Goal: Task Accomplishment & Management: Manage account settings

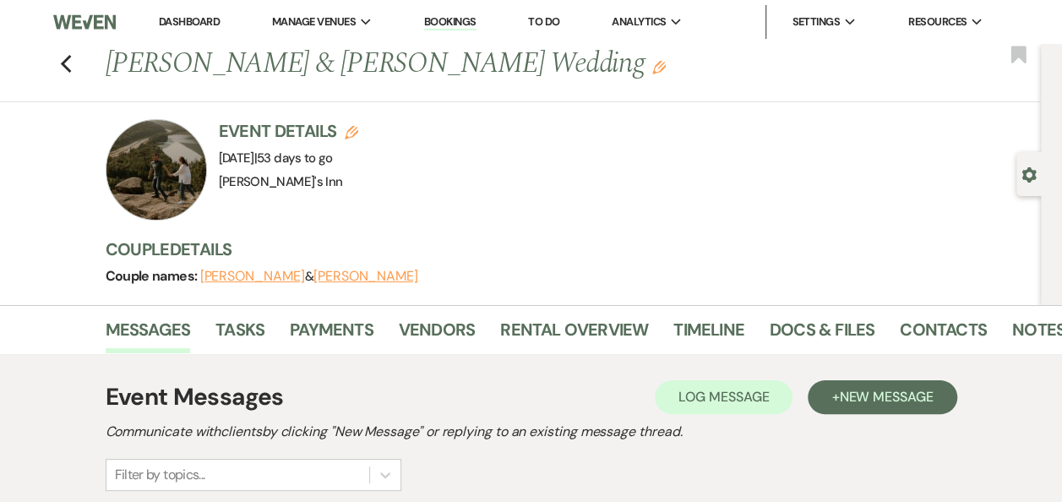
drag, startPoint x: 84, startPoint y: 76, endPoint x: 52, endPoint y: 49, distance: 42.6
click at [79, 71] on div "Previous Jake Morisette & Kayln Cochran's Wedding Edit Bookmark" at bounding box center [516, 73] width 1049 height 58
click at [52, 48] on div "Previous Jake Morisette & Kayln Cochran's Wedding Edit Bookmark" at bounding box center [516, 73] width 1049 height 58
click at [79, 7] on img at bounding box center [84, 21] width 63 height 35
click at [77, 48] on div "Previous Jake Morisette & Kayln Cochran's Wedding Edit Bookmark" at bounding box center [516, 73] width 1049 height 58
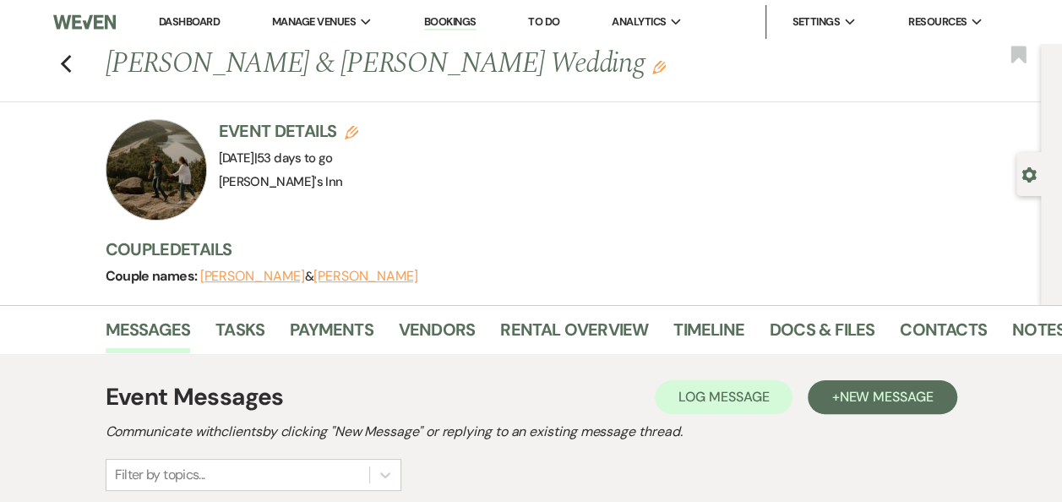
click at [90, 71] on div "Previous Jake Morisette & Kayln Cochran's Wedding Edit Bookmark" at bounding box center [516, 73] width 1049 height 58
click at [71, 57] on use "button" at bounding box center [65, 64] width 11 height 19
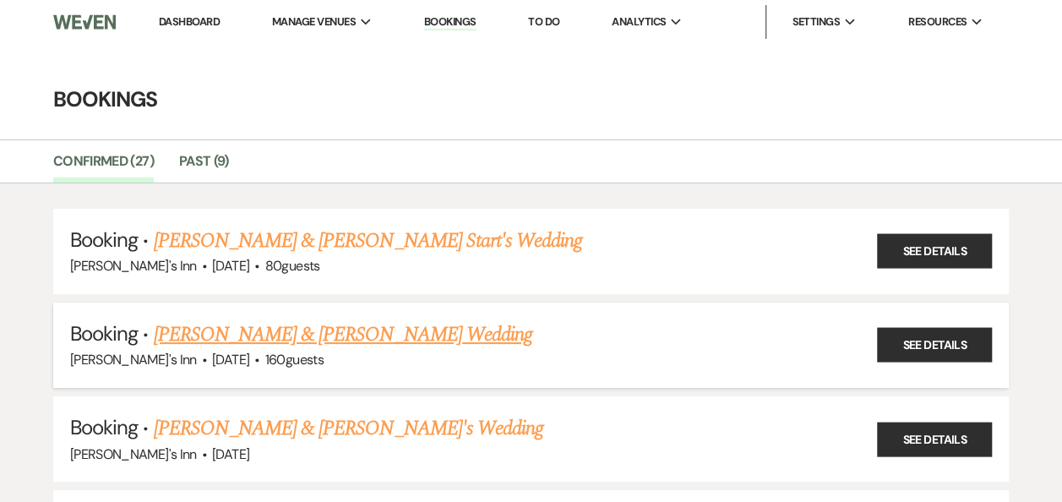
click at [321, 326] on link "[PERSON_NAME] & [PERSON_NAME] Wedding" at bounding box center [343, 334] width 378 height 30
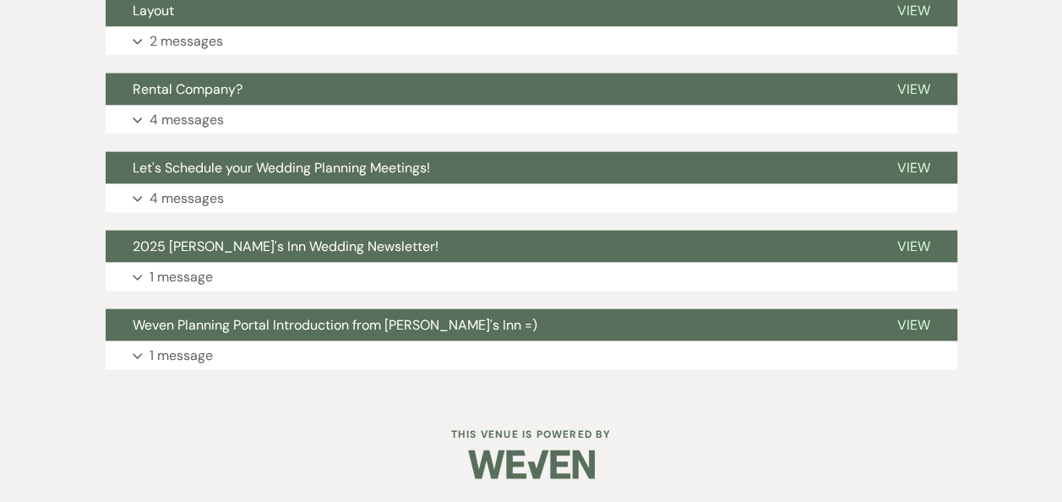
scroll to position [1208, 0]
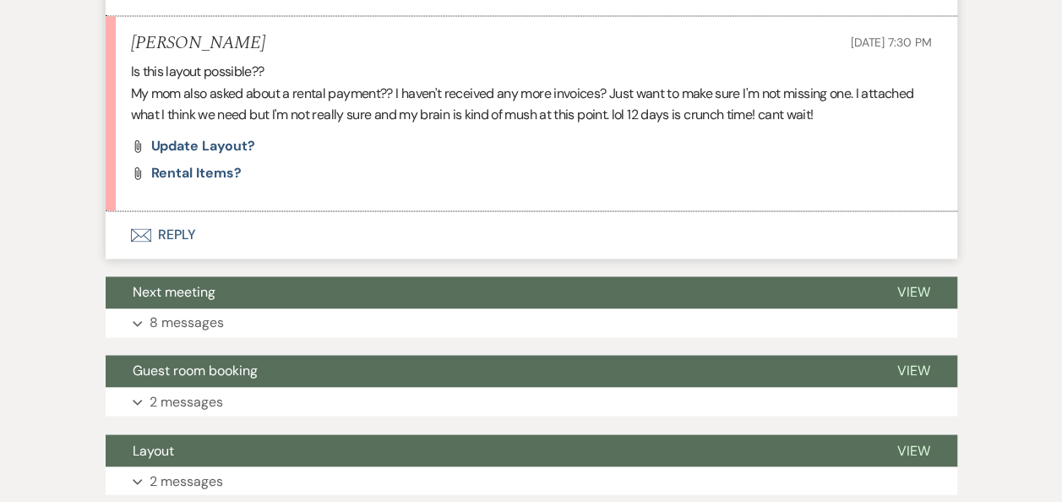
click at [217, 125] on li "Fawn Byers Aug 11, 2025, 7:30 PM Is this layout possible?? My mom also asked ab…" at bounding box center [532, 113] width 852 height 195
click at [201, 135] on li "Fawn Byers Aug 11, 2025, 7:30 PM Is this layout possible?? My mom also asked ab…" at bounding box center [532, 113] width 852 height 195
click at [211, 144] on span "Update layout?" at bounding box center [203, 146] width 104 height 18
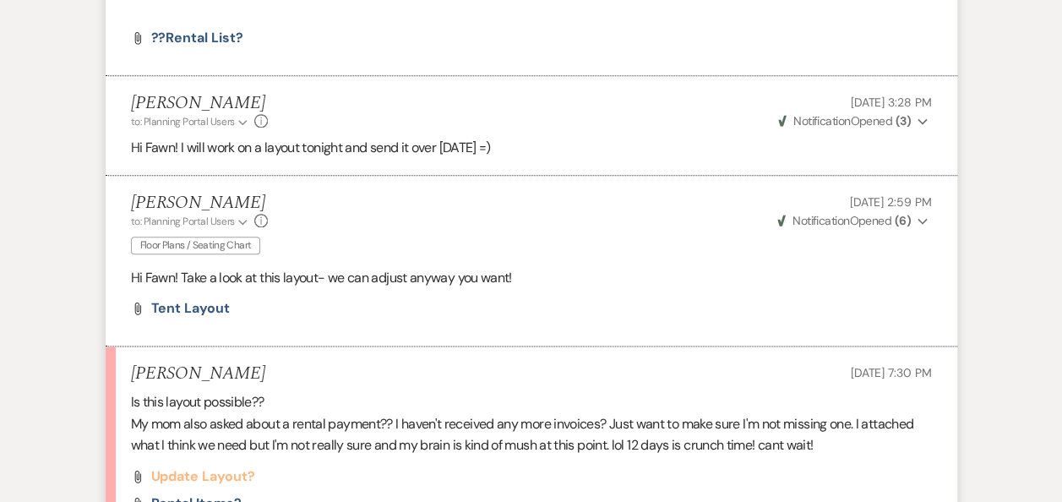
scroll to position [1317, 0]
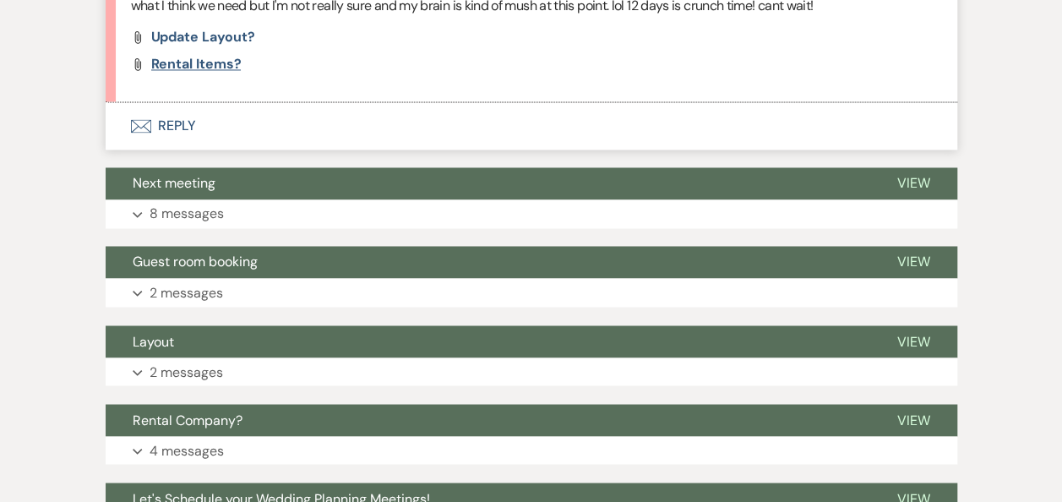
click at [214, 63] on span "rental items?" at bounding box center [196, 64] width 90 height 18
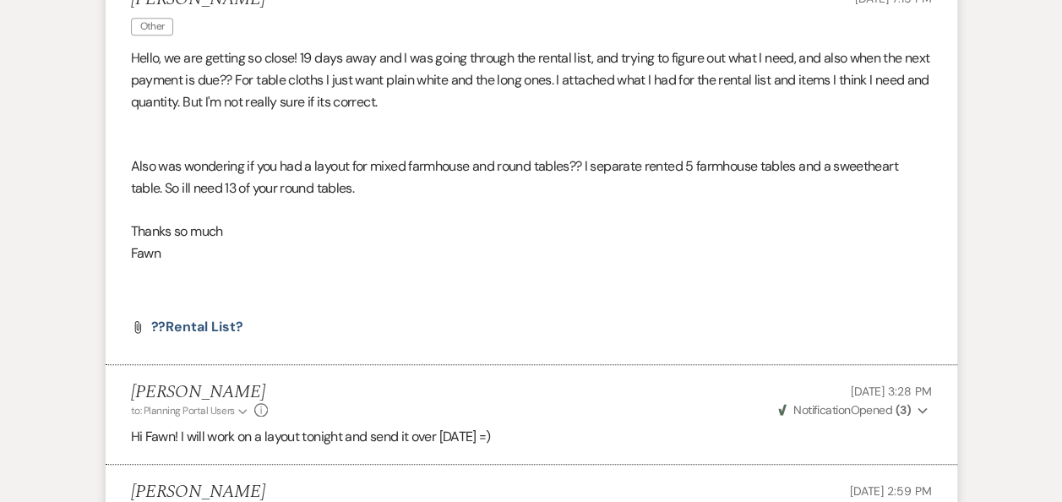
scroll to position [439, 0]
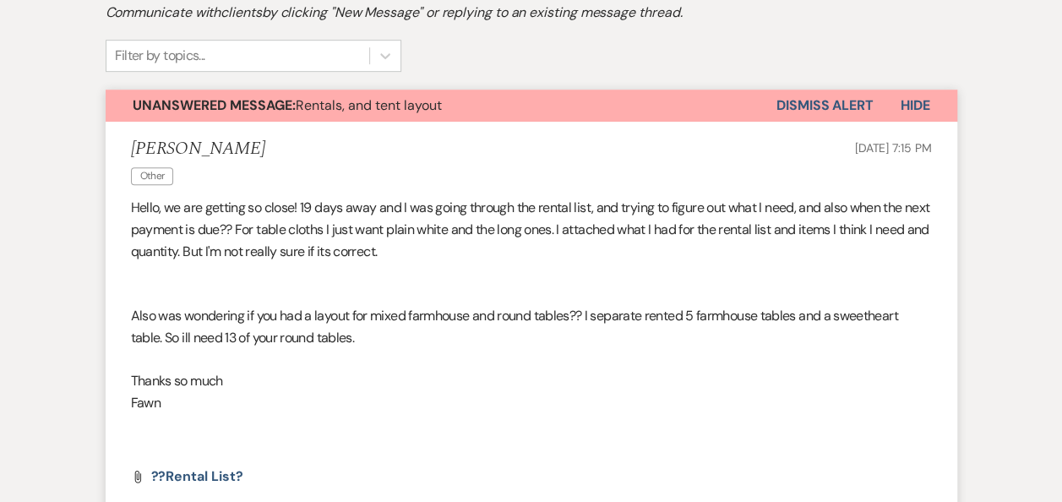
click at [814, 105] on button "Dismiss Alert" at bounding box center [824, 106] width 97 height 32
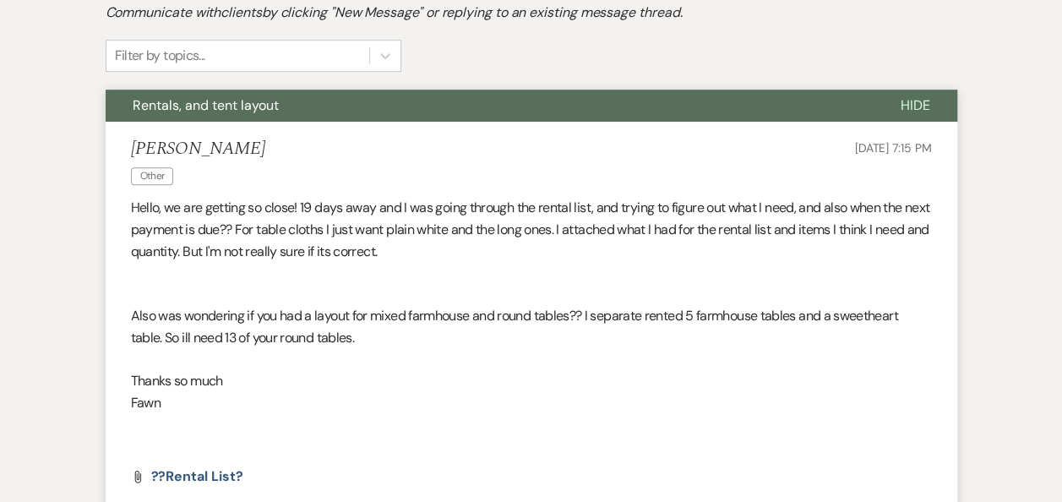
scroll to position [0, 0]
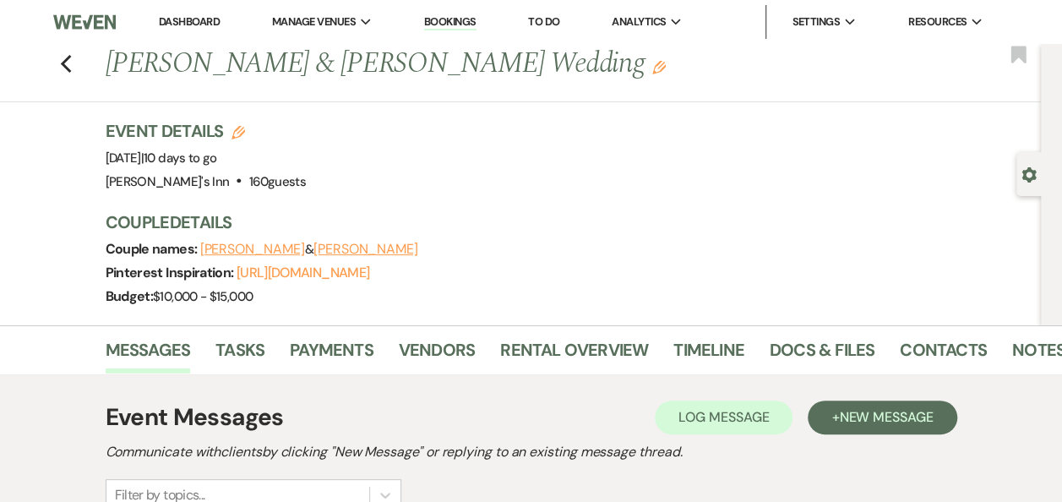
click at [84, 68] on div "Previous Ronnie & Fawn Byers's Wedding Edit Bookmark" at bounding box center [516, 73] width 1049 height 58
click at [69, 70] on icon "Previous" at bounding box center [66, 64] width 13 height 20
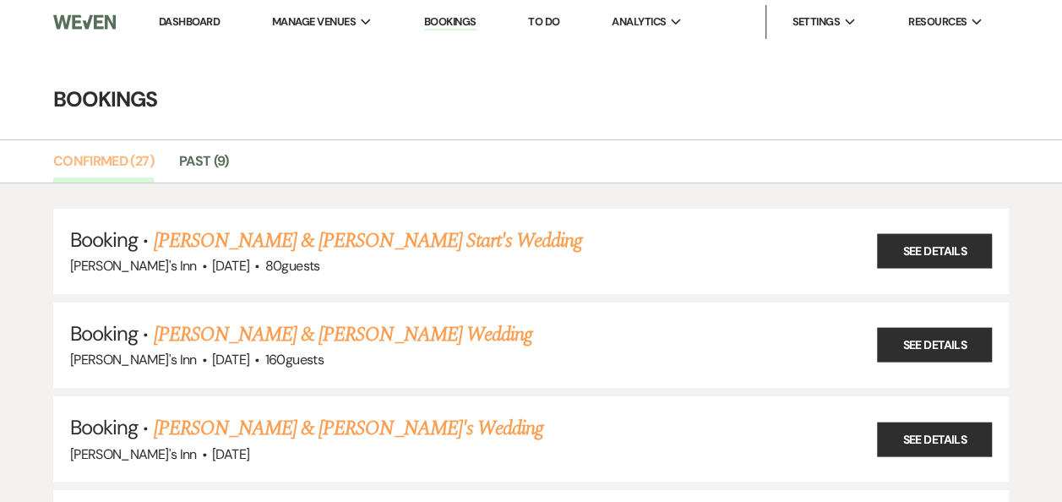
click at [108, 163] on link "Confirmed (27)" at bounding box center [103, 166] width 101 height 32
click at [86, 34] on img at bounding box center [84, 21] width 63 height 35
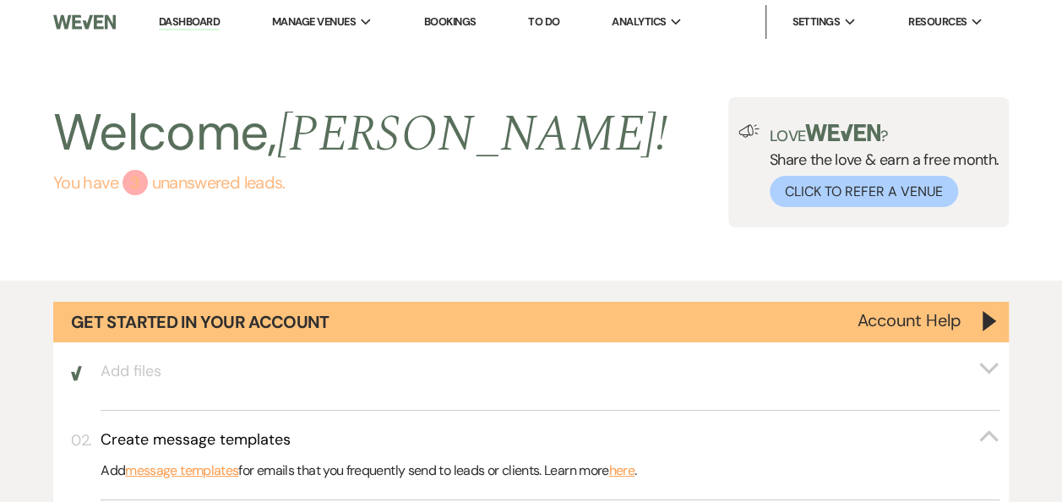
click at [208, 184] on link "You have 3 unanswered lead s ." at bounding box center [360, 182] width 614 height 25
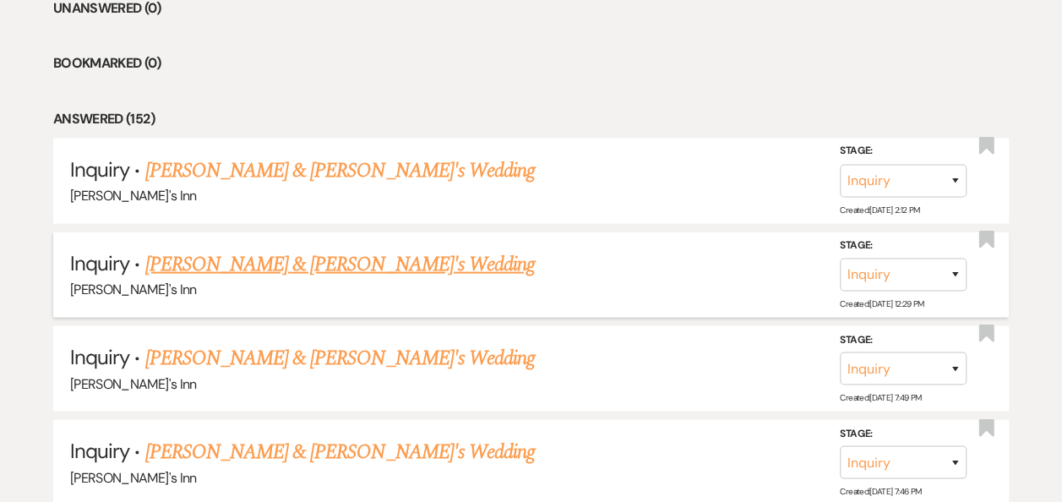
scroll to position [1287, 0]
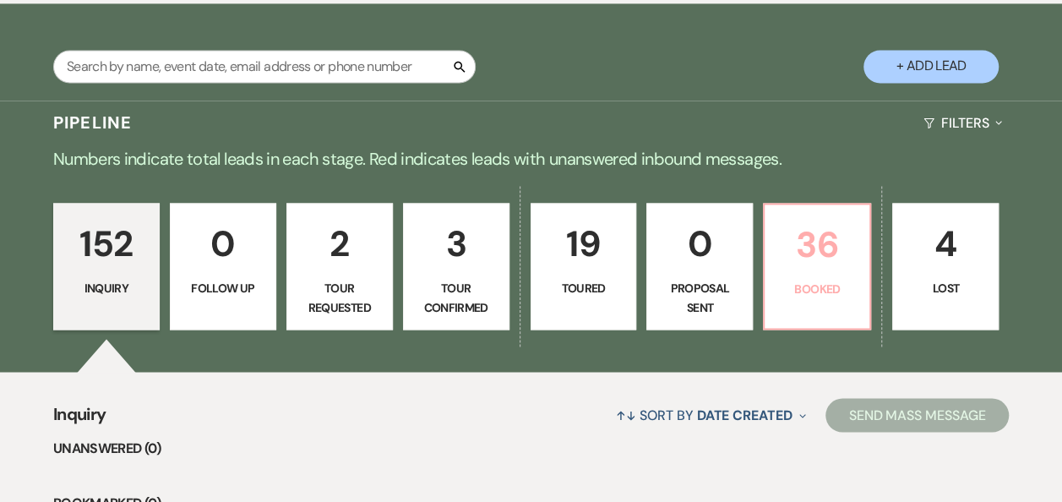
click at [814, 288] on p "Booked" at bounding box center [817, 289] width 84 height 19
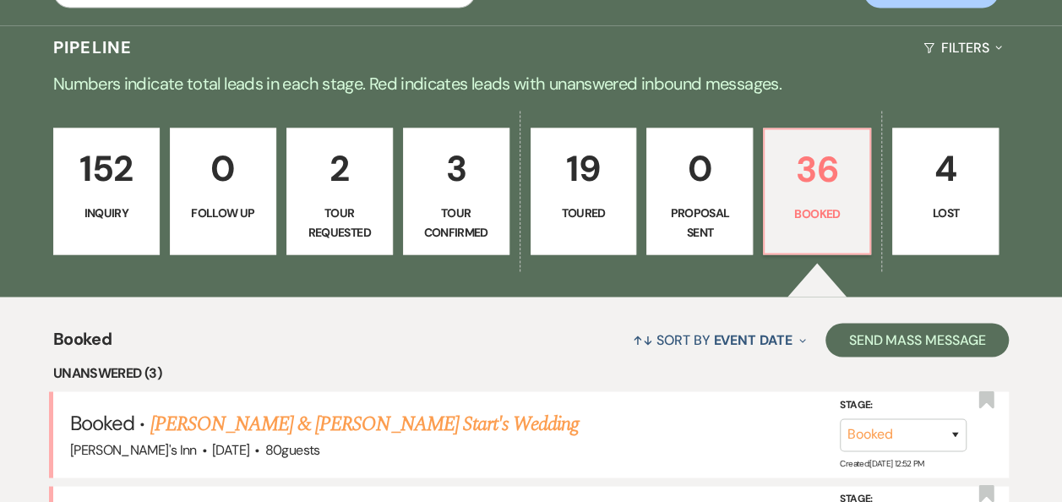
scroll to position [1801, 0]
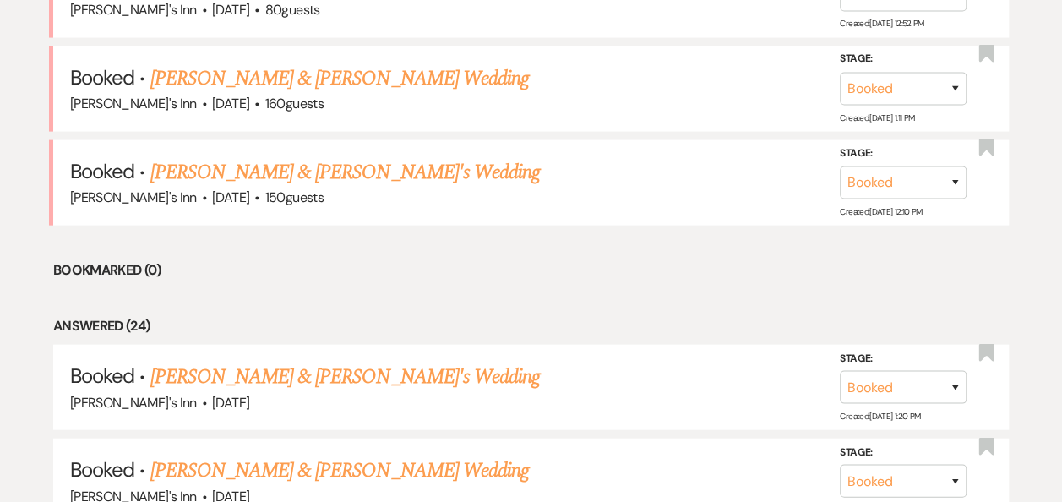
click at [208, 74] on link "[PERSON_NAME] & [PERSON_NAME] Wedding" at bounding box center [339, 78] width 378 height 30
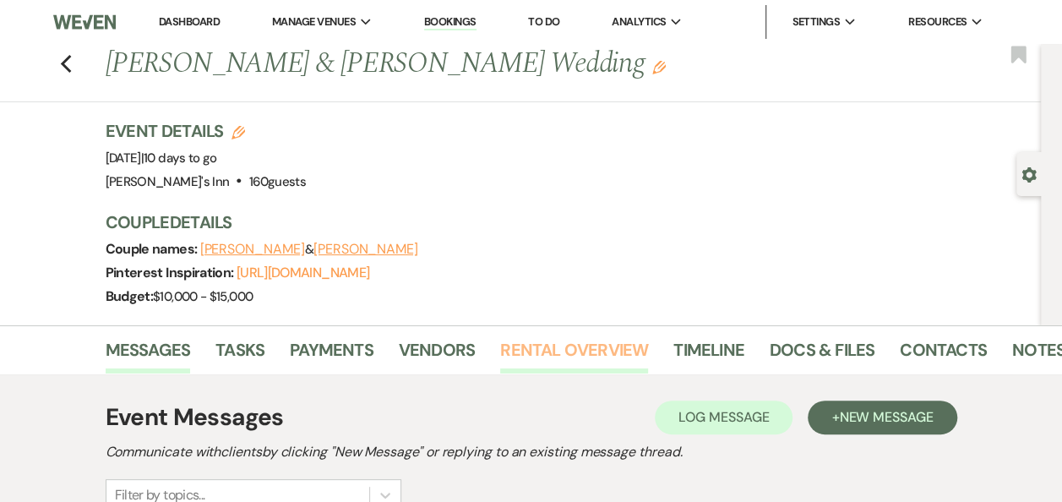
click at [549, 338] on link "Rental Overview" at bounding box center [574, 354] width 148 height 37
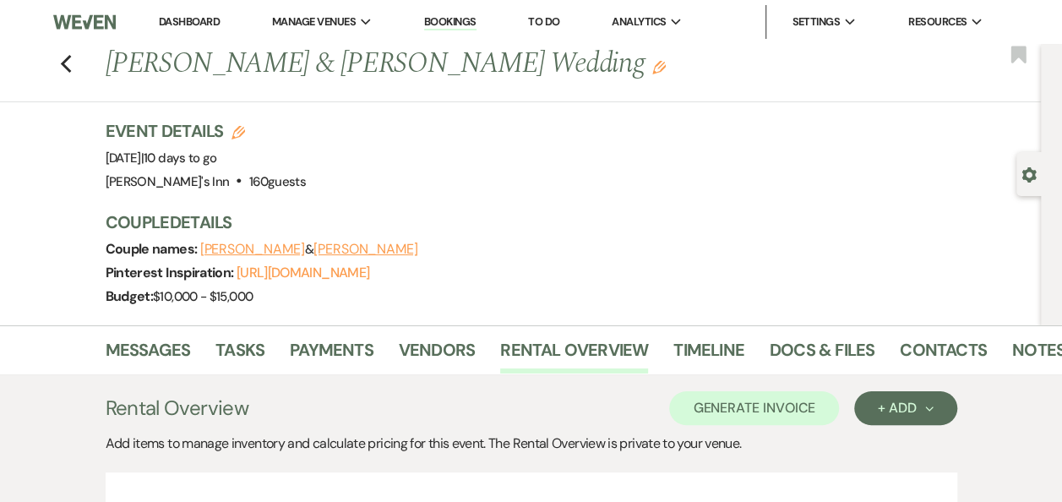
click at [155, 326] on div "Messages Tasks Payments Vendors Rental Overview Timeline Docs & Files Contacts …" at bounding box center [531, 349] width 1062 height 49
click at [179, 356] on link "Messages" at bounding box center [148, 354] width 85 height 37
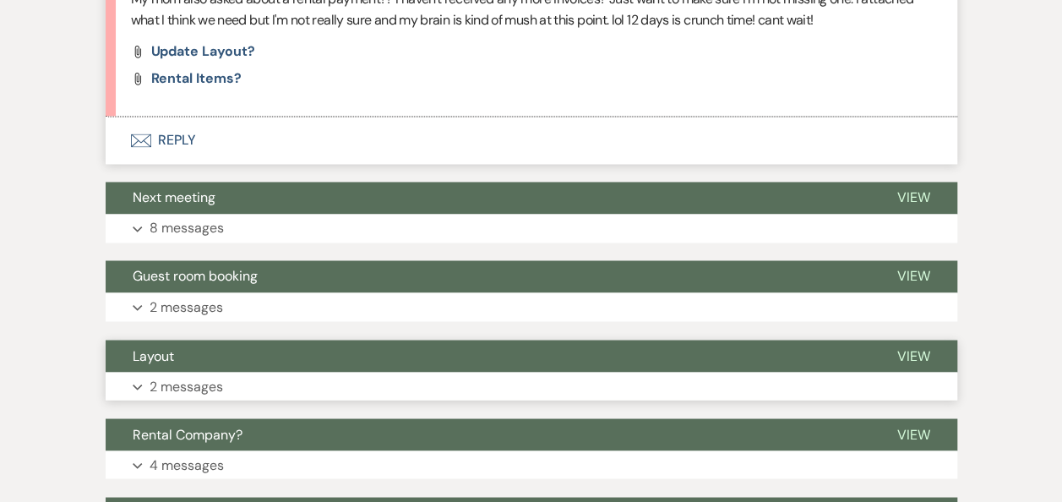
scroll to position [1317, 0]
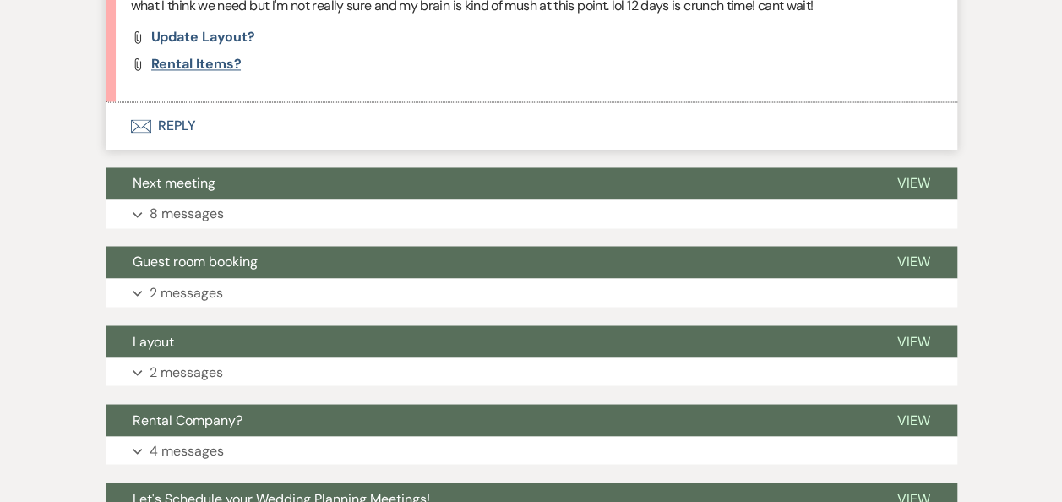
drag, startPoint x: 215, startPoint y: 74, endPoint x: 207, endPoint y: 63, distance: 14.1
click at [209, 66] on li "Fawn Byers Aug 11, 2025, 7:30 PM Is this layout possible?? My mom also asked ab…" at bounding box center [532, 4] width 852 height 195
click at [198, 50] on div "Attach File Update layout? Attach File rental items?" at bounding box center [531, 50] width 801 height 41
click at [204, 66] on span "rental items?" at bounding box center [196, 64] width 90 height 18
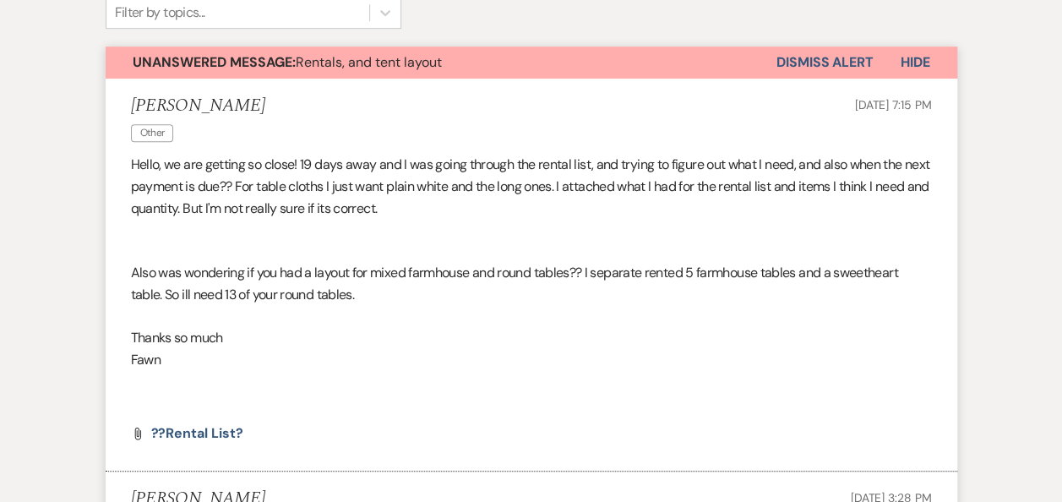
scroll to position [0, 0]
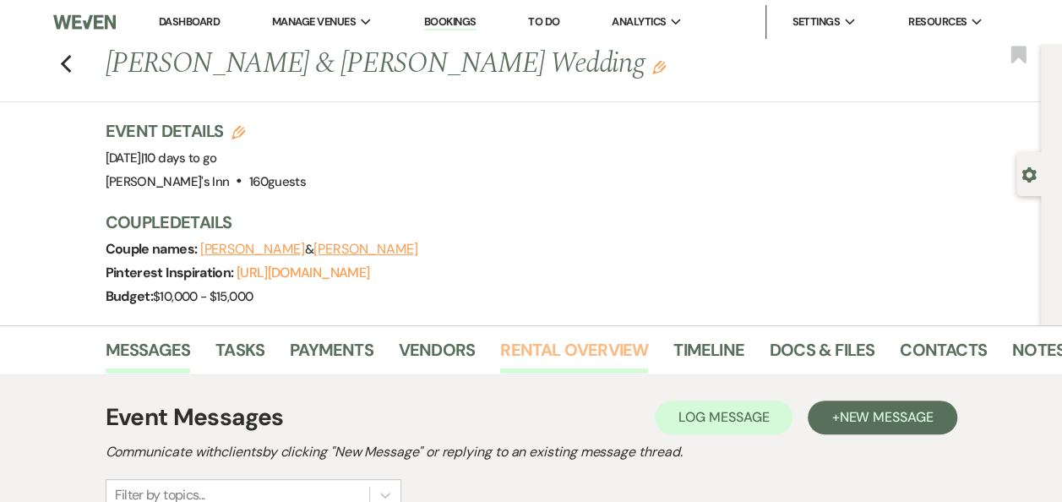
click at [618, 352] on link "Rental Overview" at bounding box center [574, 354] width 148 height 37
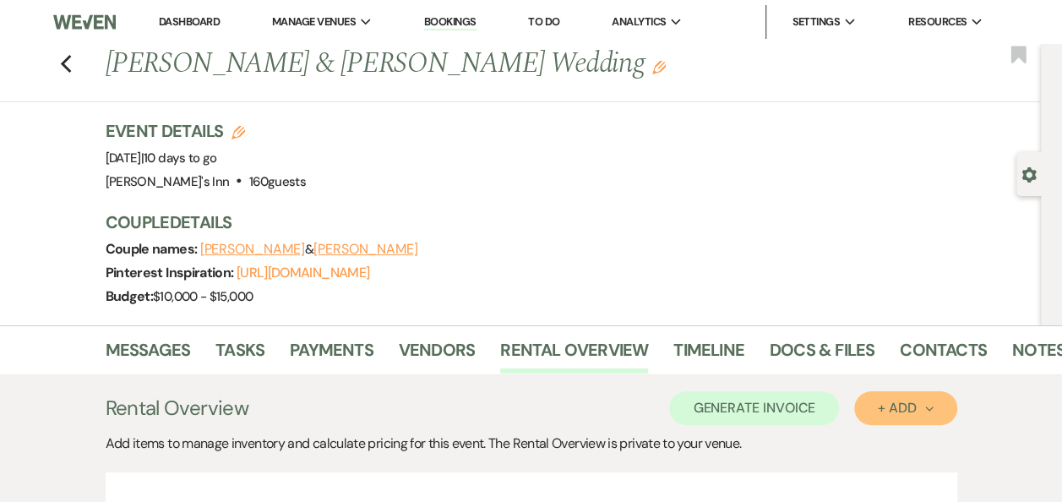
click at [938, 411] on button "+ Add Next" at bounding box center [905, 408] width 102 height 34
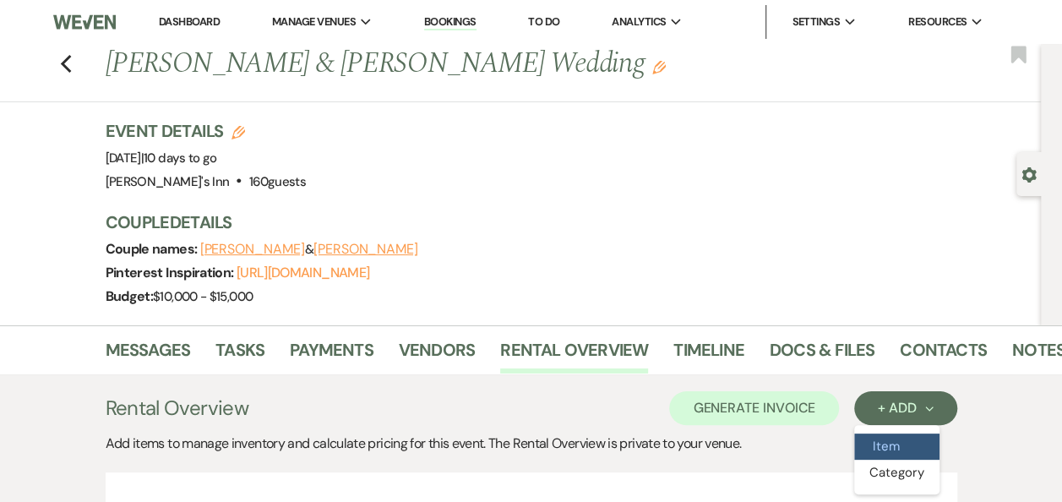
click at [922, 445] on button "Item" at bounding box center [896, 446] width 85 height 26
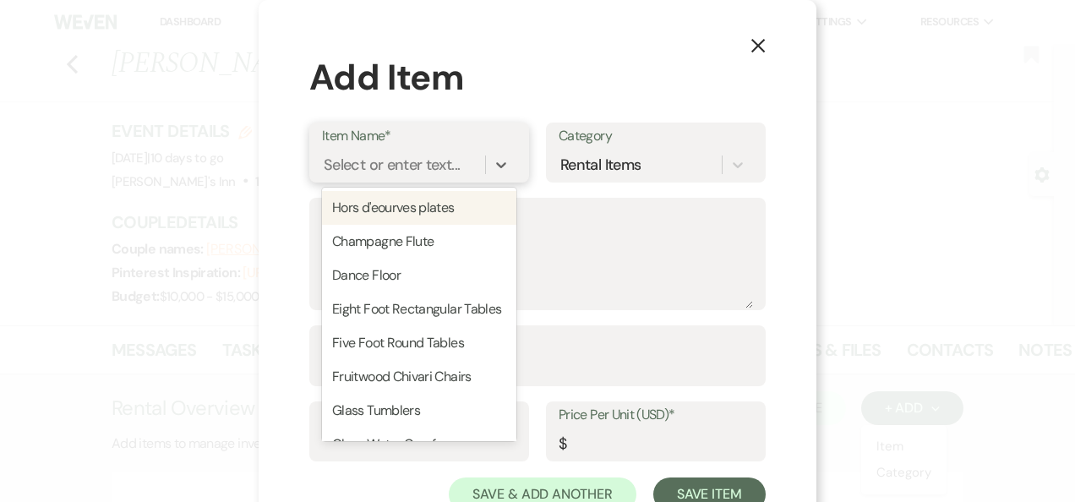
click at [388, 164] on div "Select or enter text..." at bounding box center [392, 164] width 136 height 23
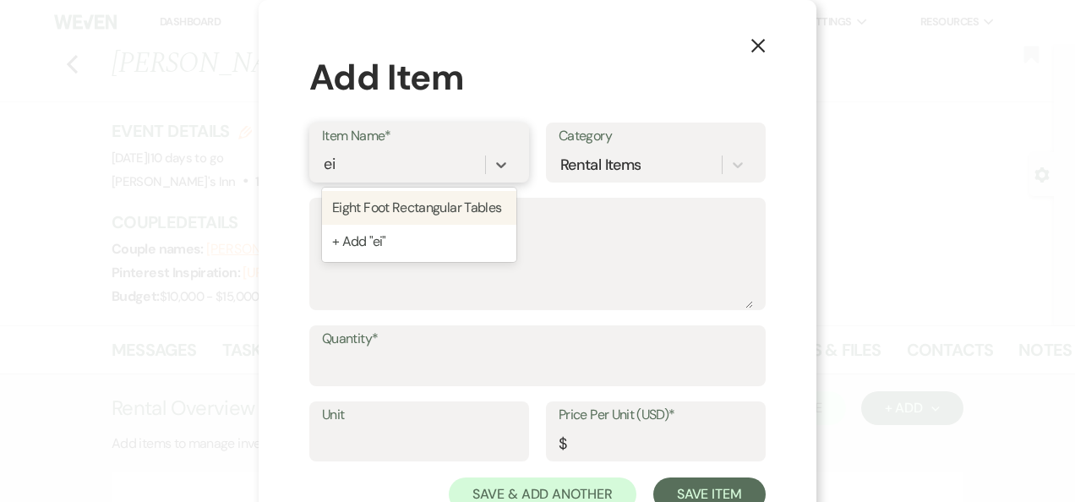
type input "eig"
click at [421, 197] on div "Eight Foot Rectangular Tables" at bounding box center [419, 208] width 194 height 34
type textarea "Used for Ancillary items or guest seating (bars, cards & gifts, hors-doeuvres, …"
type input "1"
type input "9"
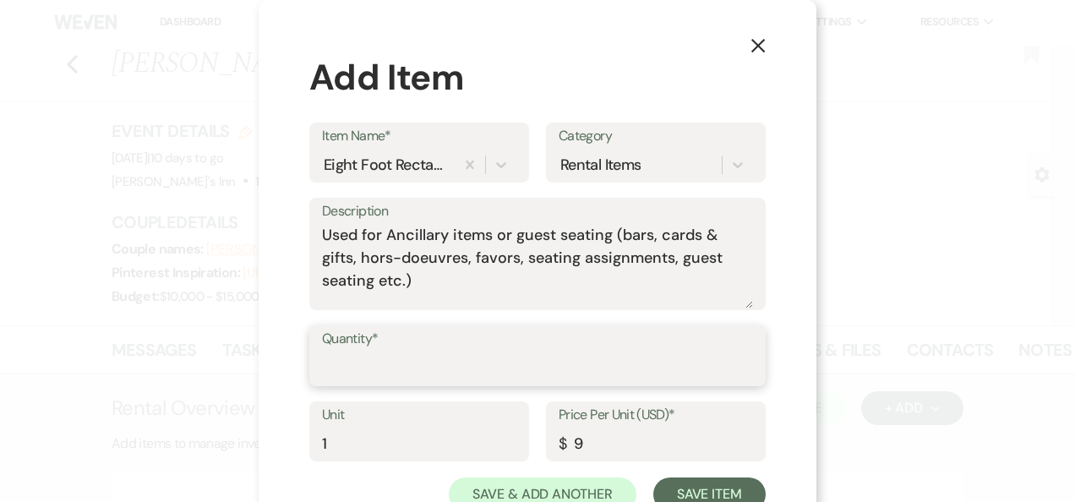
click at [424, 368] on input "Quantity*" at bounding box center [537, 367] width 431 height 33
type input "4"
click at [775, 291] on div "X Add Item Item Name* Eight Foot Rectangular Tables Category Rental Items Descr…" at bounding box center [537, 281] width 558 height 562
click at [429, 363] on input "4" at bounding box center [537, 367] width 431 height 33
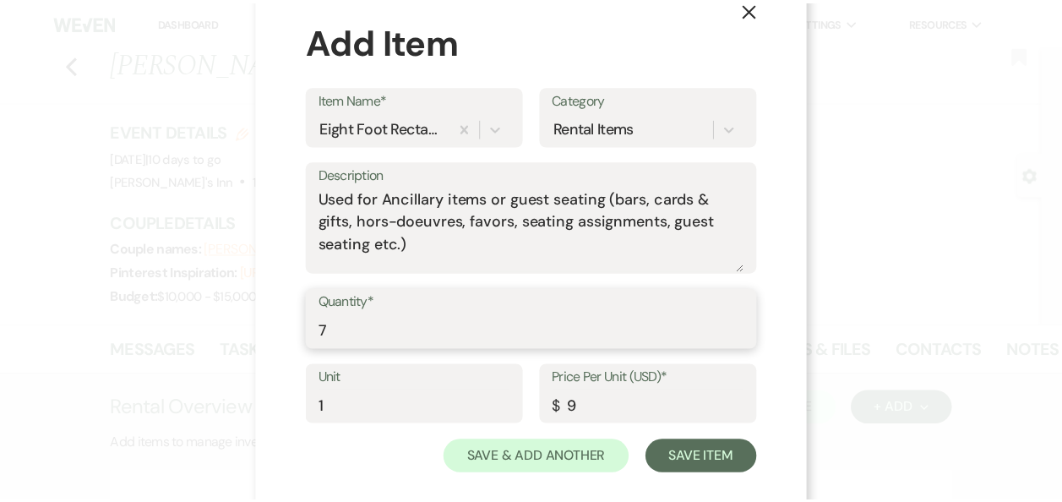
scroll to position [59, 0]
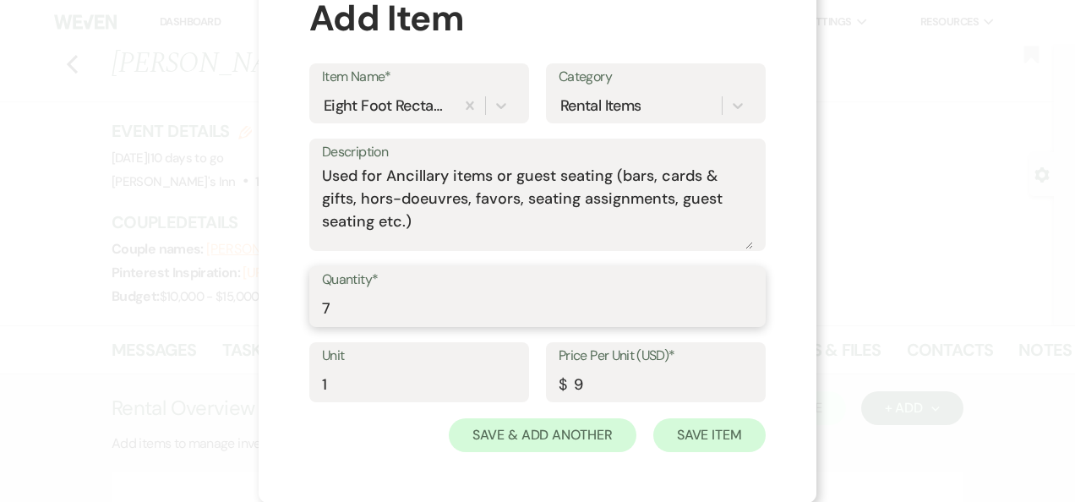
type input "7"
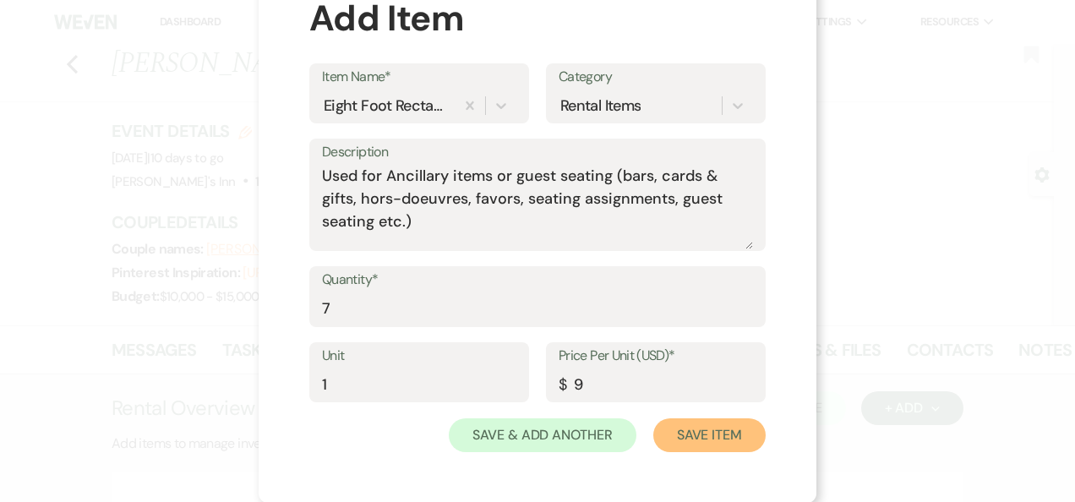
click at [729, 450] on button "Save Item" at bounding box center [709, 435] width 112 height 34
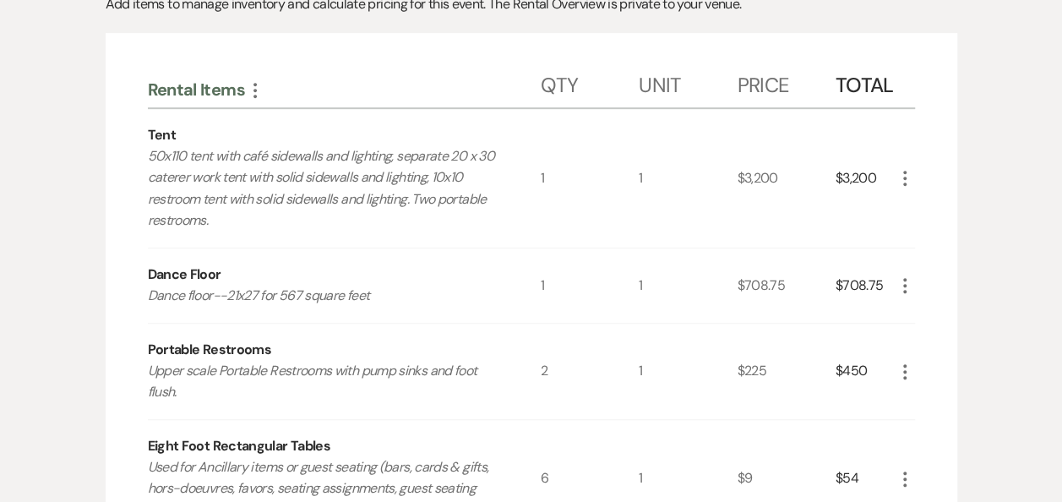
scroll to position [878, 0]
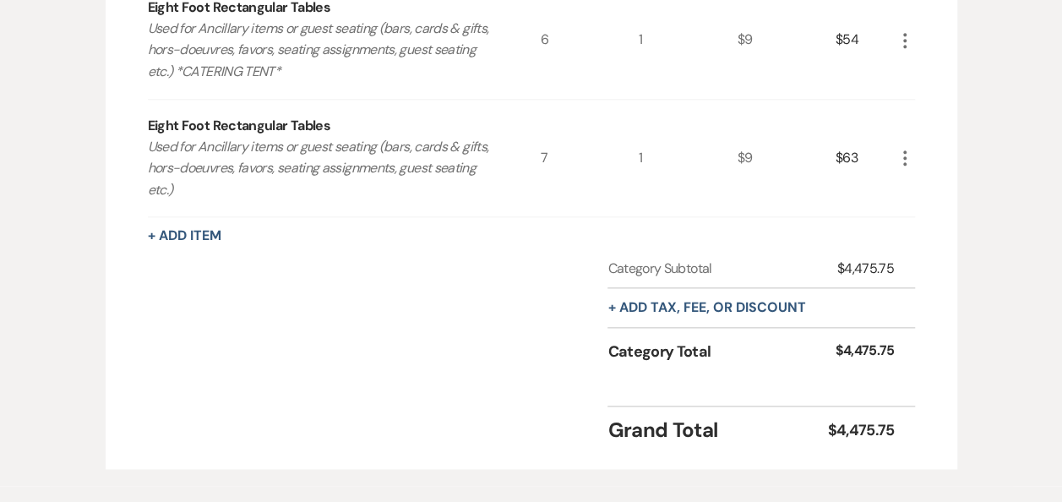
click at [189, 247] on div "Rental Items More Qty Unit Price Total Tent 50x110 tent with café sidewalls and…" at bounding box center [531, 32] width 767 height 828
click at [914, 42] on icon "More" at bounding box center [905, 40] width 20 height 20
click at [931, 73] on button "Pencil Edit" at bounding box center [939, 73] width 88 height 27
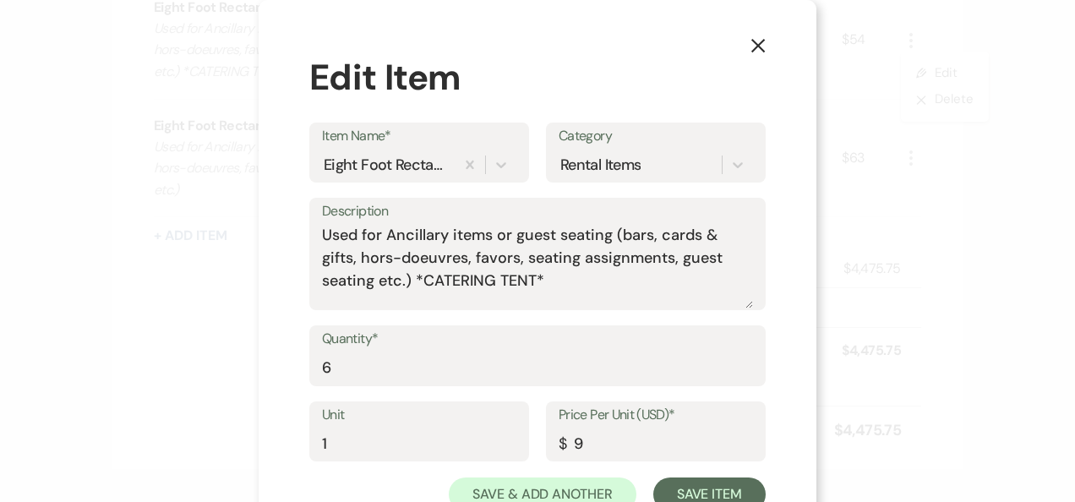
click at [696, 471] on div "Unit 1 Price Per Unit (USD)* $ 9" at bounding box center [537, 439] width 456 height 76
click at [698, 479] on button "Save Item" at bounding box center [709, 494] width 112 height 34
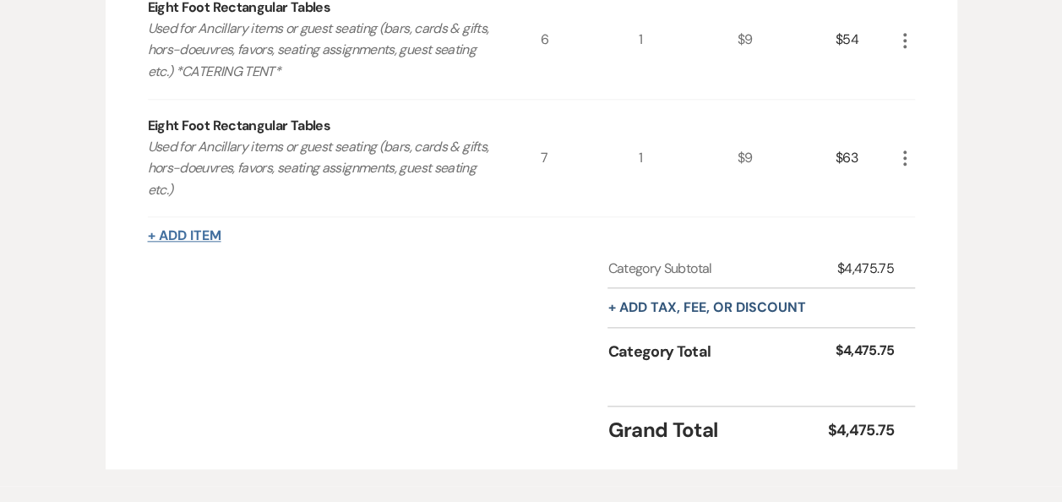
click at [202, 229] on button "+ Add Item" at bounding box center [184, 236] width 73 height 14
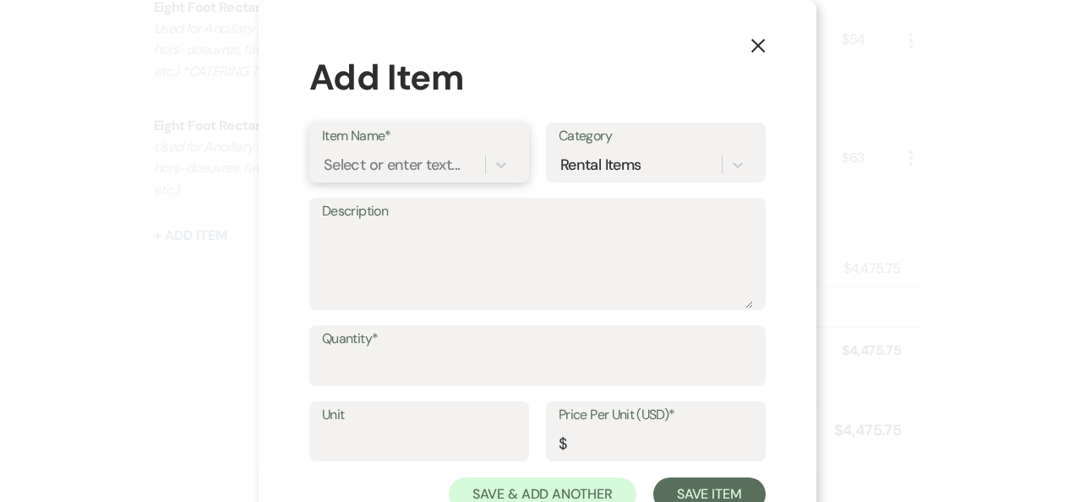
click at [375, 159] on div "Select or enter text..." at bounding box center [392, 164] width 136 height 23
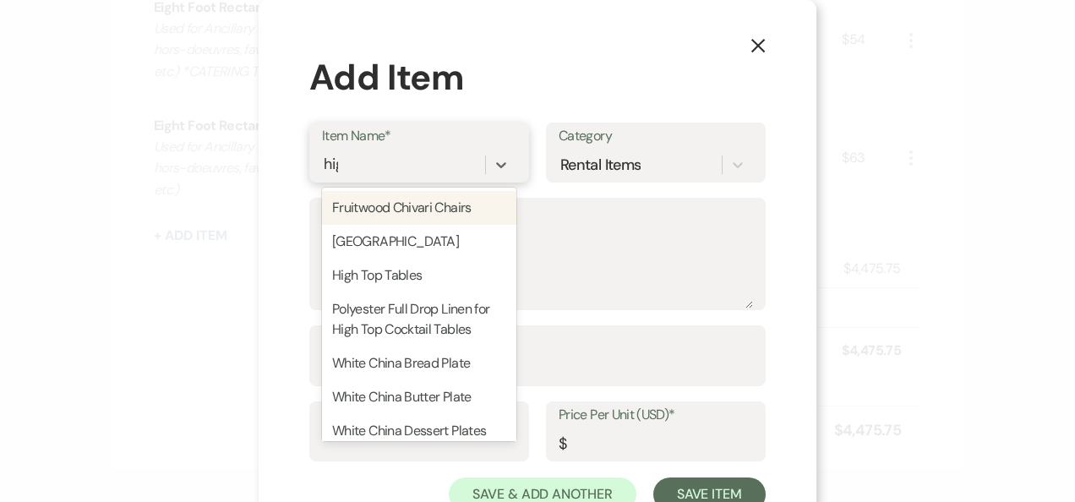
type input "high"
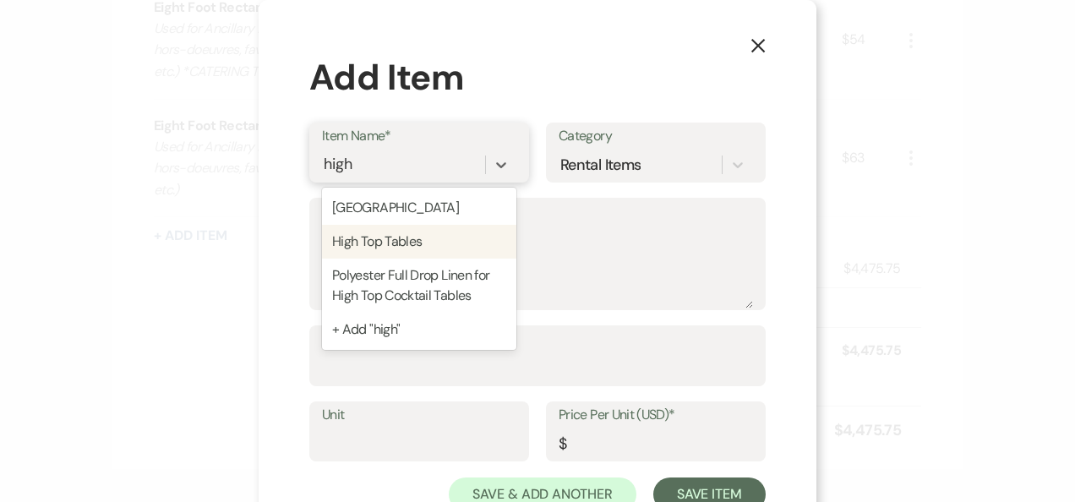
type textarea "Used for cocktail hour or outside tent for socializing/smoking."
type input "1"
type input "9"
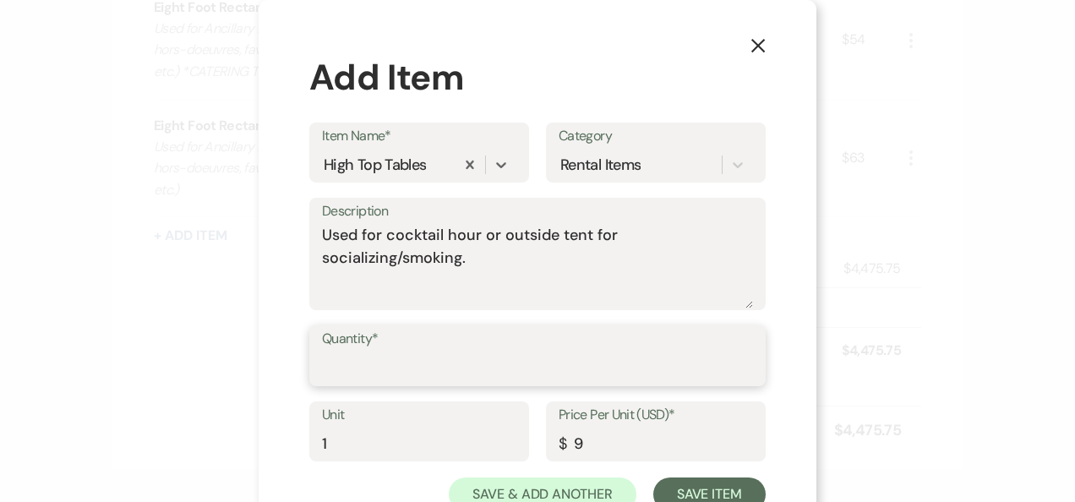
click at [427, 353] on input "Quantity*" at bounding box center [537, 367] width 431 height 33
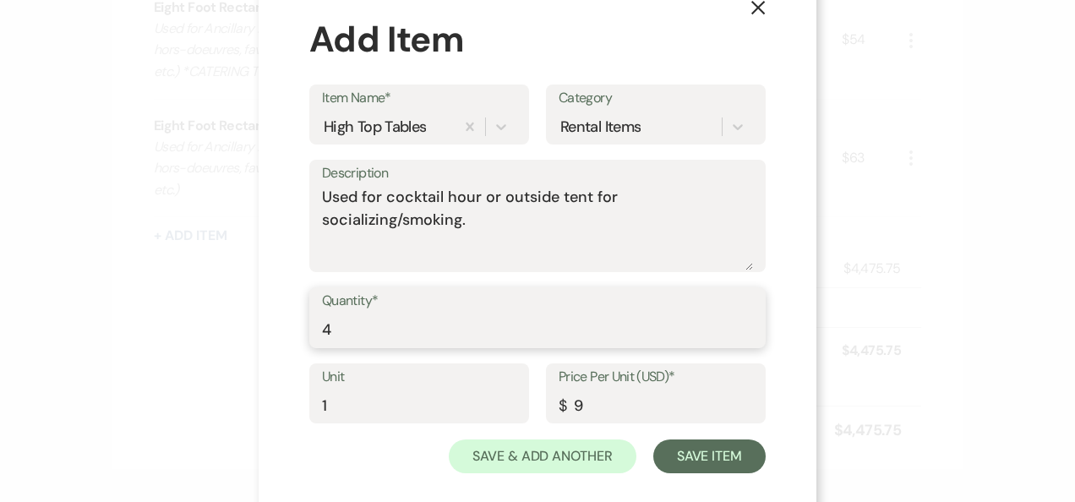
scroll to position [59, 0]
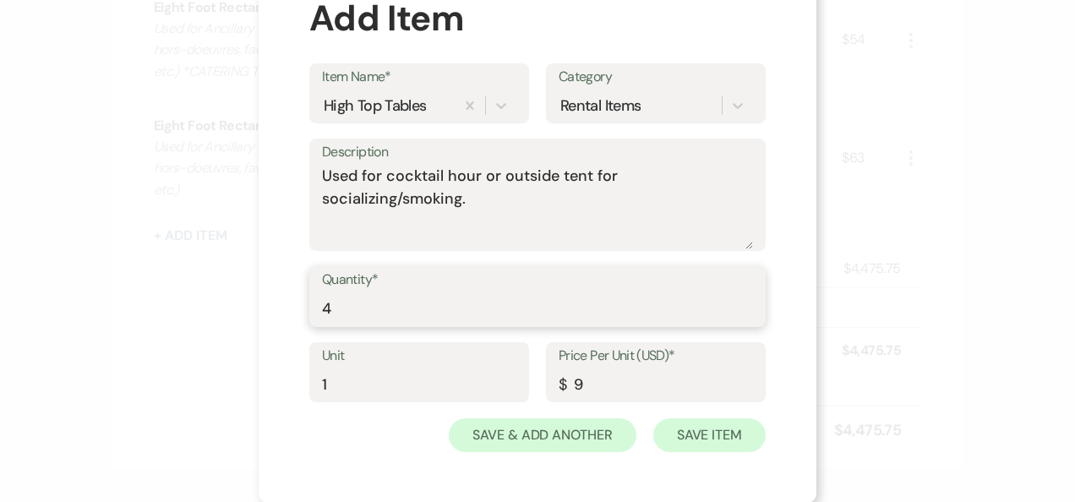
type input "4"
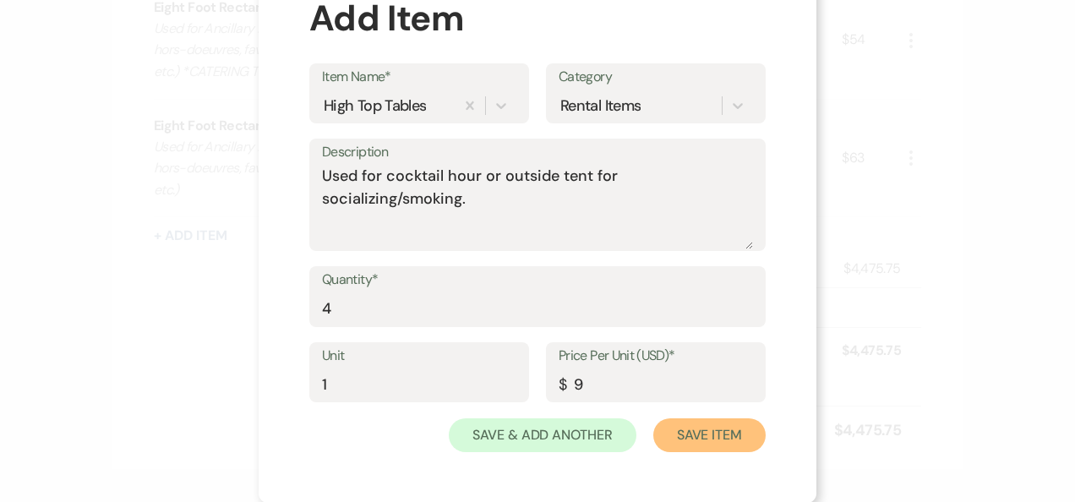
drag, startPoint x: 716, startPoint y: 420, endPoint x: 710, endPoint y: 427, distance: 9.6
click at [716, 421] on button "Save Item" at bounding box center [709, 435] width 112 height 34
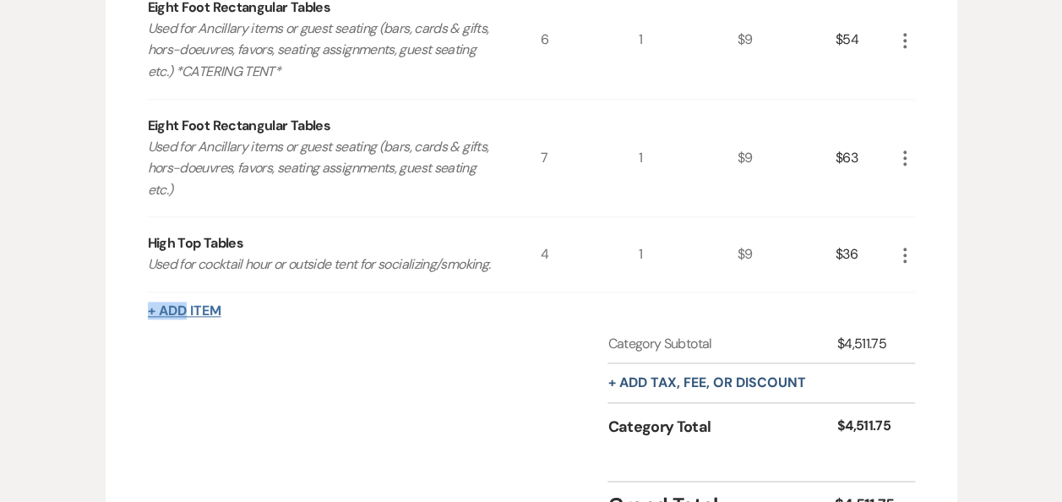
click at [182, 302] on div "+ Add Item" at bounding box center [531, 311] width 767 height 20
click at [189, 306] on button "+ Add Item" at bounding box center [184, 311] width 73 height 14
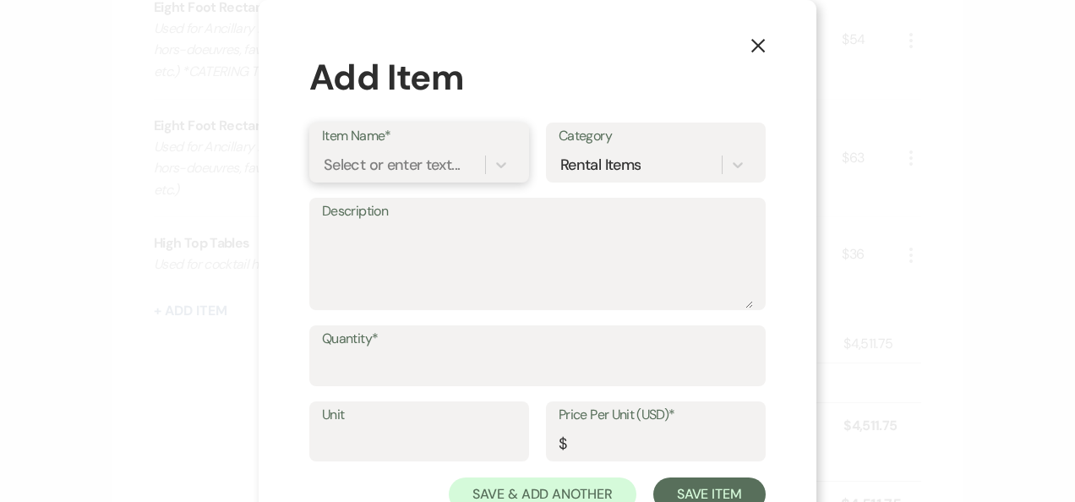
click at [370, 156] on div "Select or enter text..." at bounding box center [392, 164] width 136 height 23
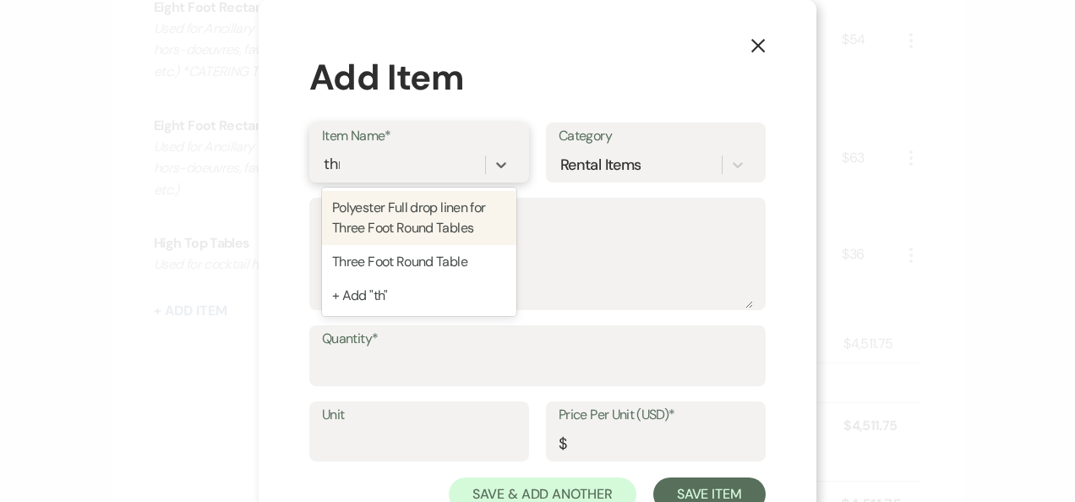
type input "three"
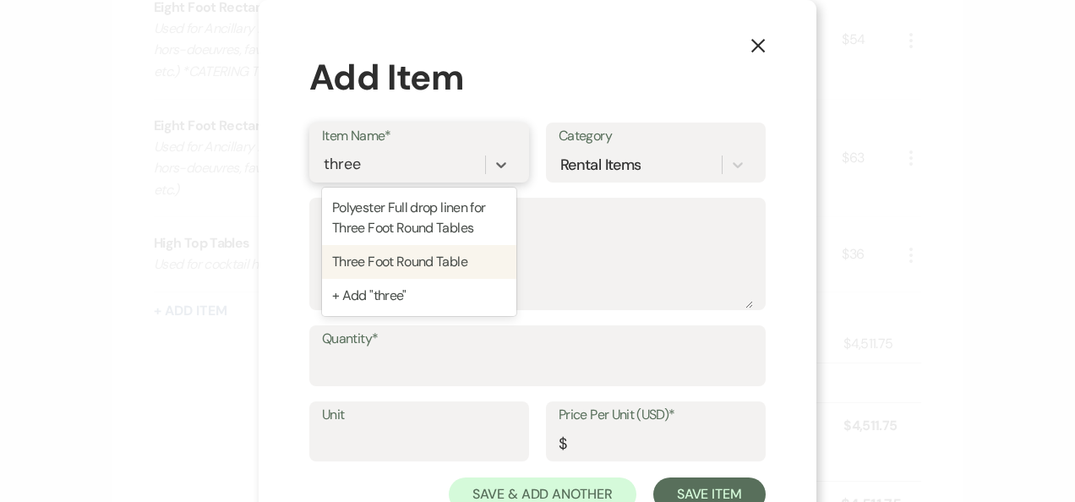
click at [399, 253] on div "Three Foot Round Table" at bounding box center [419, 262] width 194 height 34
type textarea "Used for sweetheart tables, cake, memorial table, cocktail hour"
type input "1"
type input "9"
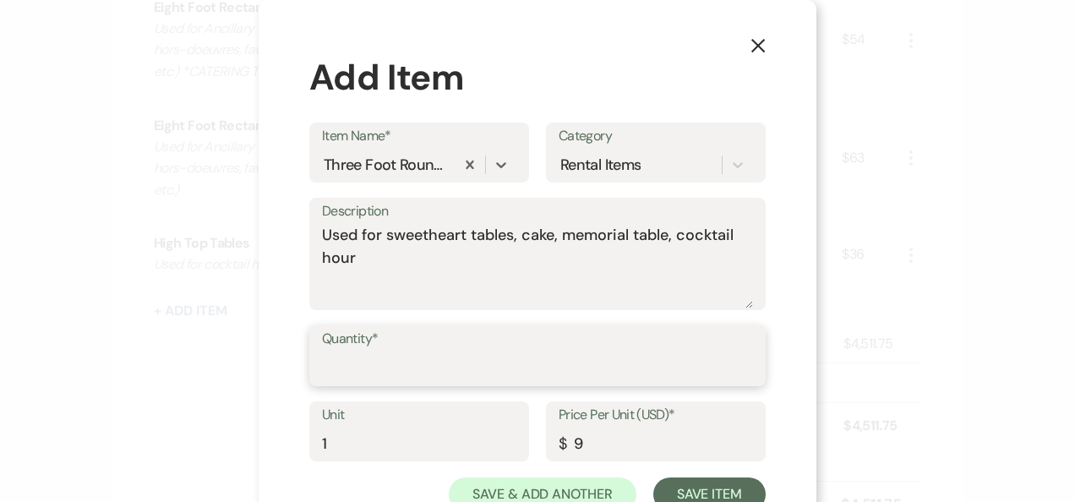
click at [442, 362] on input "Quantity*" at bounding box center [537, 367] width 431 height 33
type input "2"
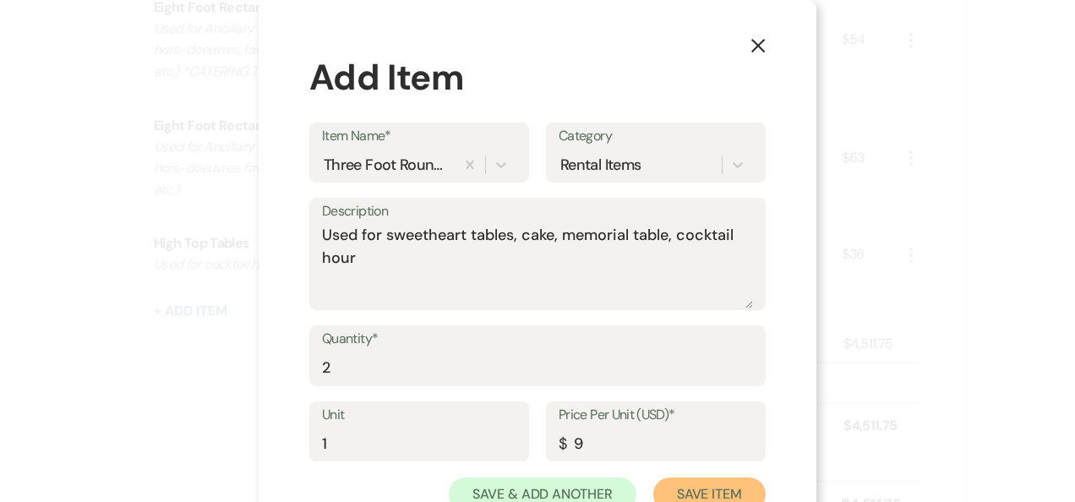
click at [713, 480] on button "Save Item" at bounding box center [709, 494] width 112 height 34
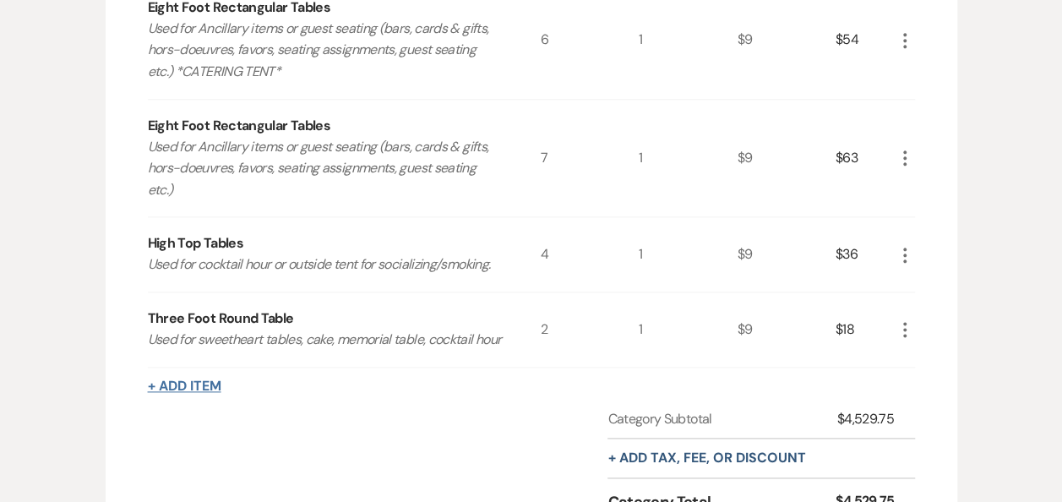
drag, startPoint x: 153, startPoint y: 375, endPoint x: 174, endPoint y: 404, distance: 35.7
click at [152, 367] on div "Three Foot Round Table Used for sweetheart tables, cake, memorial table, cockta…" at bounding box center [344, 329] width 393 height 74
click at [176, 393] on button "+ Add Item" at bounding box center [184, 386] width 73 height 14
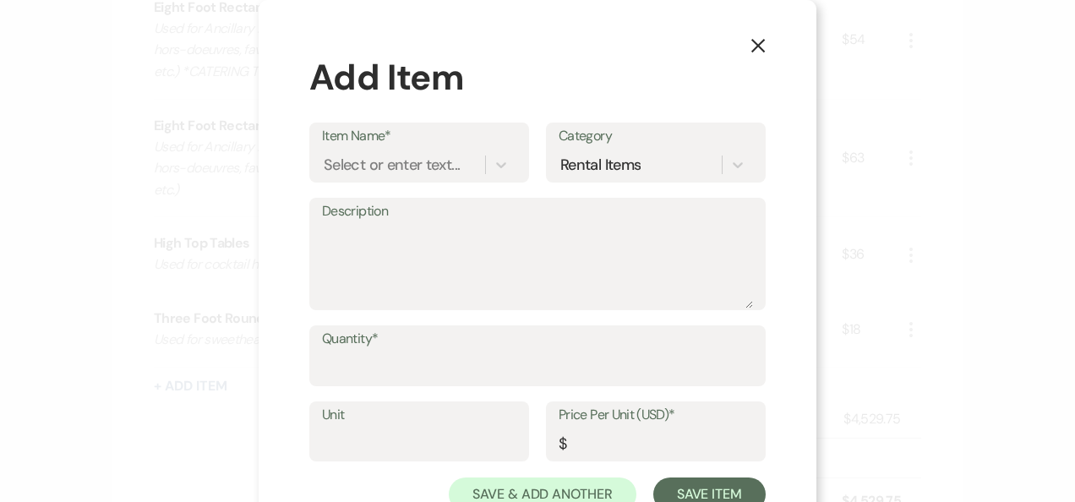
drag, startPoint x: 342, startPoint y: 144, endPoint x: 337, endPoint y: 154, distance: 11.3
click at [342, 144] on label "Item Name*" at bounding box center [419, 136] width 194 height 24
click at [325, 153] on input "Item Name*" at bounding box center [325, 164] width 2 height 23
click at [338, 159] on div "Select or enter text..." at bounding box center [392, 164] width 136 height 23
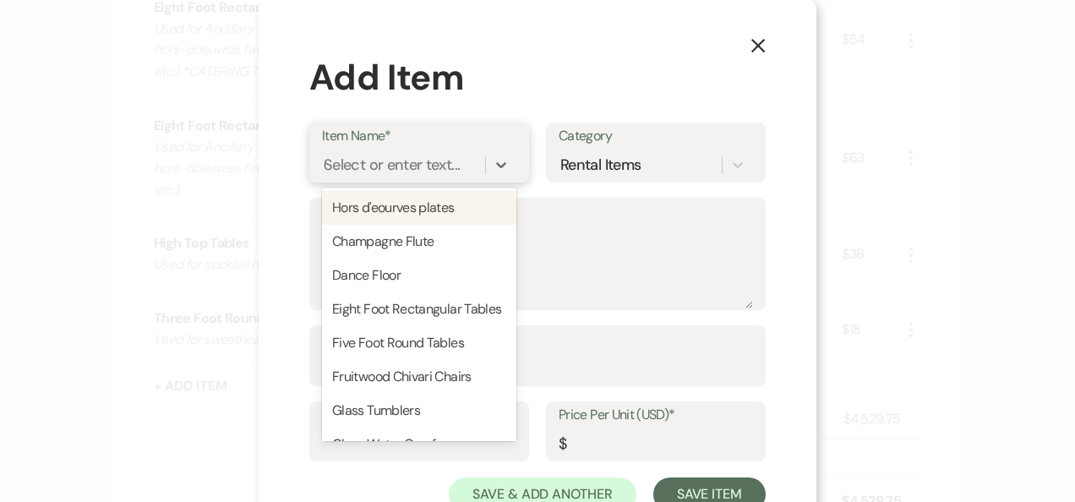
type input "oc"
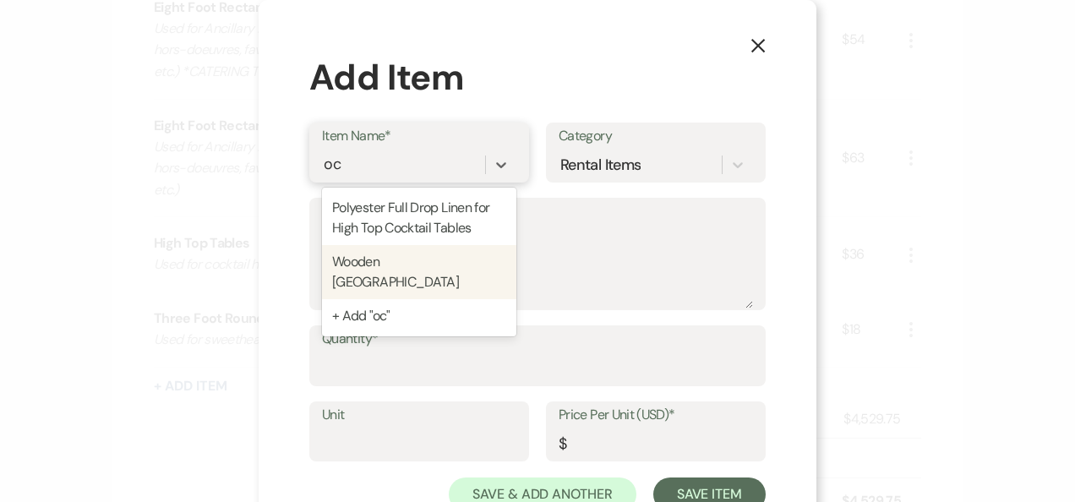
click at [434, 259] on div "Wooden Octagon Arbor" at bounding box center [419, 272] width 194 height 54
type textarea "Used for Ceremonies"
type input "1"
type input "60"
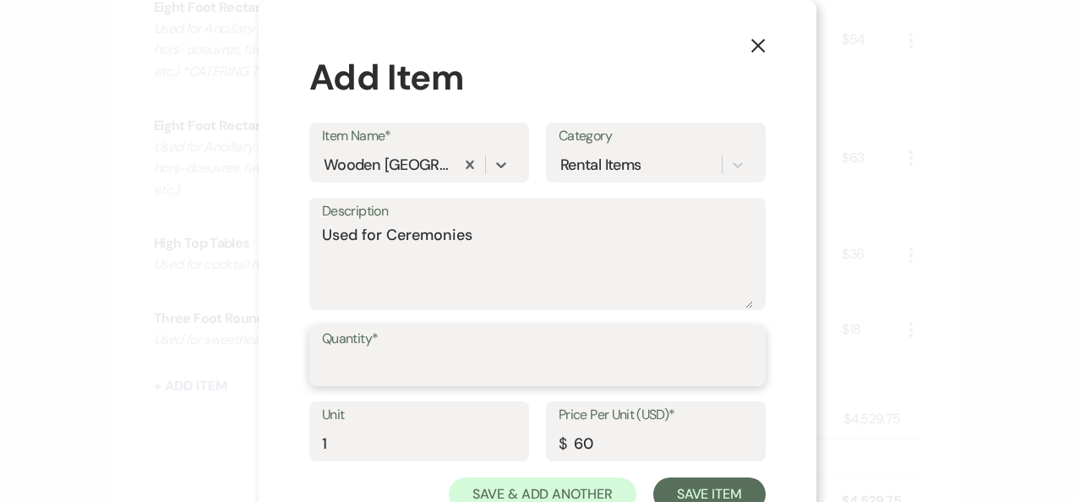
click at [367, 373] on input "Quantity*" at bounding box center [537, 367] width 431 height 33
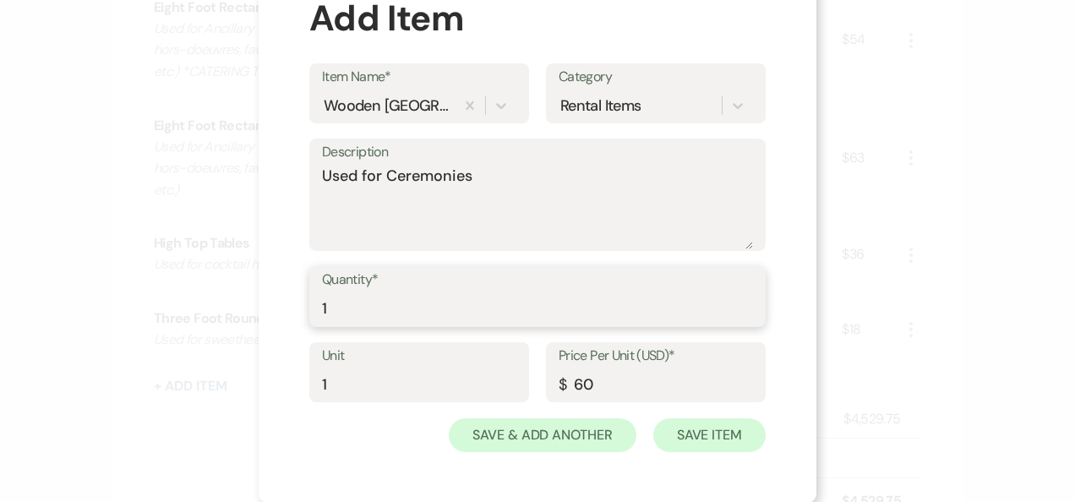
type input "1"
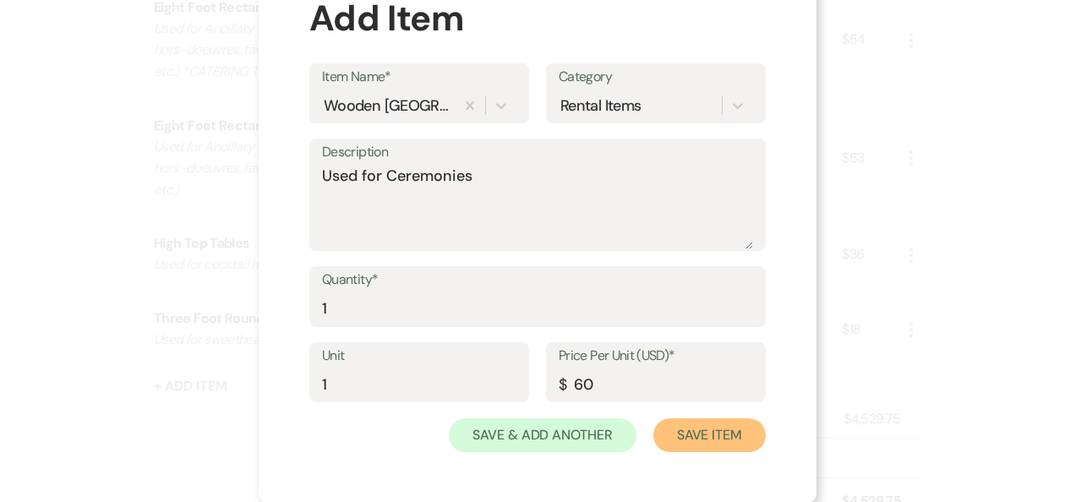
click at [664, 426] on button "Save Item" at bounding box center [709, 435] width 112 height 34
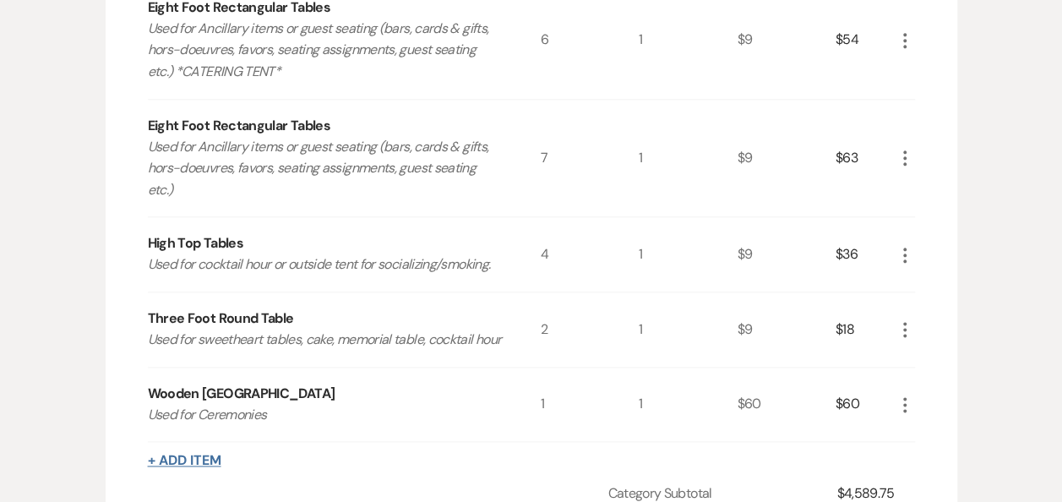
drag, startPoint x: 228, startPoint y: 482, endPoint x: 220, endPoint y: 476, distance: 10.3
click at [228, 471] on div "+ Add Item" at bounding box center [531, 460] width 767 height 20
click at [209, 468] on div "Rental Items More Qty Unit Price Total Tent 50x110 tent with café sidewalls and…" at bounding box center [531, 144] width 767 height 1053
drag, startPoint x: 204, startPoint y: 472, endPoint x: 193, endPoint y: 469, distance: 10.7
click at [193, 469] on div "+ Add Item" at bounding box center [531, 460] width 767 height 20
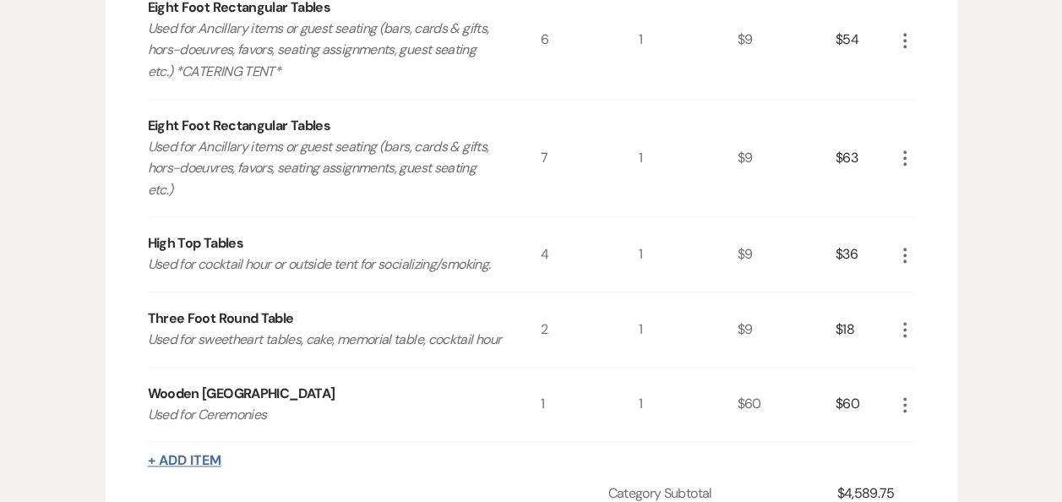
click at [193, 467] on button "+ Add Item" at bounding box center [184, 461] width 73 height 14
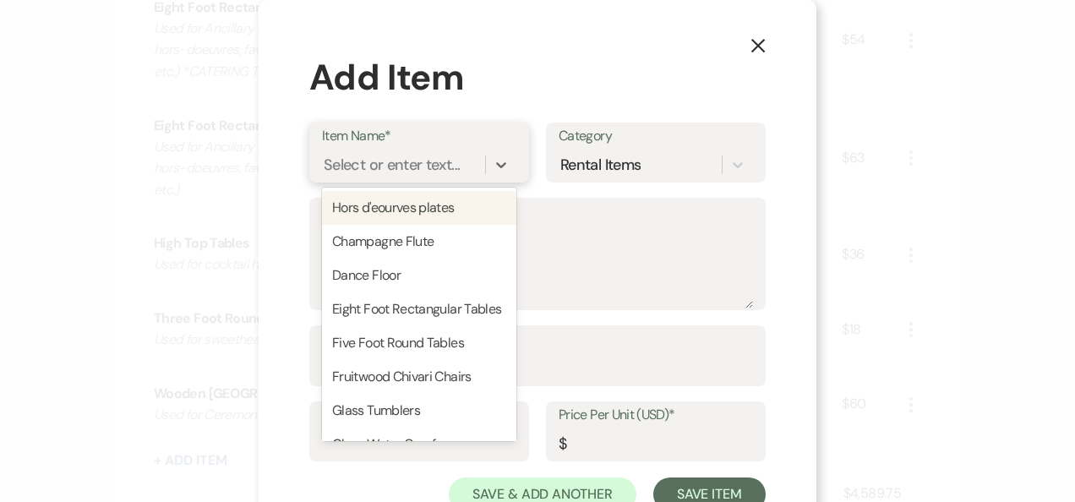
click at [431, 174] on div "Select or enter text..." at bounding box center [392, 164] width 136 height 23
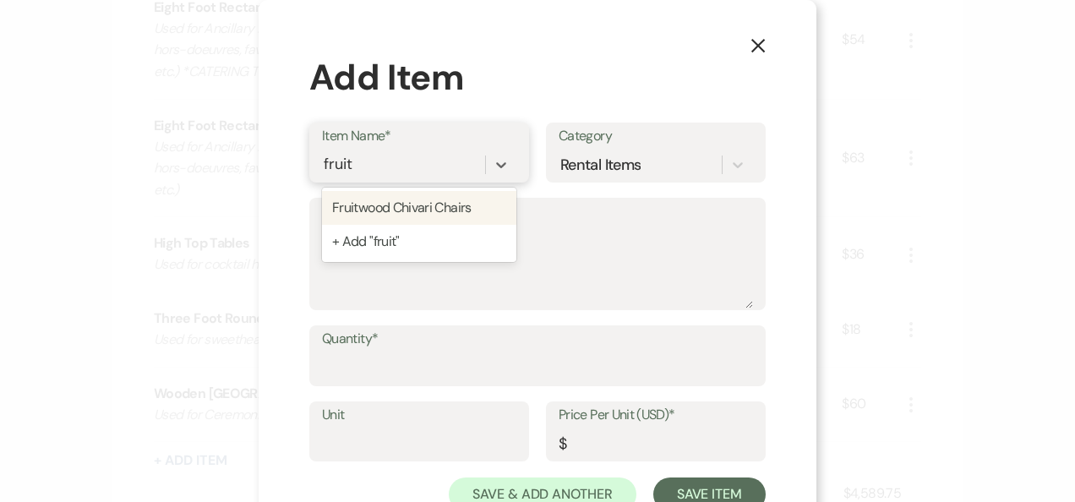
type input "fruitw"
click at [412, 211] on div "Fruitwood Chivari Chairs" at bounding box center [419, 208] width 194 height 34
type textarea "Fruitwood Chivari Reception Chairs"
type input "1"
type input "6.5"
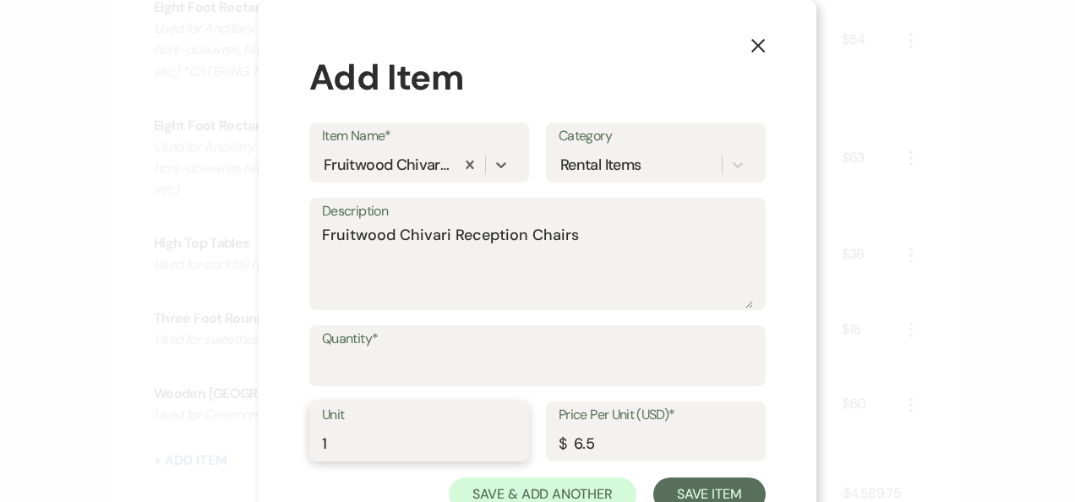
click at [367, 448] on input "1" at bounding box center [419, 443] width 194 height 33
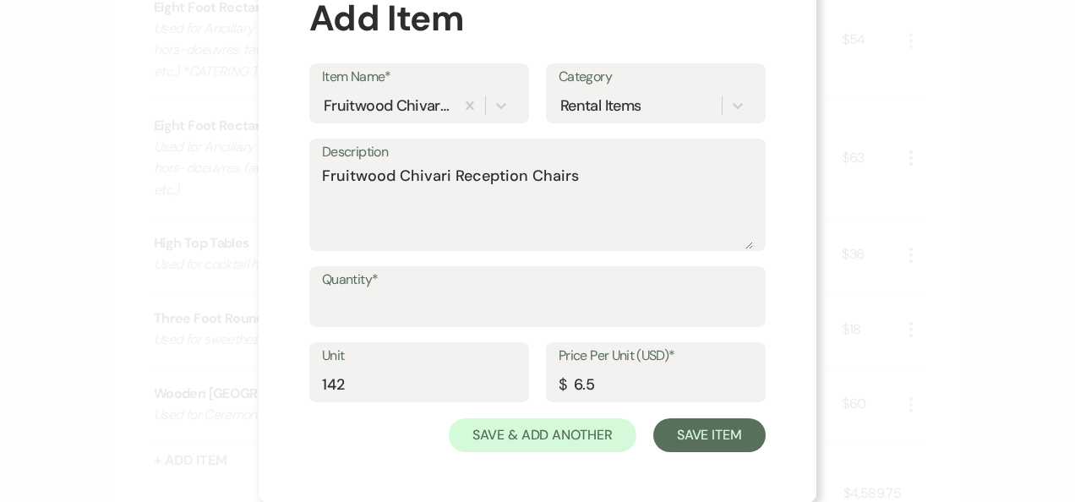
click at [693, 411] on div "Unit 142 Price Per Unit (USD)* $ 6.5" at bounding box center [537, 380] width 456 height 76
click at [689, 421] on button "Save Item" at bounding box center [709, 435] width 112 height 34
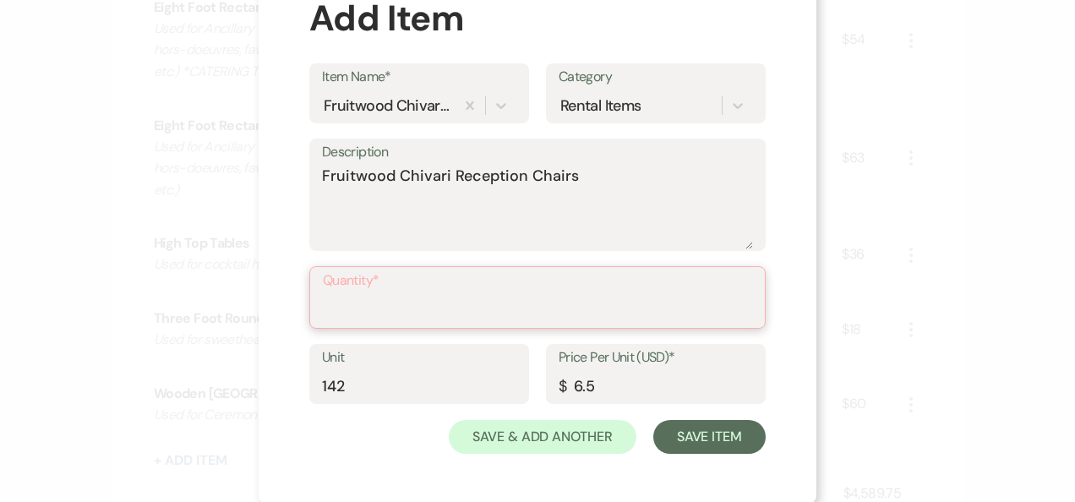
click at [367, 304] on input "Quantity*" at bounding box center [537, 309] width 429 height 33
click at [336, 380] on input "142" at bounding box center [419, 385] width 194 height 33
click at [361, 400] on input "142" at bounding box center [419, 385] width 194 height 33
type input "1"
click at [323, 289] on label "Quantity*" at bounding box center [537, 281] width 429 height 24
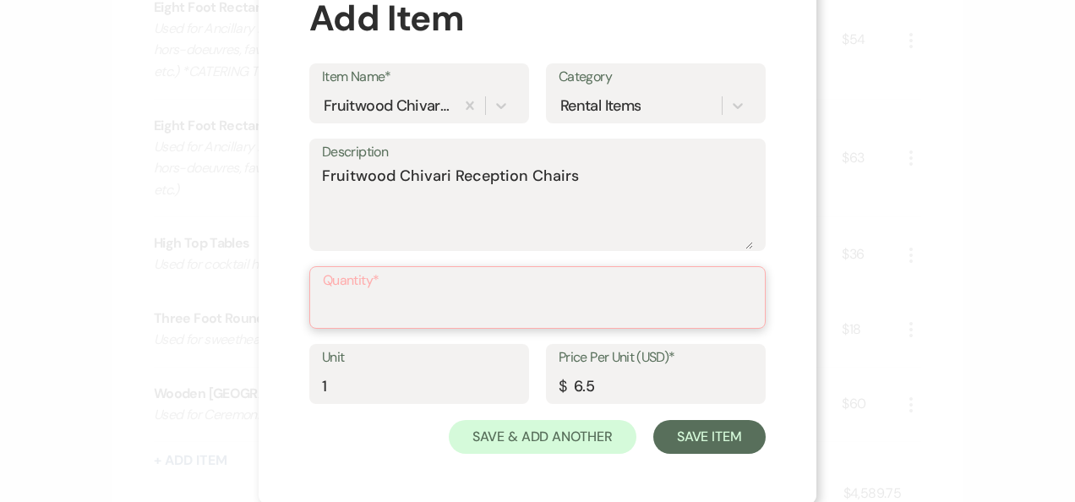
drag, startPoint x: 323, startPoint y: 289, endPoint x: 336, endPoint y: 306, distance: 21.6
click at [336, 306] on input "Quantity*" at bounding box center [537, 309] width 429 height 33
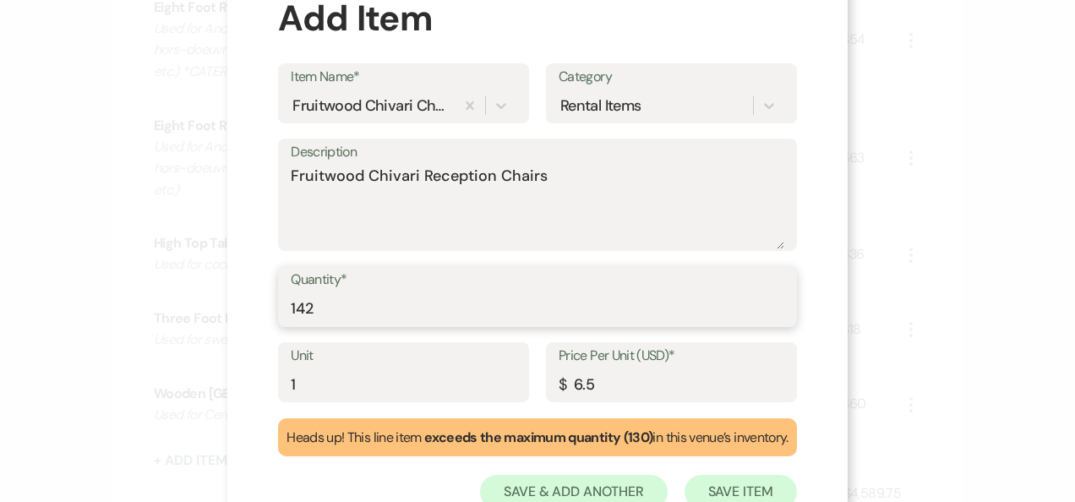
type input "142"
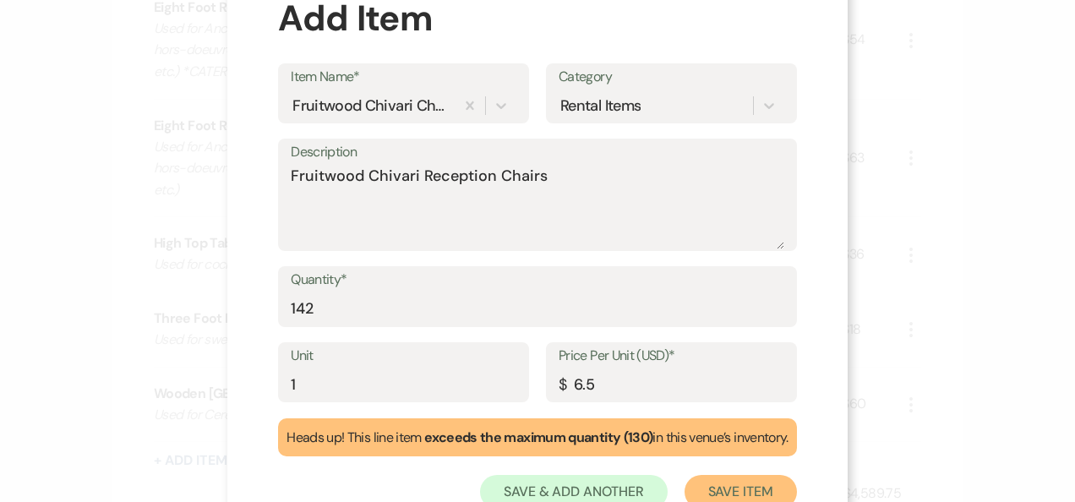
click at [766, 486] on button "Save Item" at bounding box center [740, 492] width 112 height 34
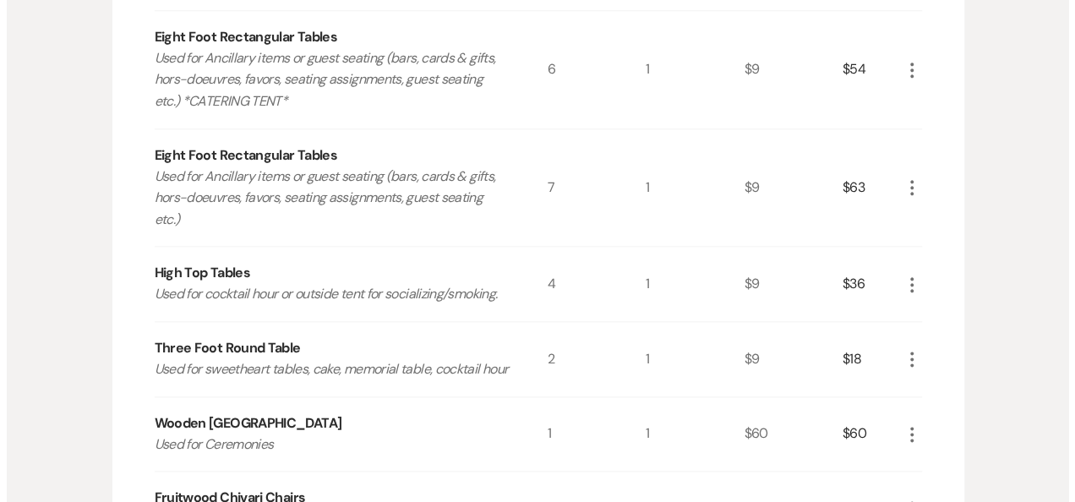
scroll to position [1287, 0]
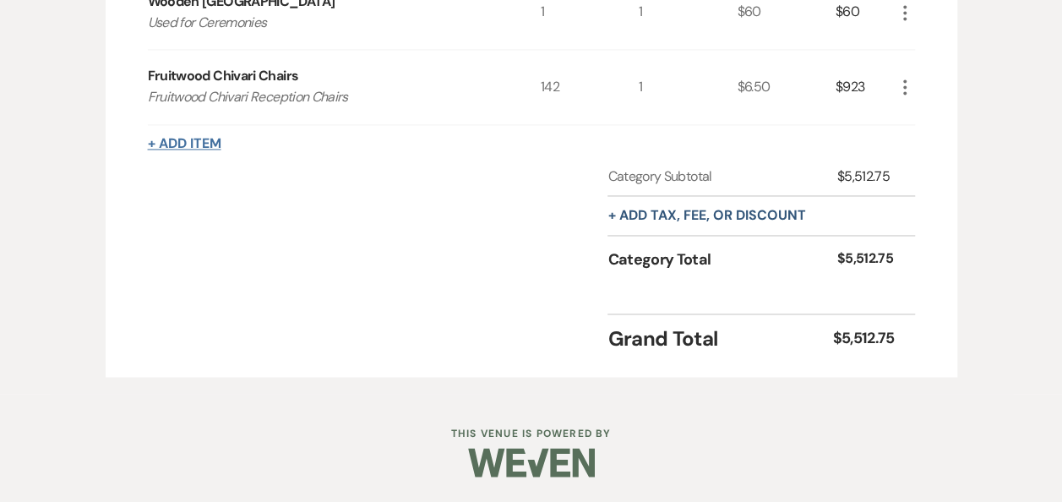
click at [181, 150] on button "+ Add Item" at bounding box center [184, 144] width 73 height 14
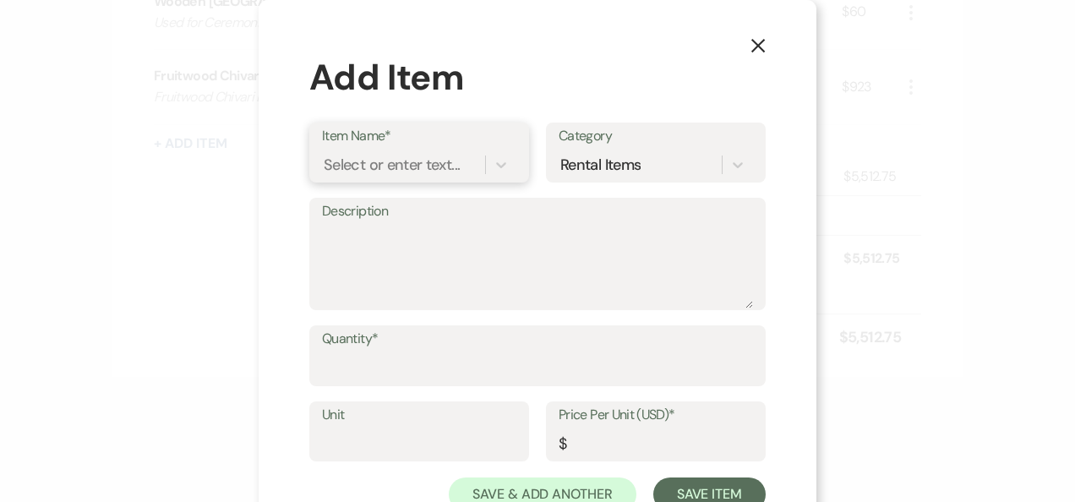
click at [366, 150] on div "Select or enter text..." at bounding box center [403, 165] width 163 height 30
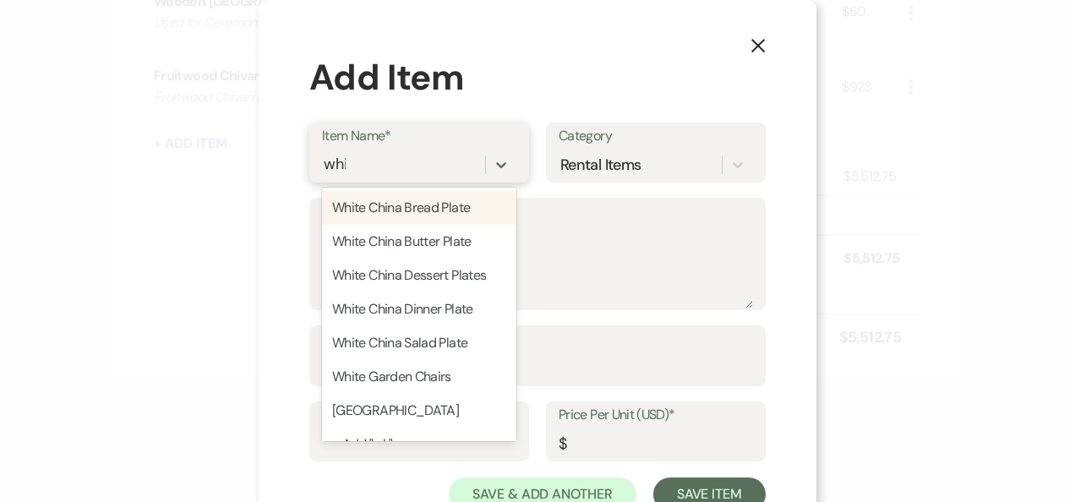
type input "white"
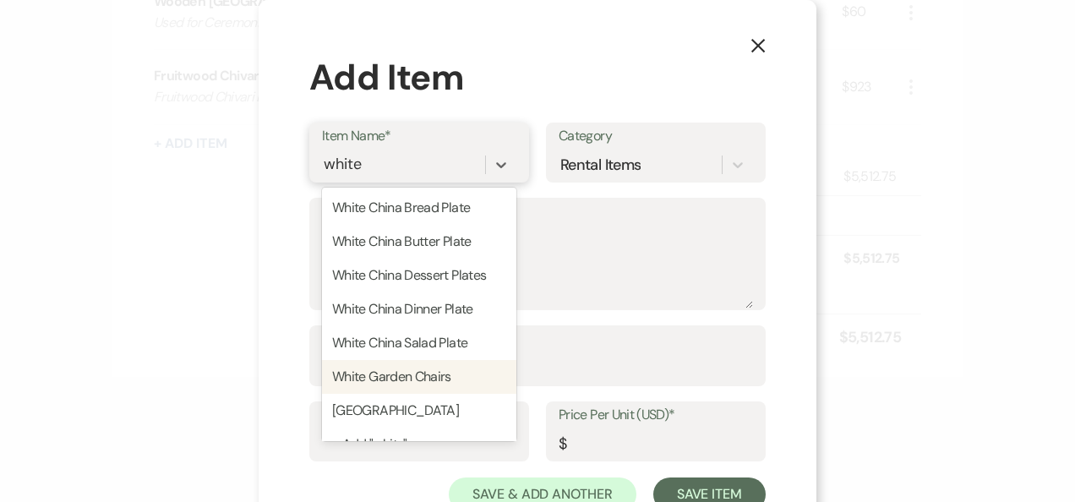
click at [410, 368] on div "White Garden Chairs" at bounding box center [419, 377] width 194 height 34
type textarea "Foldable White Garden Chairs used for Ceremony & Reception"
type input "1"
type input "3.75"
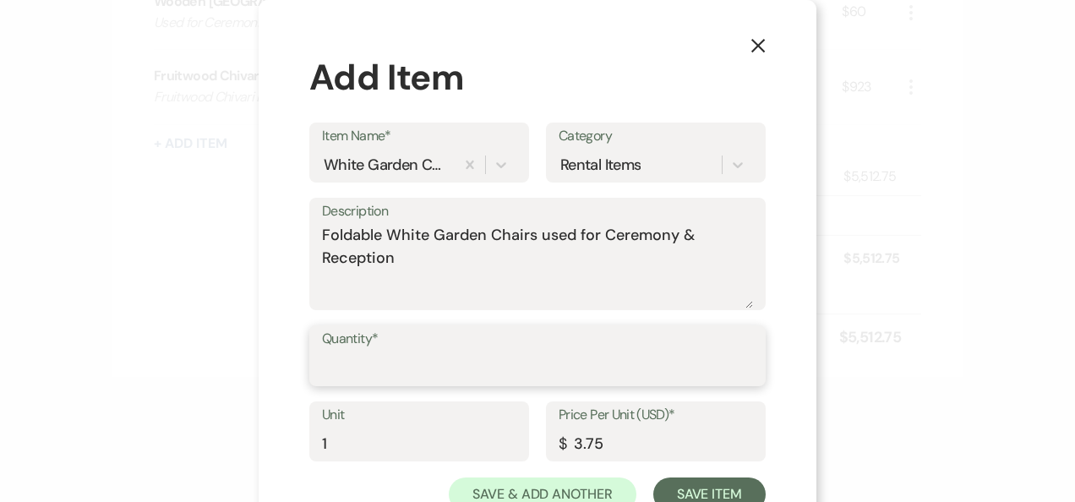
click at [373, 368] on input "Quantity*" at bounding box center [537, 367] width 431 height 33
type input "142"
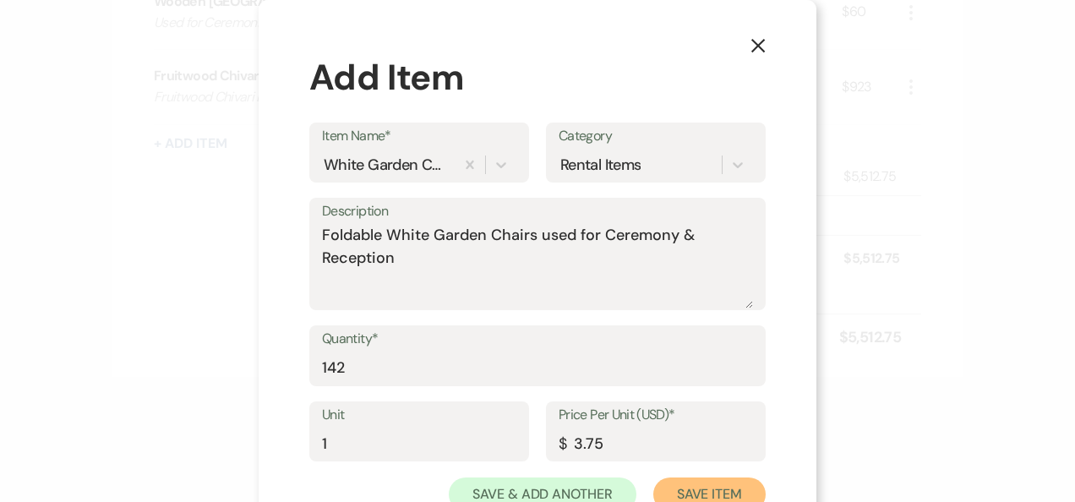
click at [711, 488] on button "Save Item" at bounding box center [709, 494] width 112 height 34
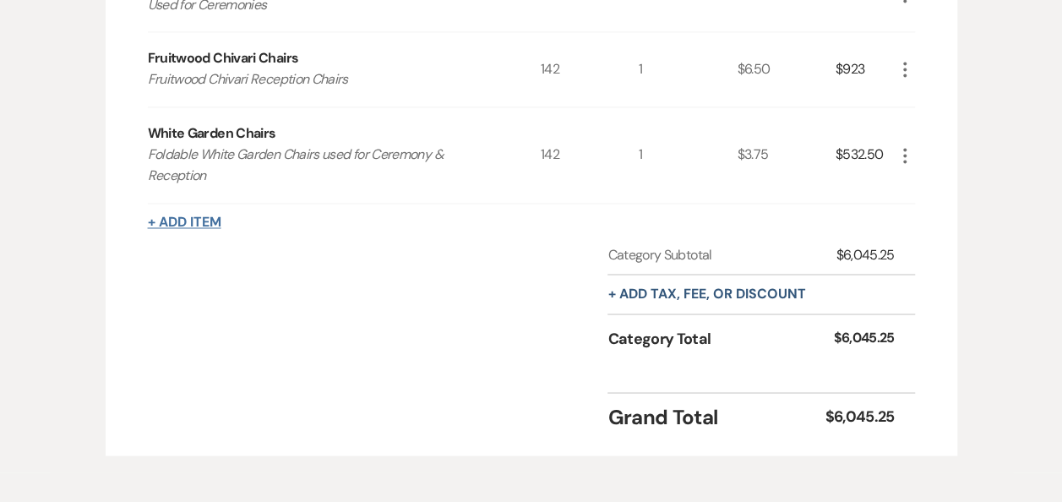
drag, startPoint x: 167, startPoint y: 227, endPoint x: 176, endPoint y: 243, distance: 18.1
click at [181, 229] on button "+ Add Item" at bounding box center [184, 222] width 73 height 14
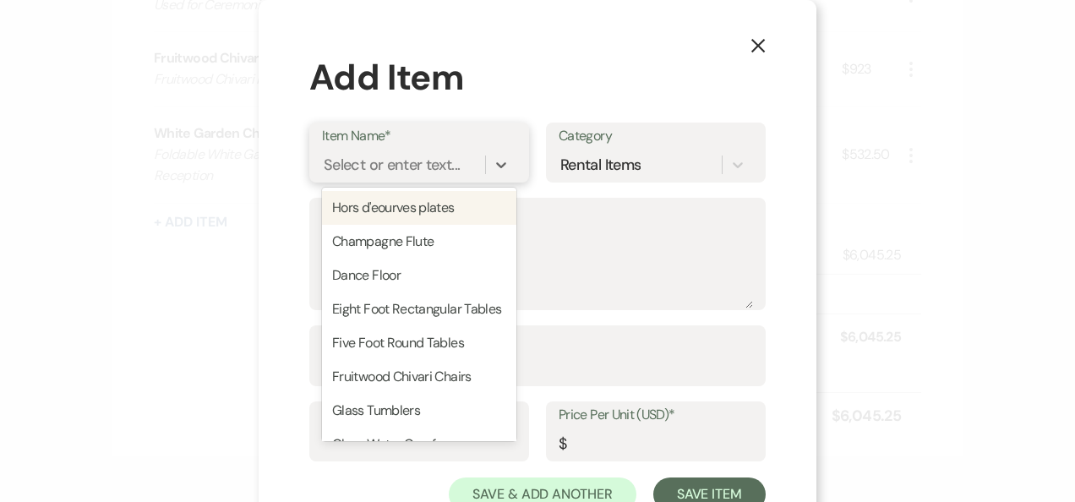
click at [431, 155] on div "Select or enter text..." at bounding box center [403, 165] width 163 height 30
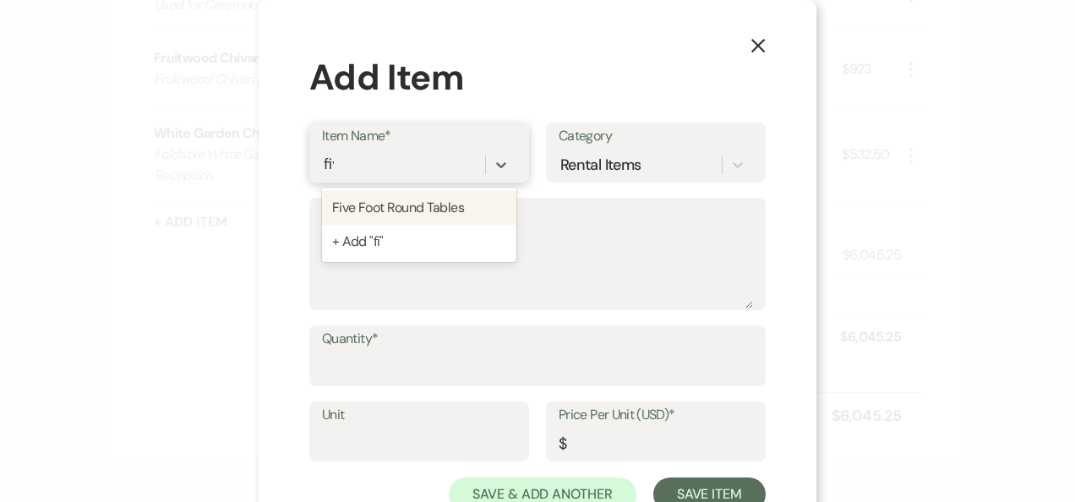
type input "five"
drag, startPoint x: 460, startPoint y: 210, endPoint x: 436, endPoint y: 220, distance: 25.7
click at [460, 211] on div "Five Foot Round Tables" at bounding box center [419, 208] width 194 height 34
type textarea "Guest Seating (comfortably seats up to 8 guests)"
type input "1"
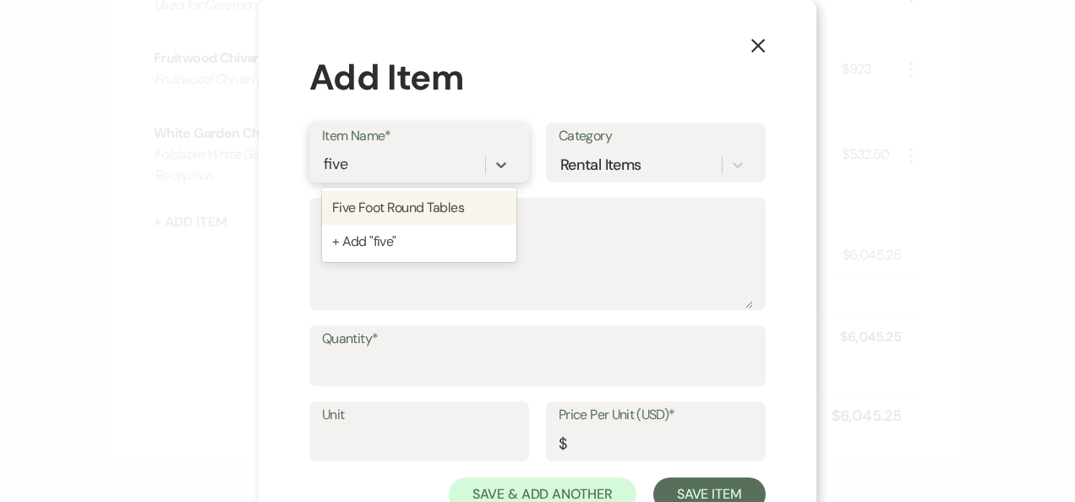
type input "10"
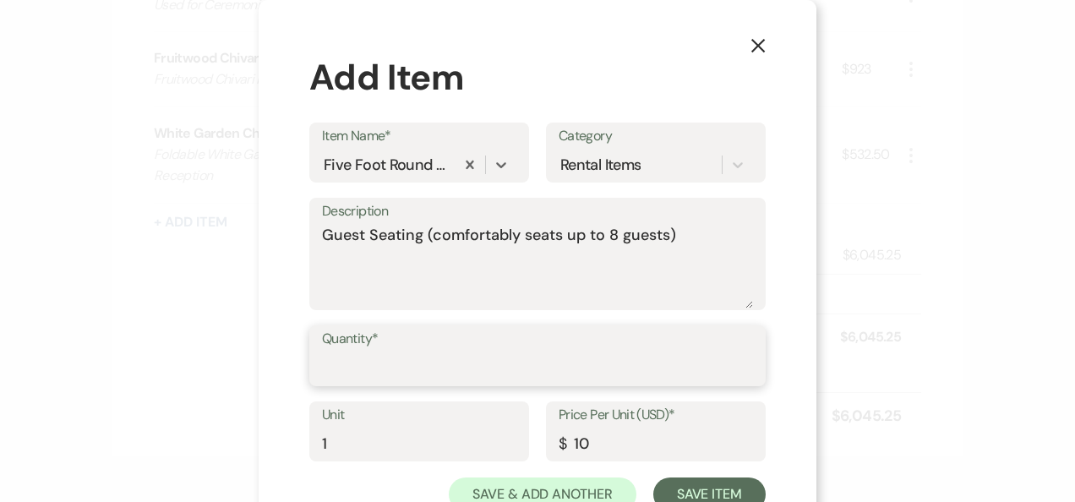
click at [353, 375] on input "Quantity*" at bounding box center [537, 367] width 431 height 33
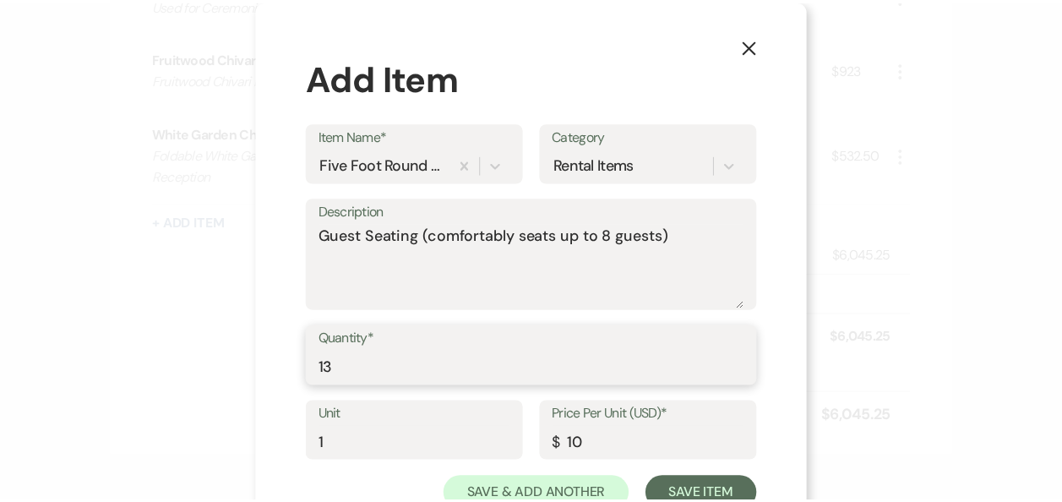
scroll to position [59, 0]
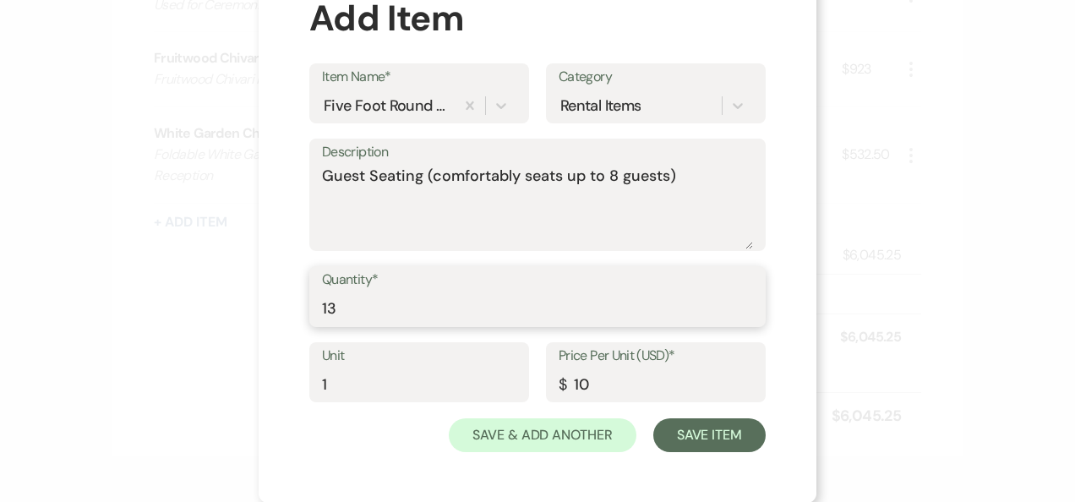
type input "13"
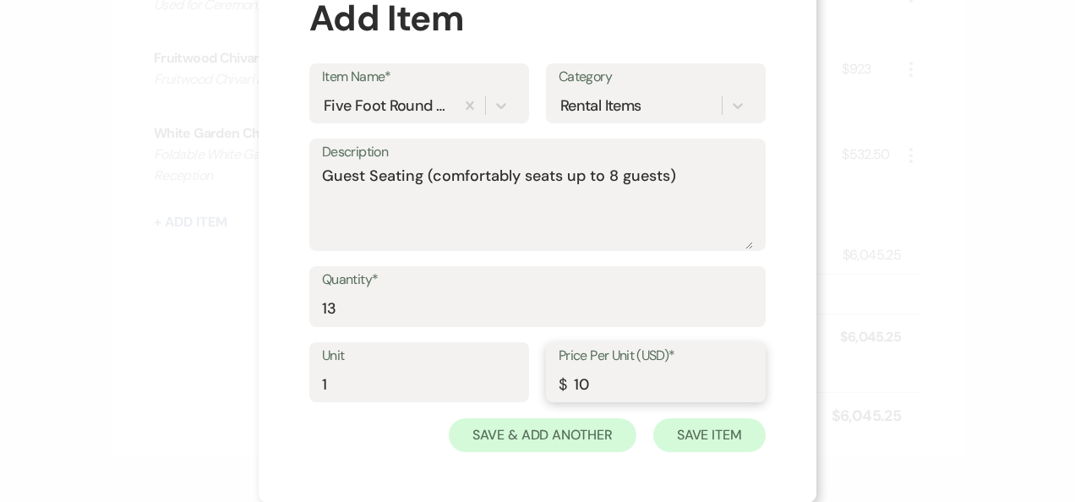
click at [684, 416] on div "Unit 1 Price Per Unit (USD)* $ 10" at bounding box center [537, 380] width 456 height 76
click at [701, 434] on button "Save Item" at bounding box center [709, 435] width 112 height 34
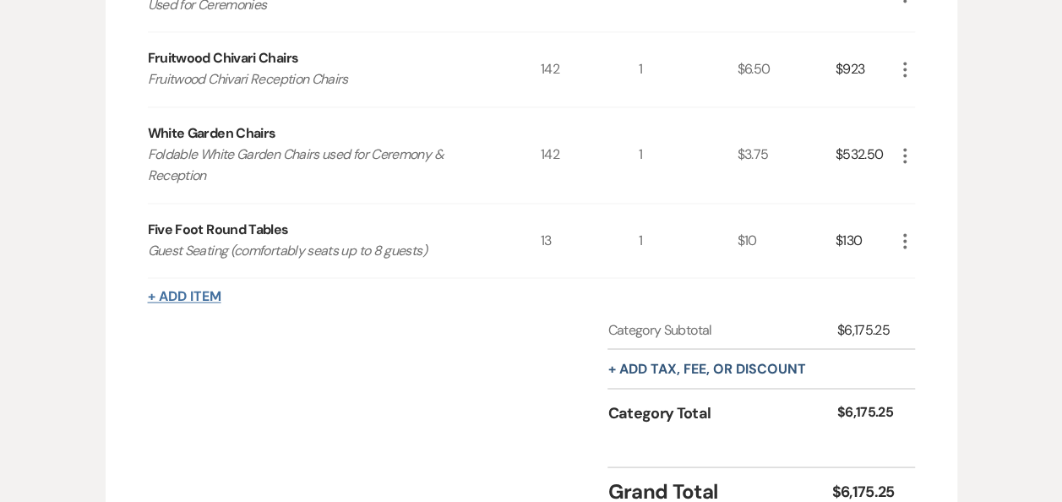
drag, startPoint x: 189, startPoint y: 302, endPoint x: 189, endPoint y: 314, distance: 11.8
click at [188, 303] on button "+ Add Item" at bounding box center [184, 297] width 73 height 14
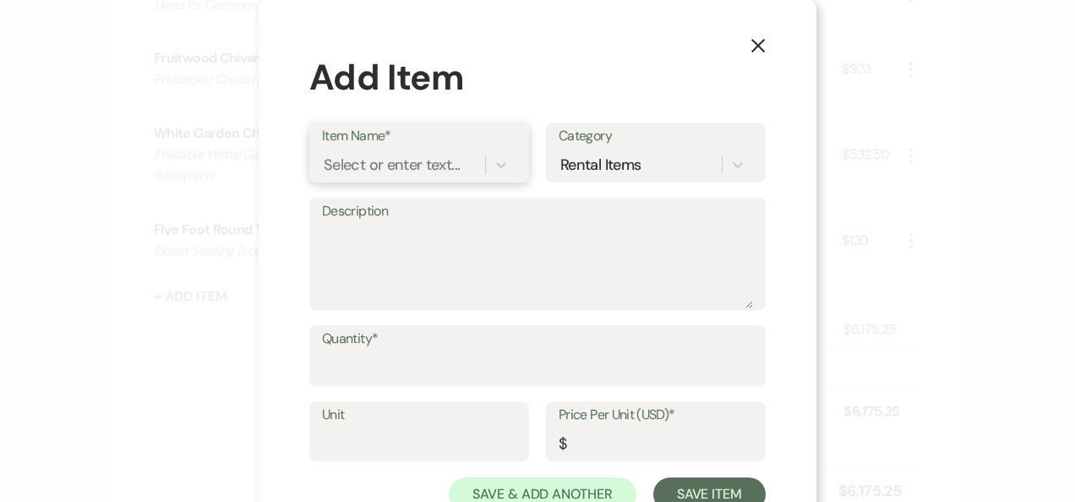
click at [387, 164] on div "Select or enter text..." at bounding box center [392, 164] width 136 height 23
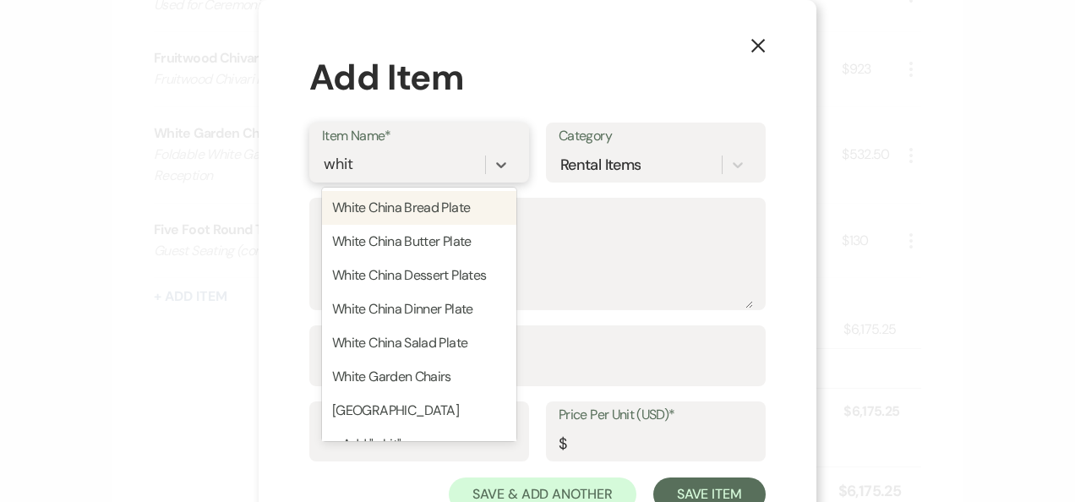
type input "white"
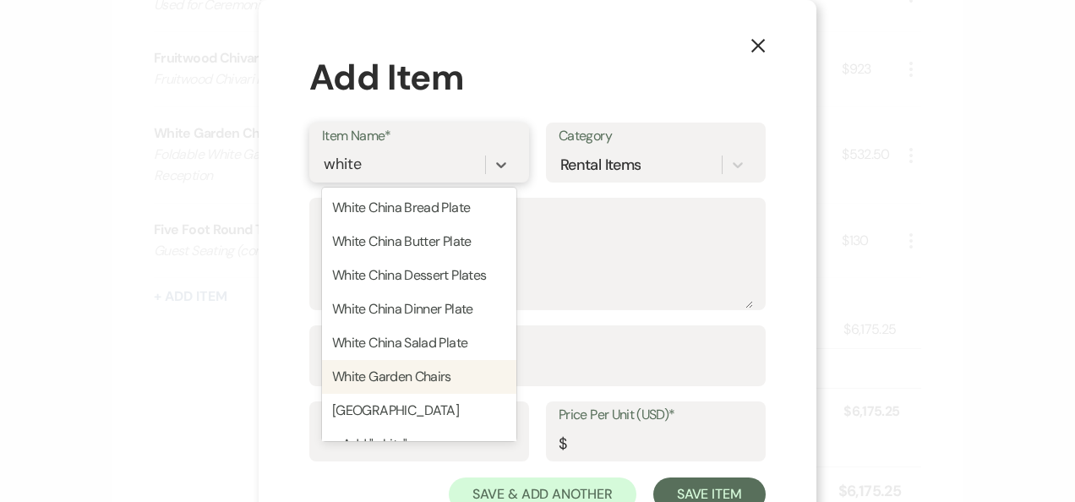
click at [394, 368] on div "White Garden Chairs" at bounding box center [419, 377] width 194 height 34
type textarea "Foldable White Garden Chairs used for Ceremony & Reception"
type input "1"
type input "3.75"
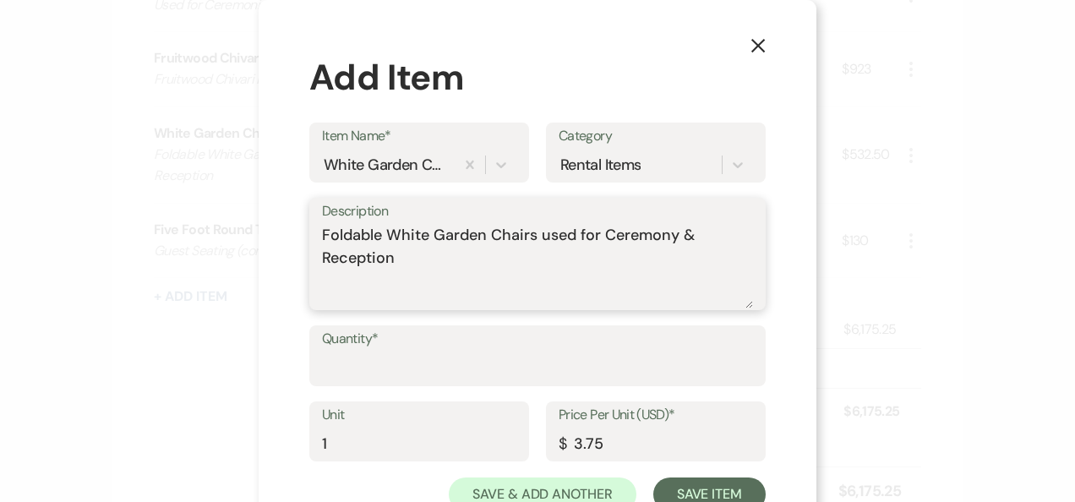
drag, startPoint x: 436, startPoint y: 250, endPoint x: 272, endPoint y: 186, distance: 176.0
click at [270, 189] on div "X Add Item Item Name* White Garden Chairs Category Rental Items Description Fol…" at bounding box center [537, 281] width 558 height 562
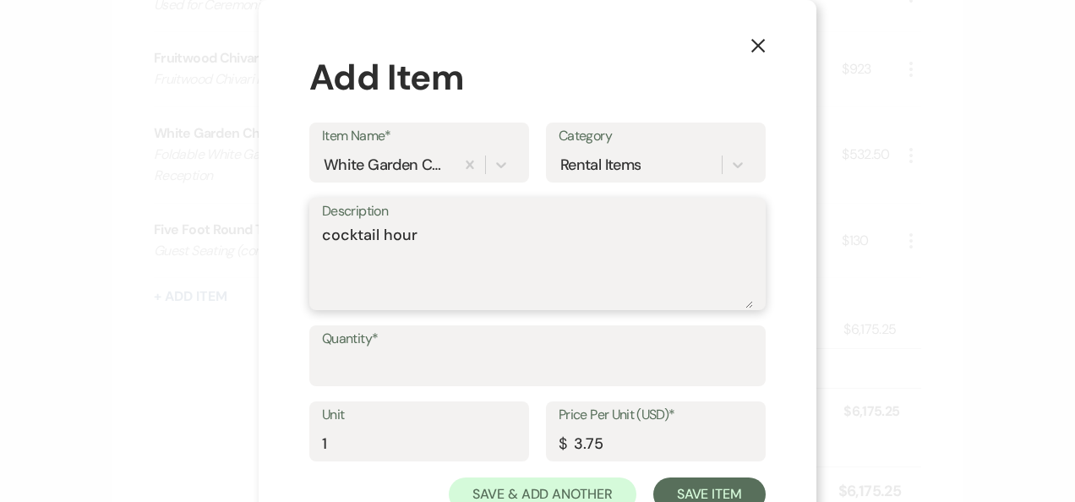
type textarea "cocktail hour"
click at [387, 359] on input "Quantity*" at bounding box center [537, 367] width 431 height 33
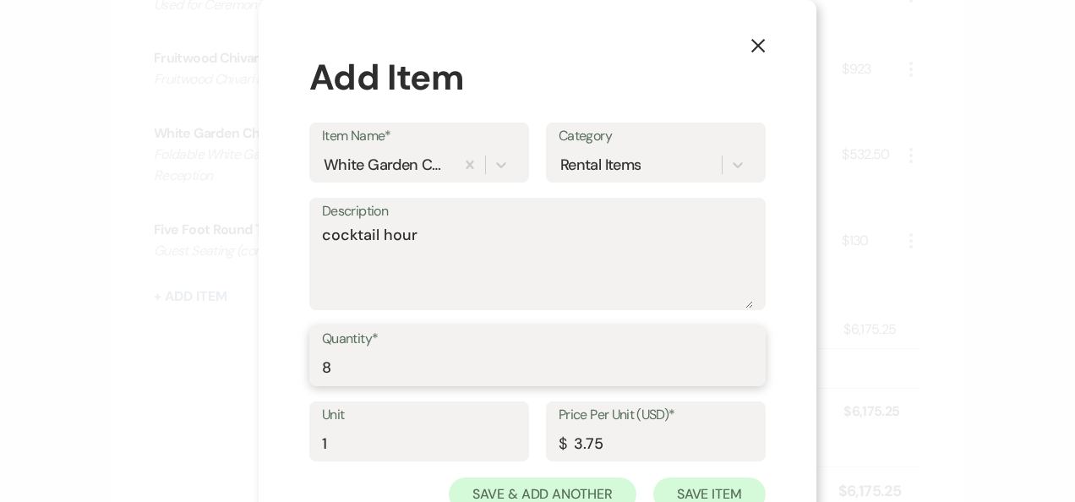
type input "8"
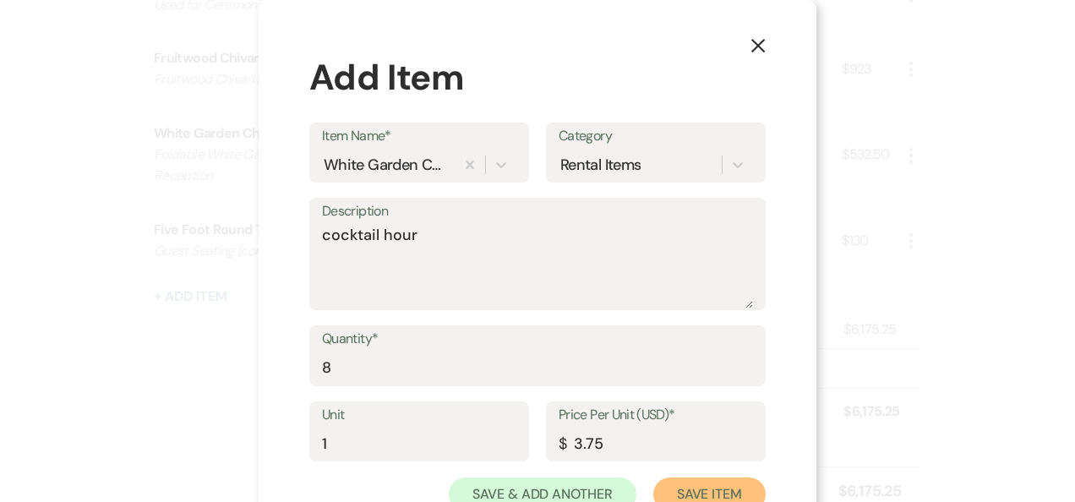
click at [665, 488] on button "Save Item" at bounding box center [709, 494] width 112 height 34
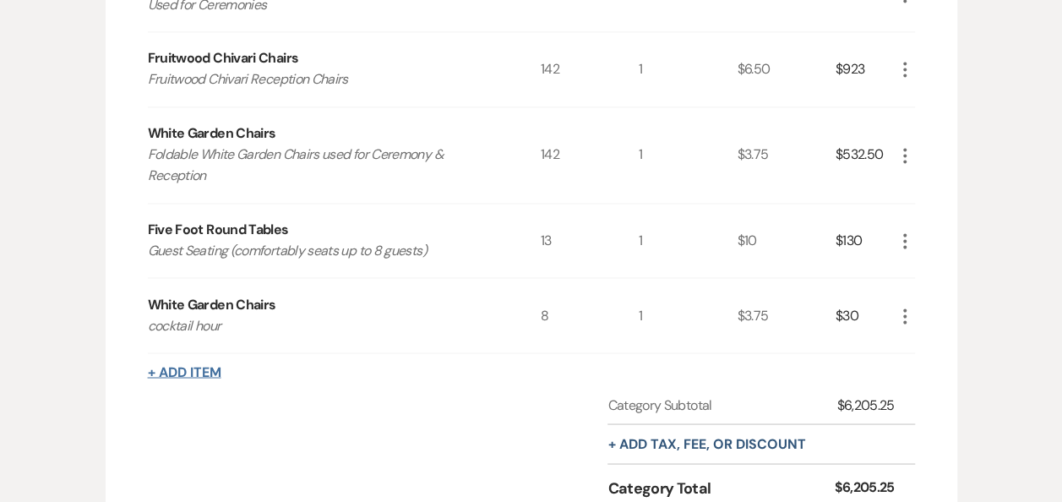
click at [186, 378] on button "+ Add Item" at bounding box center [184, 372] width 73 height 14
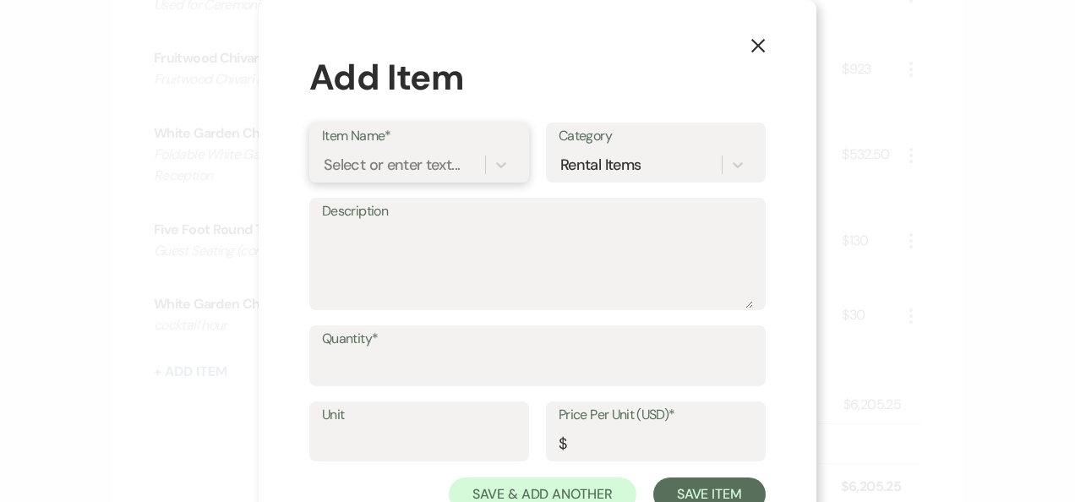
click at [372, 156] on div "Select or enter text..." at bounding box center [392, 164] width 136 height 23
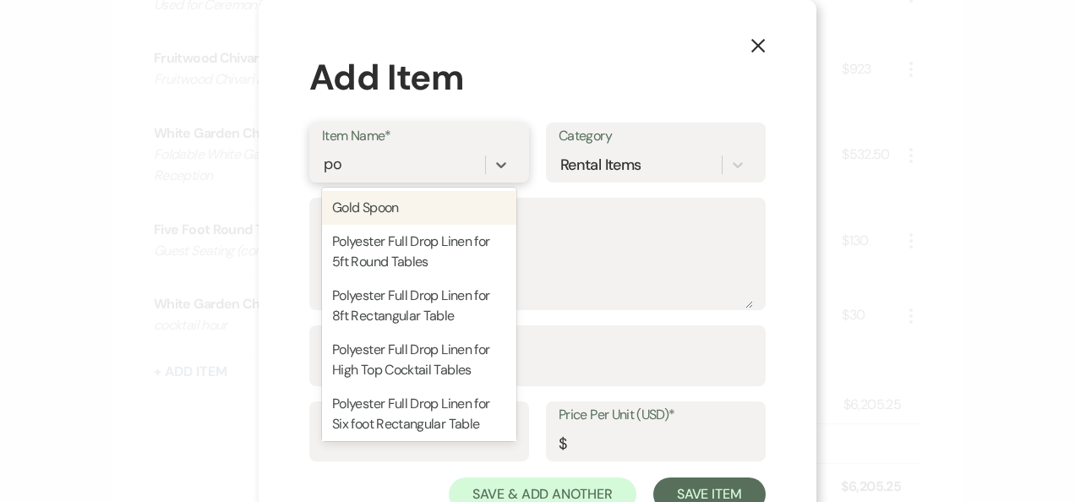
type input "pol"
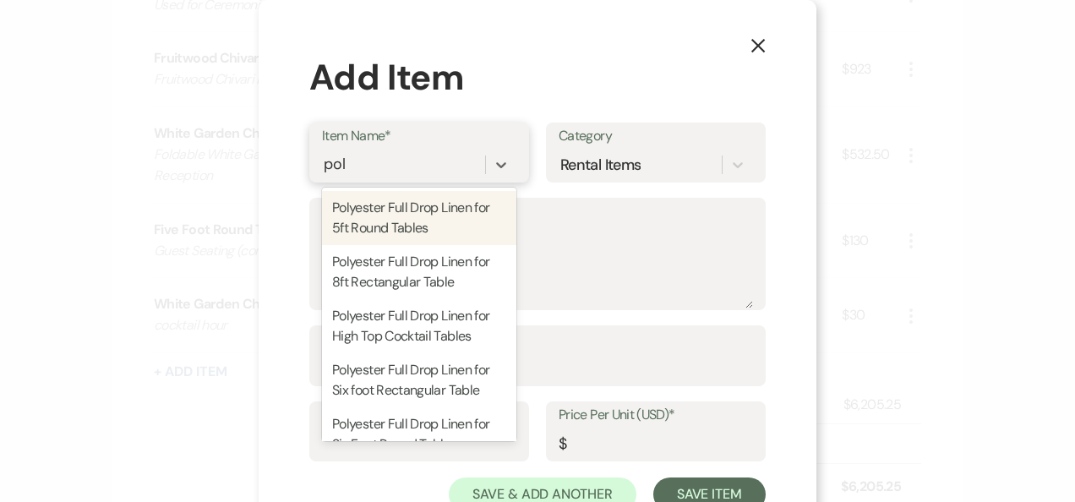
click at [385, 206] on div "Polyester Full Drop Linen for 5ft Round Tables" at bounding box center [419, 218] width 194 height 54
type textarea "120 inch round tablecloth for 5ft rounds"
type input "1"
type input "23"
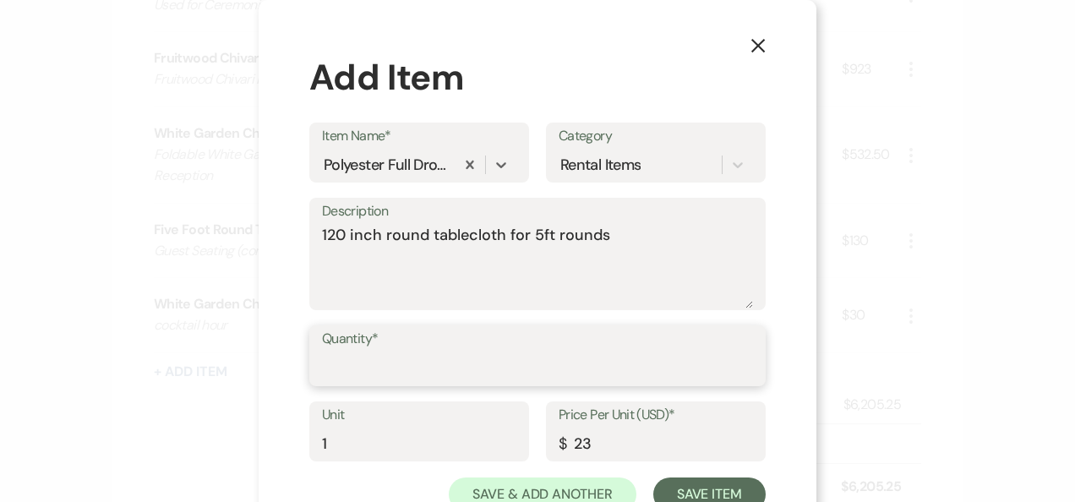
click at [390, 366] on input "Quantity*" at bounding box center [537, 367] width 431 height 33
type input "14"
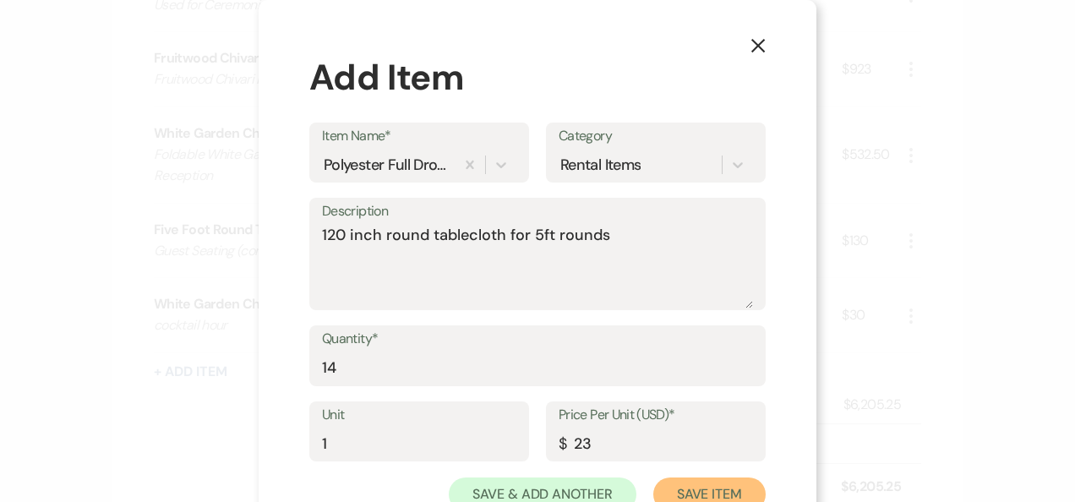
click at [686, 488] on button "Save Item" at bounding box center [709, 494] width 112 height 34
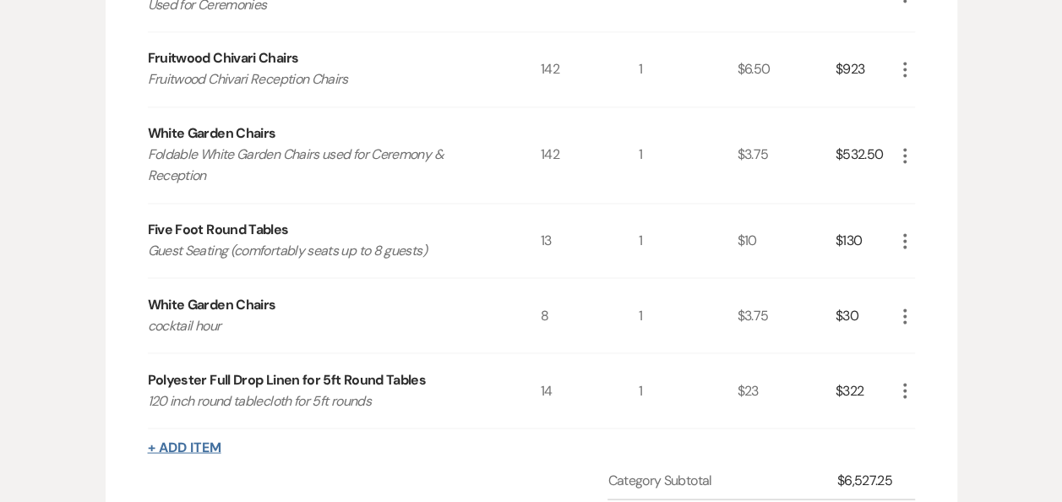
click at [204, 454] on button "+ Add Item" at bounding box center [184, 447] width 73 height 14
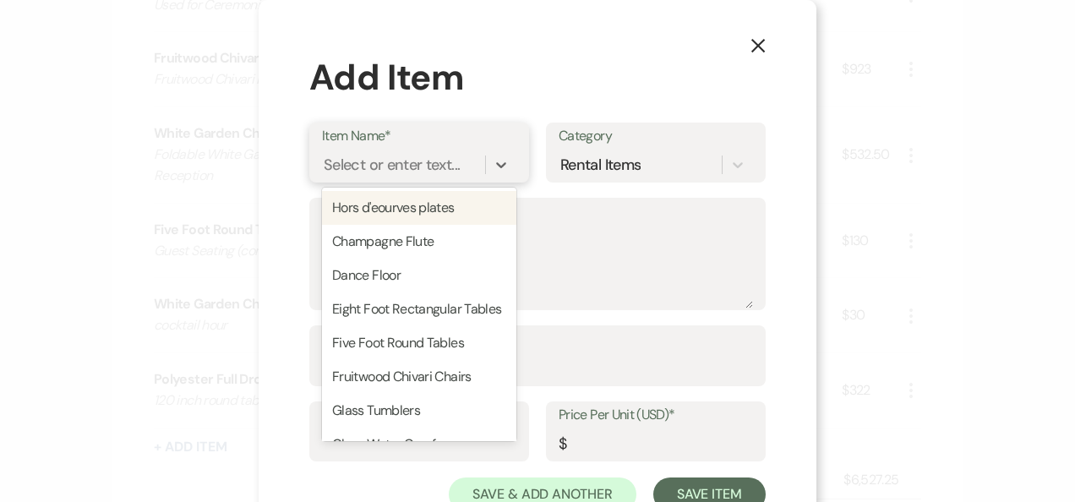
click at [372, 173] on div "Select or enter text..." at bounding box center [392, 164] width 136 height 23
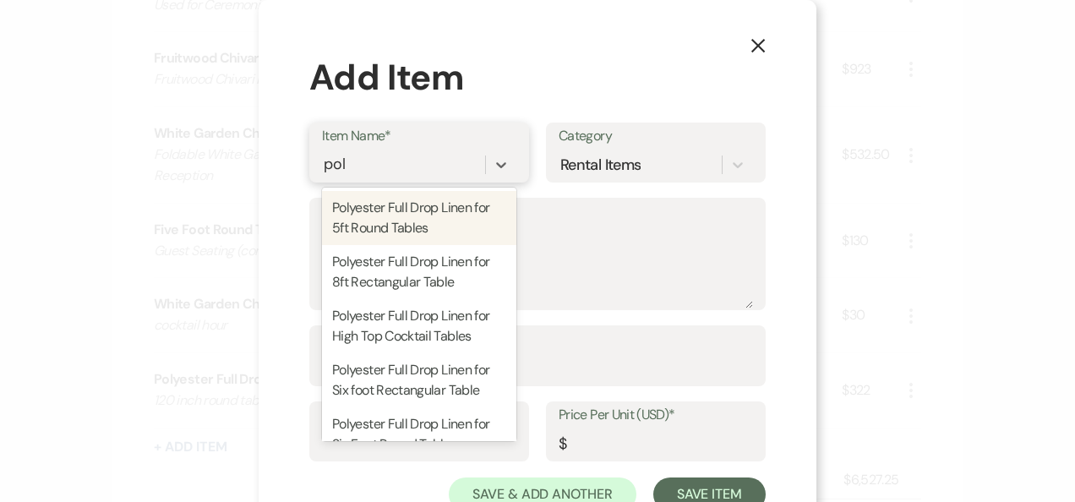
type input "poly"
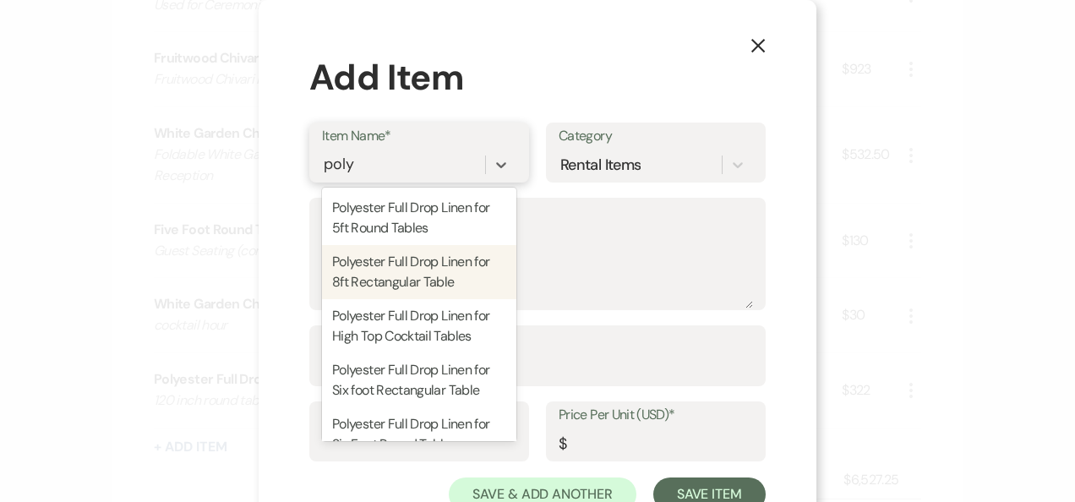
click at [333, 274] on div "Polyester Full Drop Linen for 8ft Rectangular Table" at bounding box center [419, 272] width 194 height 54
type textarea "90x156 color selection on www.werentlinens.com"
type input "1"
type input "27"
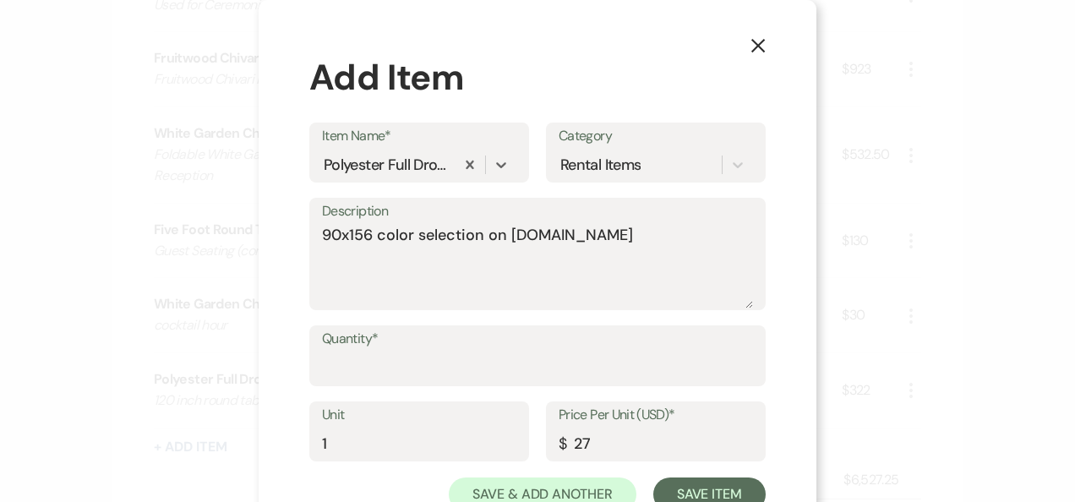
click at [409, 395] on div "Quantity*" at bounding box center [537, 363] width 456 height 76
click at [394, 373] on input "Quantity*" at bounding box center [537, 367] width 431 height 33
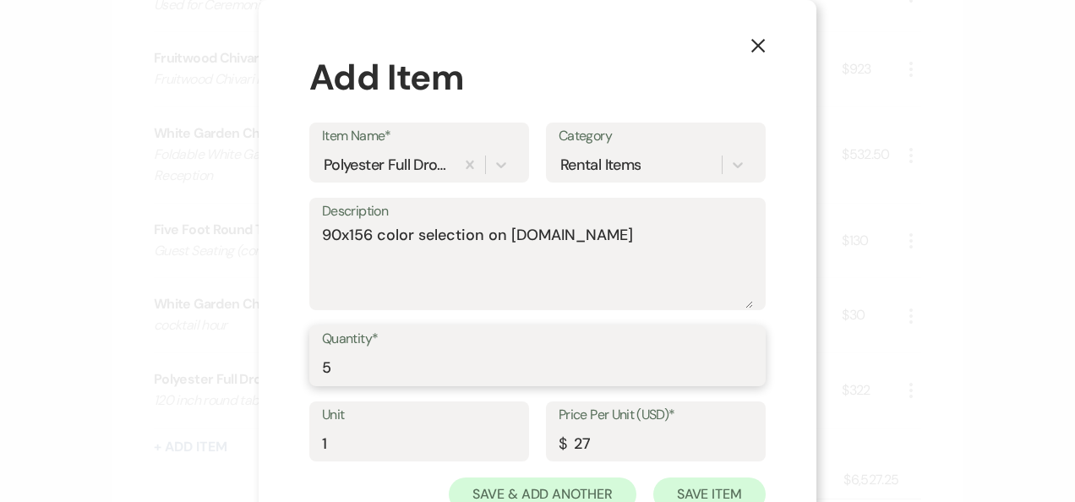
type input "5"
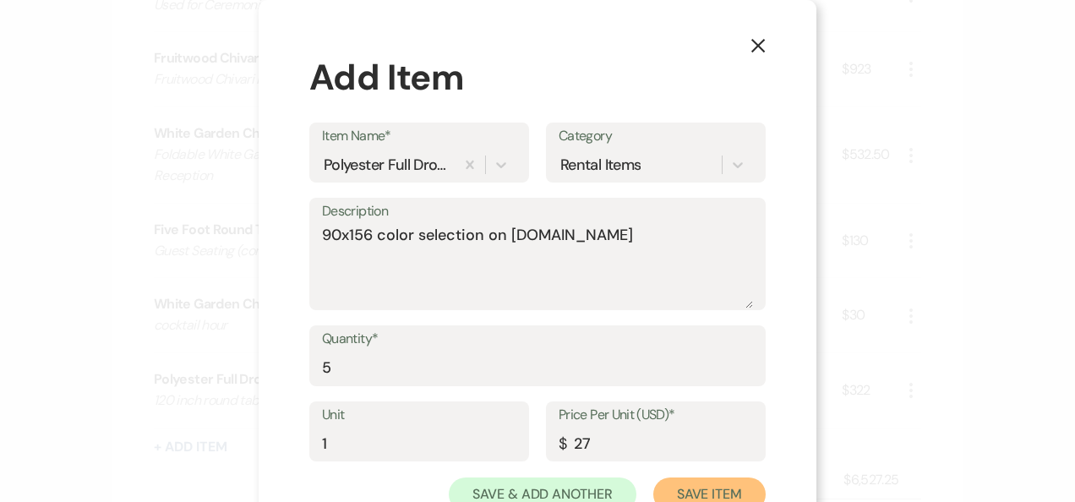
click at [702, 488] on button "Save Item" at bounding box center [709, 494] width 112 height 34
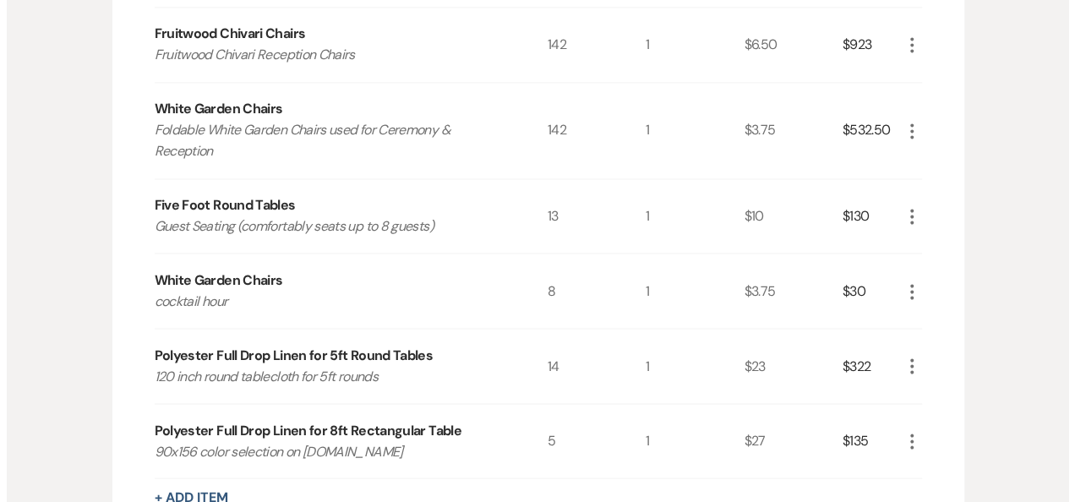
scroll to position [1681, 0]
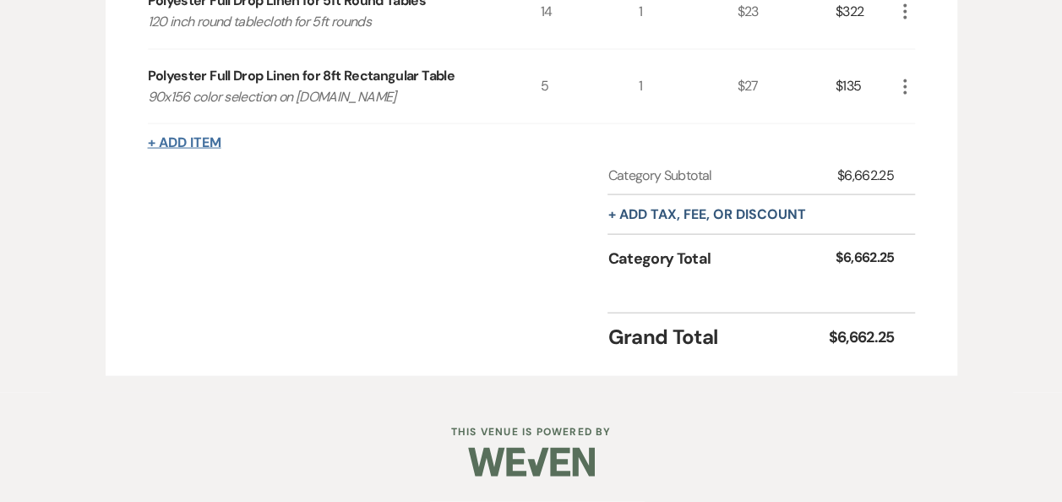
click at [184, 144] on button "+ Add Item" at bounding box center [184, 143] width 73 height 14
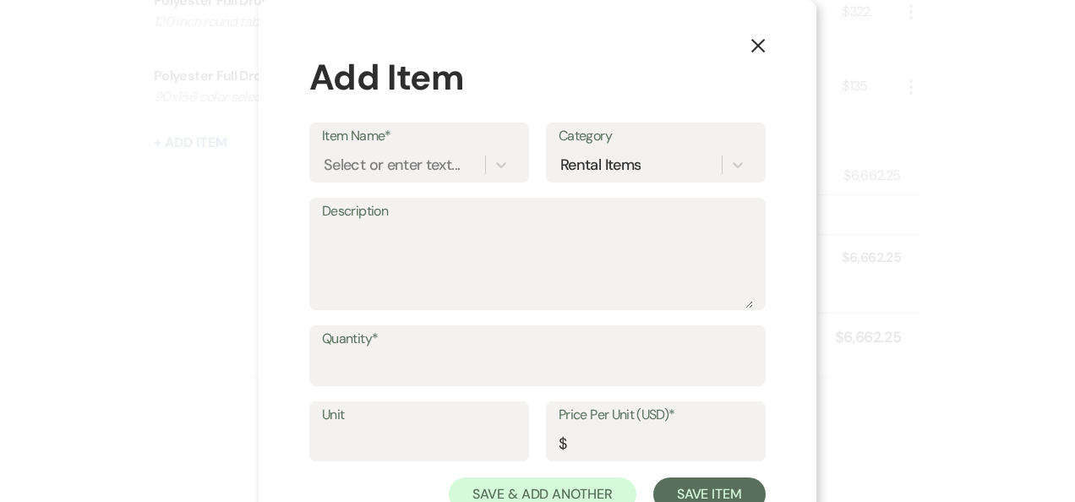
click at [387, 139] on label "Item Name*" at bounding box center [419, 136] width 194 height 24
click at [325, 153] on input "Item Name*" at bounding box center [325, 164] width 2 height 23
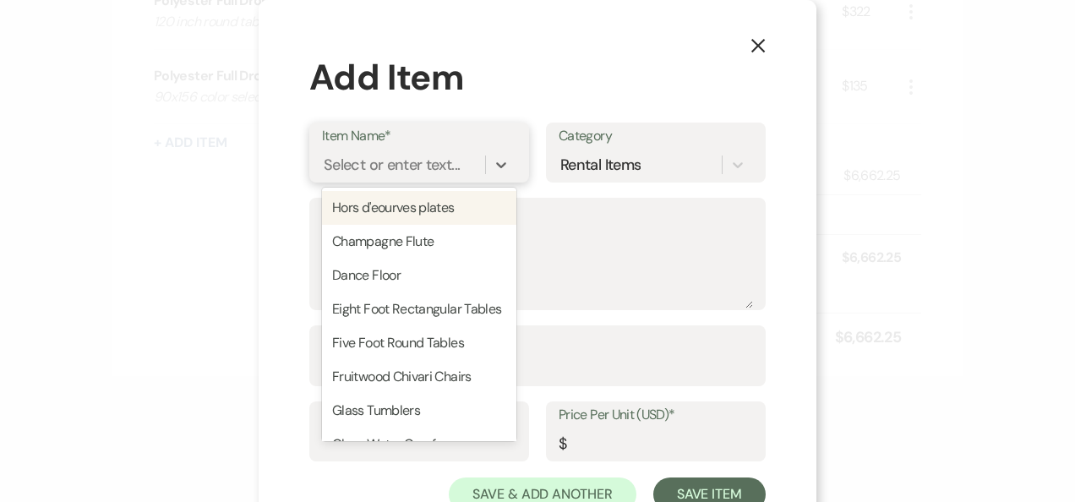
click at [384, 159] on div "Select or enter text..." at bounding box center [392, 164] width 136 height 23
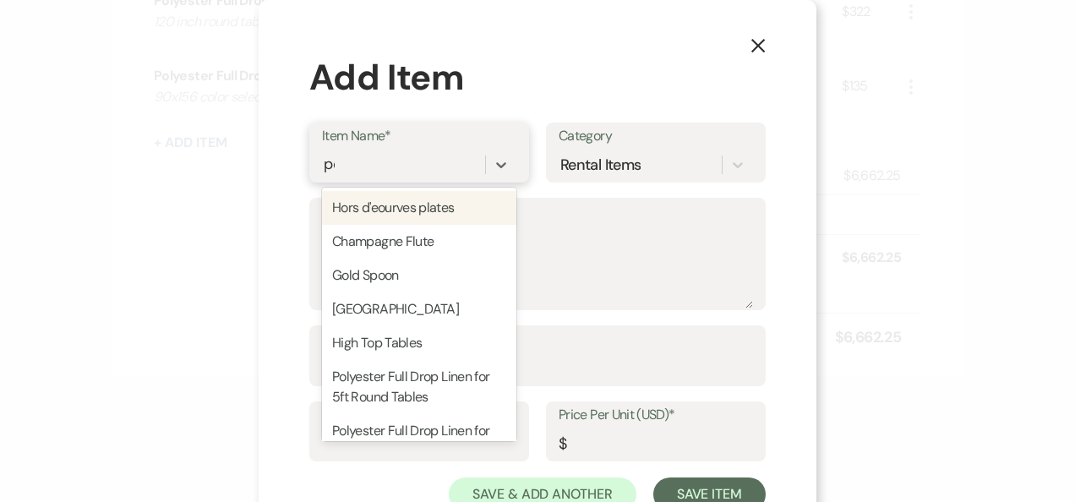
type input "pol"
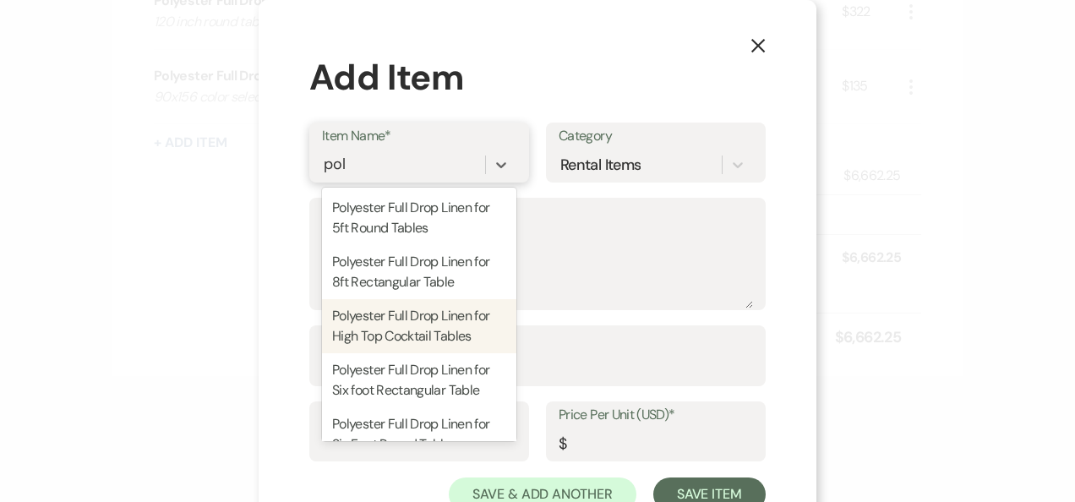
drag, startPoint x: 409, startPoint y: 326, endPoint x: 405, endPoint y: 335, distance: 9.4
click at [411, 327] on div "Polyester Full Drop Linen for High Top Cocktail Tables" at bounding box center [419, 326] width 194 height 54
type textarea "108 inch table cloth"
type input "1"
type input "17"
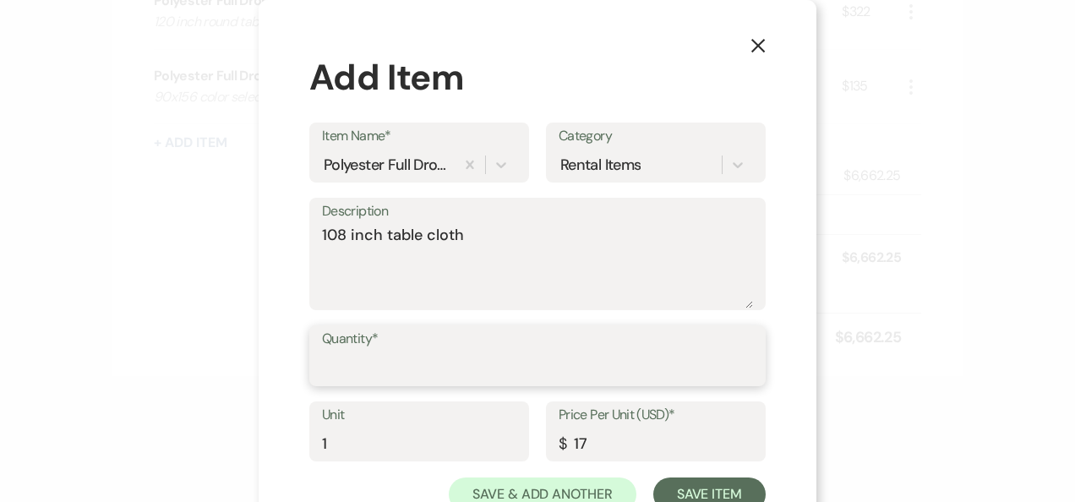
click at [385, 355] on input "Quantity*" at bounding box center [537, 367] width 431 height 33
type input "4"
click at [714, 474] on div "Unit 1 Price Per Unit (USD)* $ 17" at bounding box center [537, 439] width 456 height 76
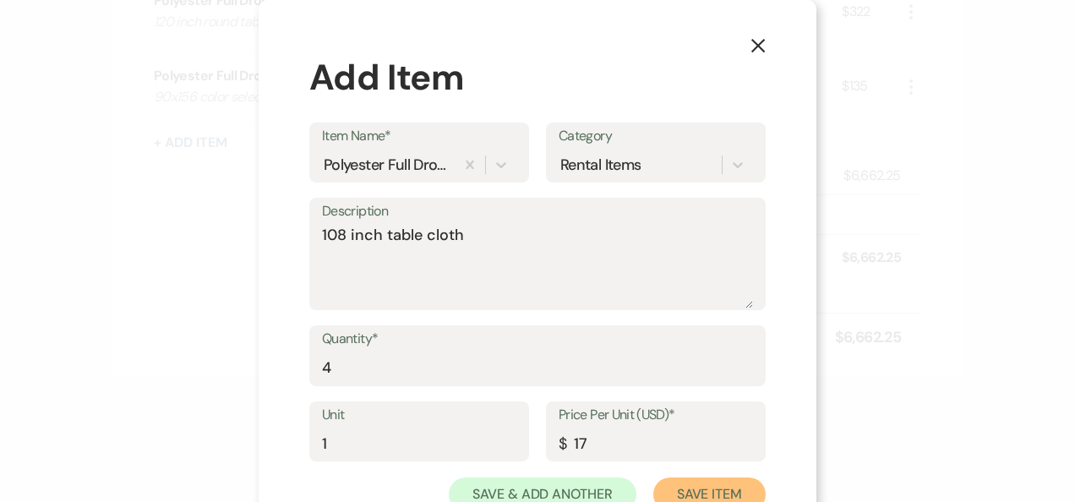
click at [714, 488] on button "Save Item" at bounding box center [709, 494] width 112 height 34
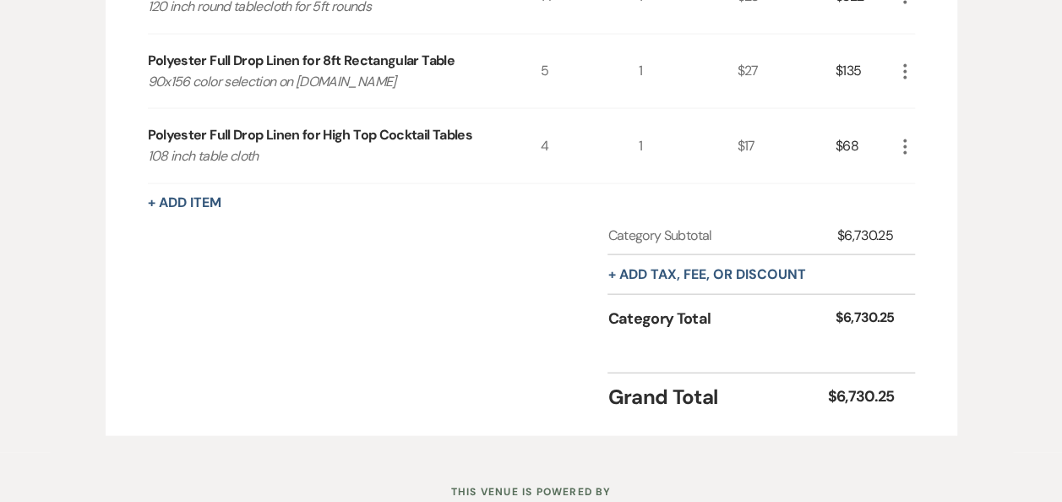
click at [186, 210] on button "+ Add Item" at bounding box center [184, 203] width 73 height 14
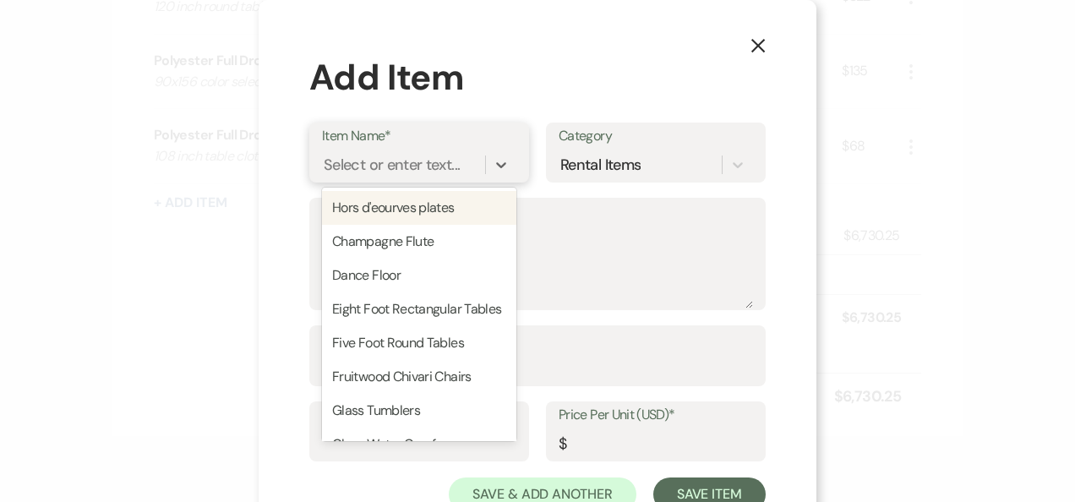
drag, startPoint x: 384, startPoint y: 152, endPoint x: 374, endPoint y: 150, distance: 10.3
click at [379, 154] on div "Select or enter text..." at bounding box center [392, 164] width 136 height 23
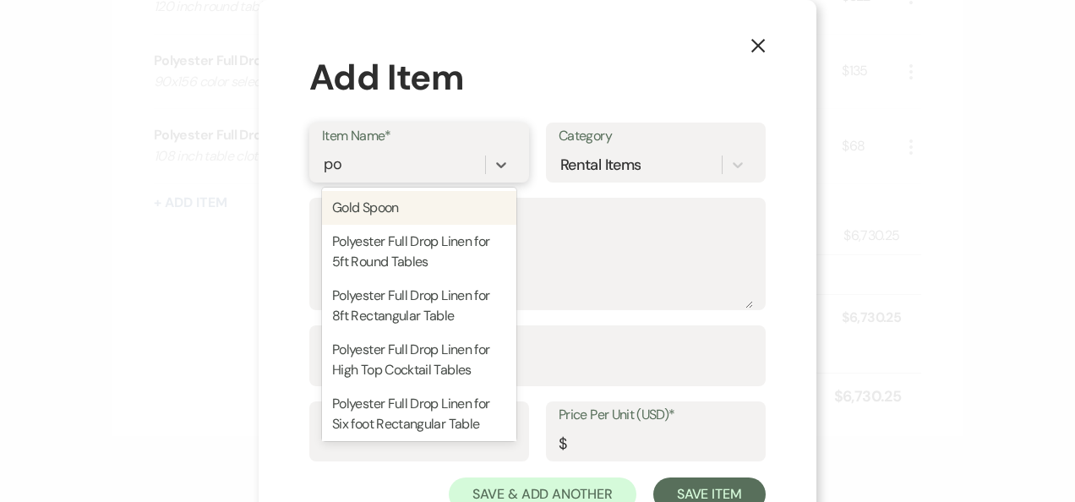
type input "pol"
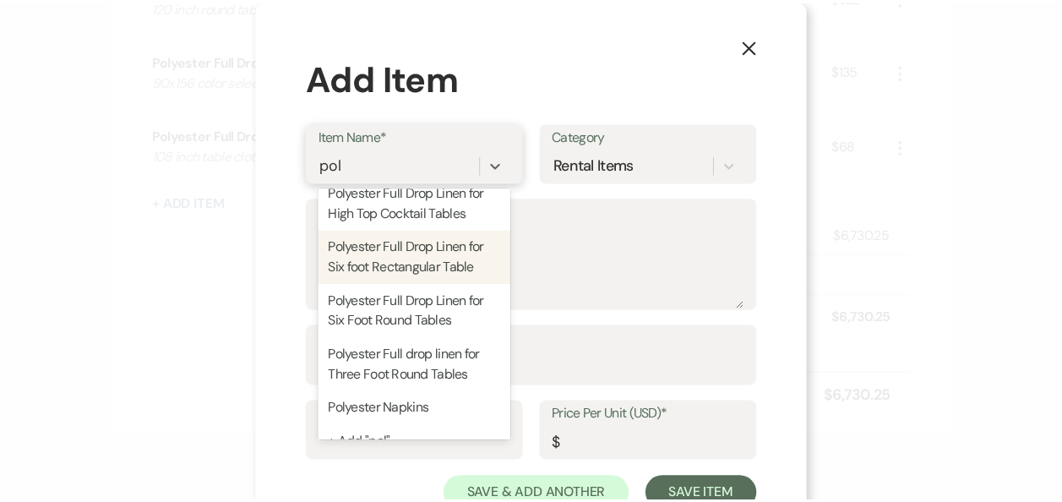
scroll to position [145, 0]
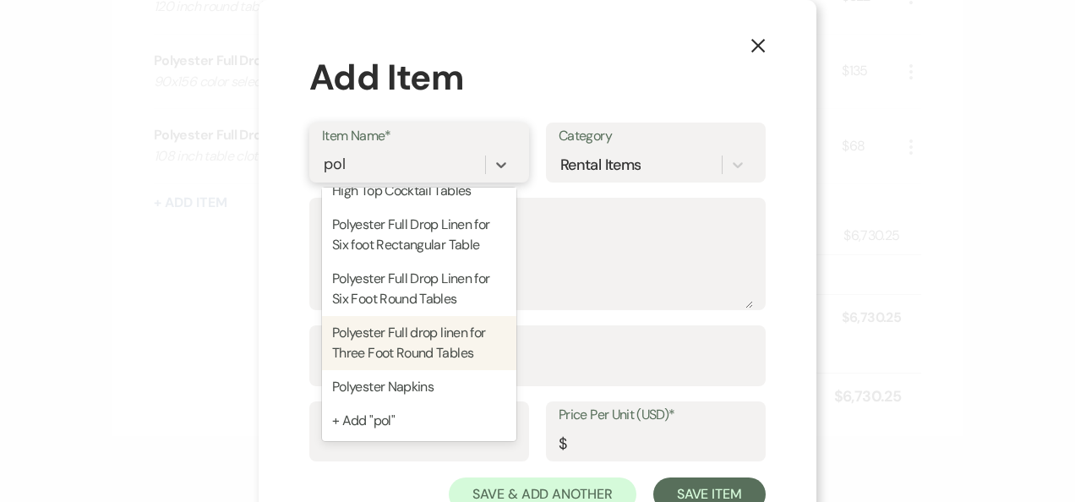
click at [463, 356] on div "Polyester Full drop linen for Three Foot Round Tables" at bounding box center [419, 343] width 194 height 54
type textarea "90 inch full drop for three foot round tables"
type input "1"
type input "13"
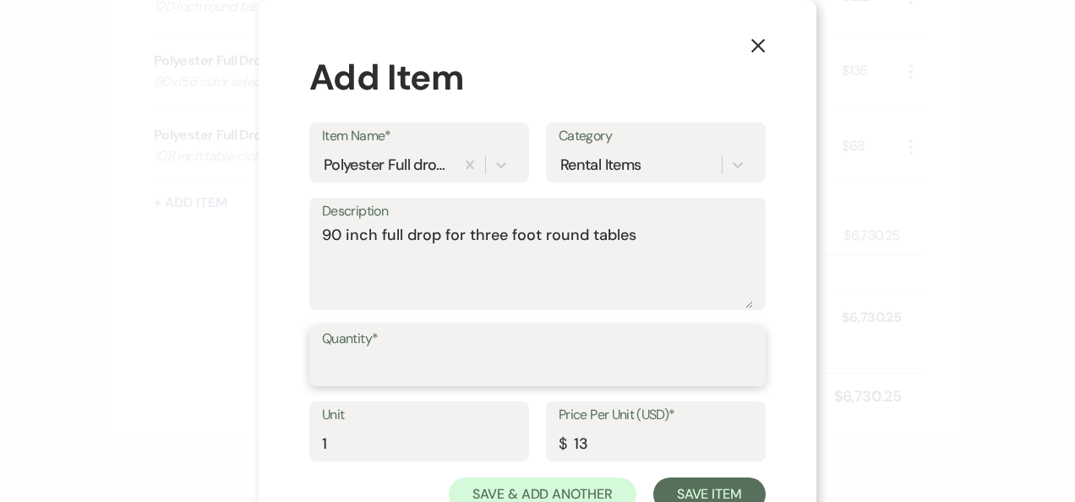
click at [449, 363] on input "Quantity*" at bounding box center [537, 367] width 431 height 33
type input "2"
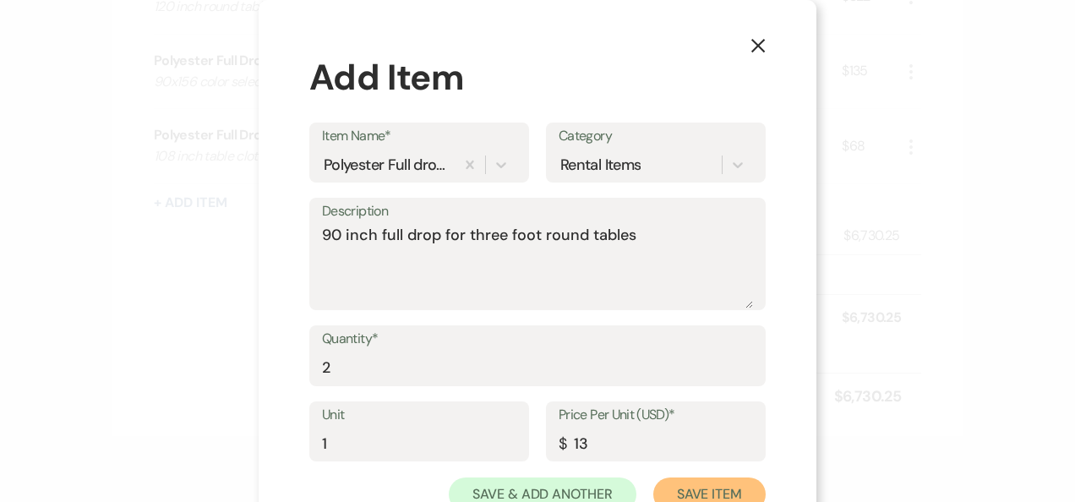
click at [669, 488] on button "Save Item" at bounding box center [709, 494] width 112 height 34
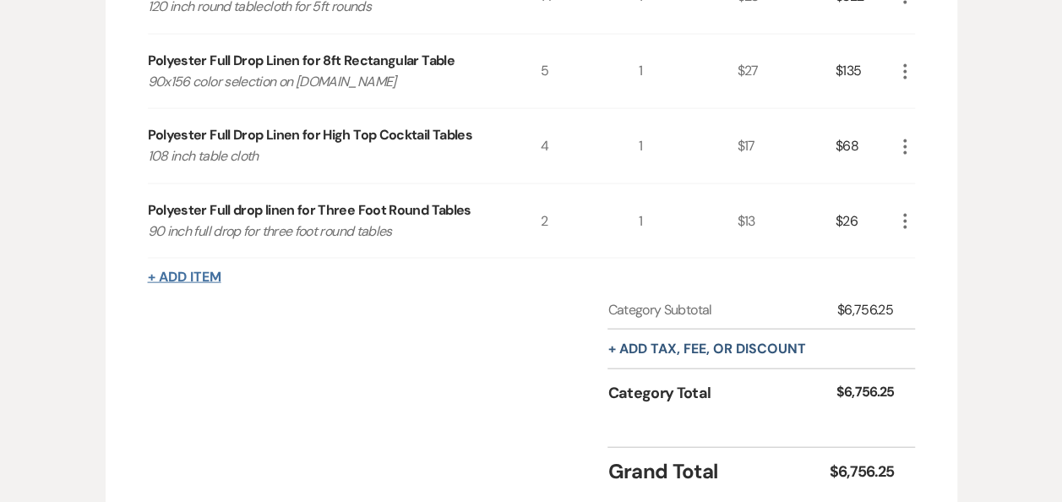
click at [191, 284] on button "+ Add Item" at bounding box center [184, 277] width 73 height 14
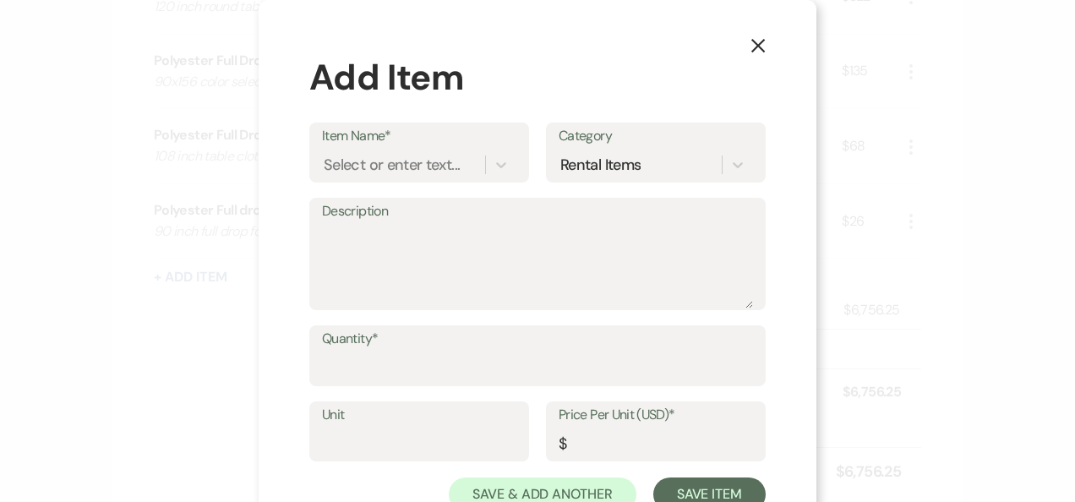
click at [763, 43] on button "X" at bounding box center [757, 45] width 25 height 30
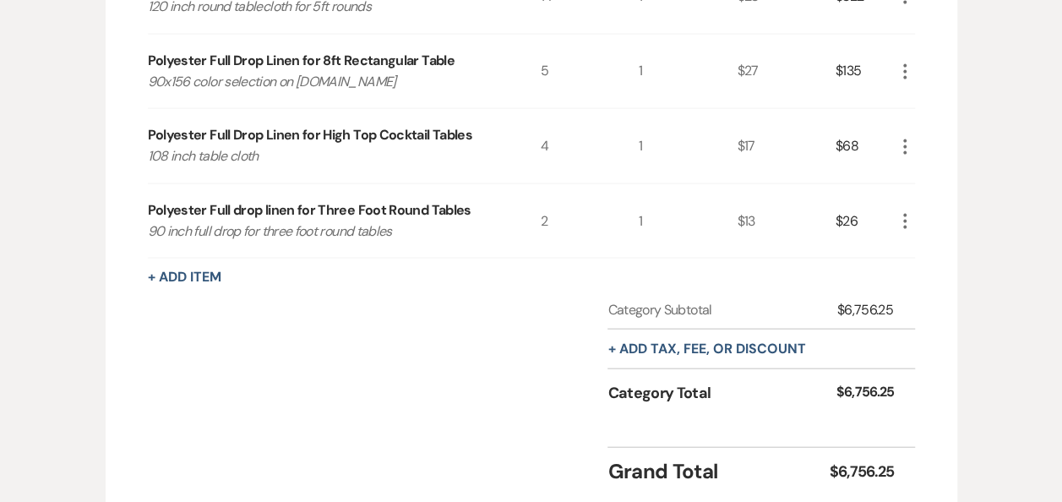
click at [193, 284] on button "+ Add Item" at bounding box center [184, 277] width 73 height 14
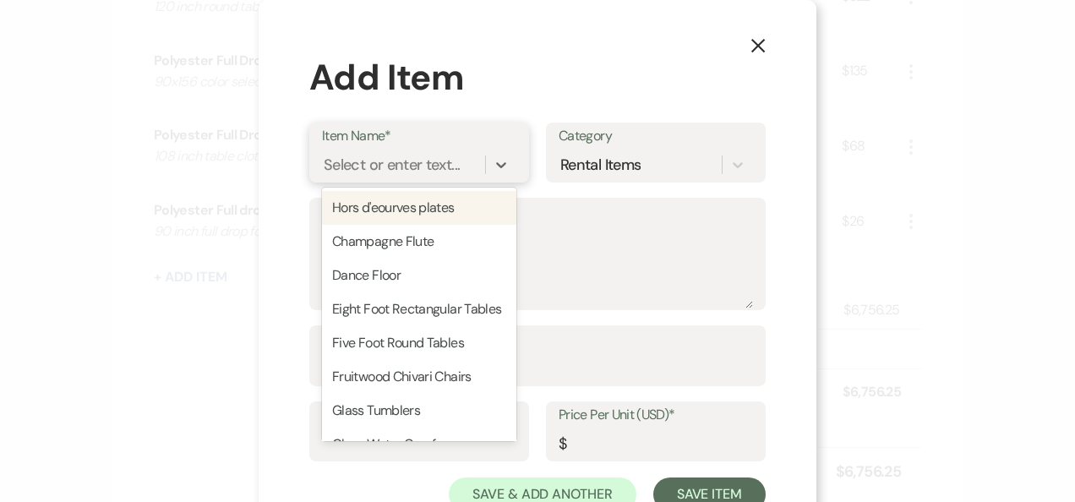
click at [394, 160] on div "Select or enter text..." at bounding box center [392, 164] width 136 height 23
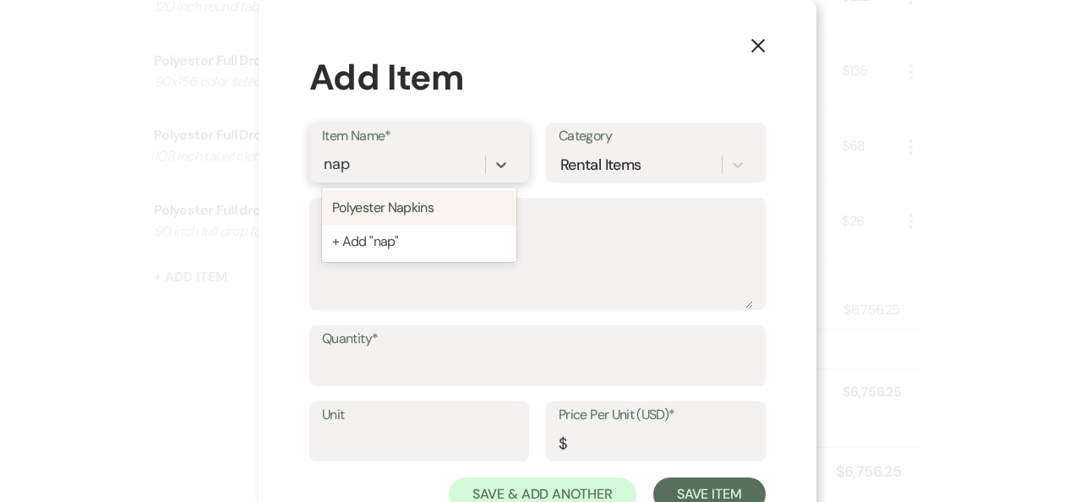
type input "napk"
click at [429, 199] on div "Polyester Napkins" at bounding box center [419, 208] width 194 height 34
type textarea "Color choices on www.werentlinens.com"
type input "1"
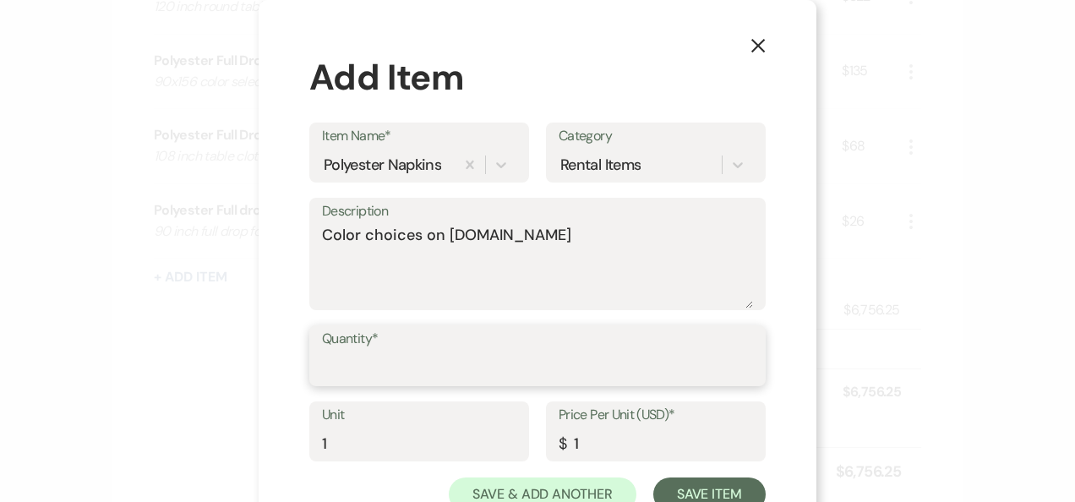
click at [384, 359] on input "Quantity*" at bounding box center [537, 367] width 431 height 33
type input "150"
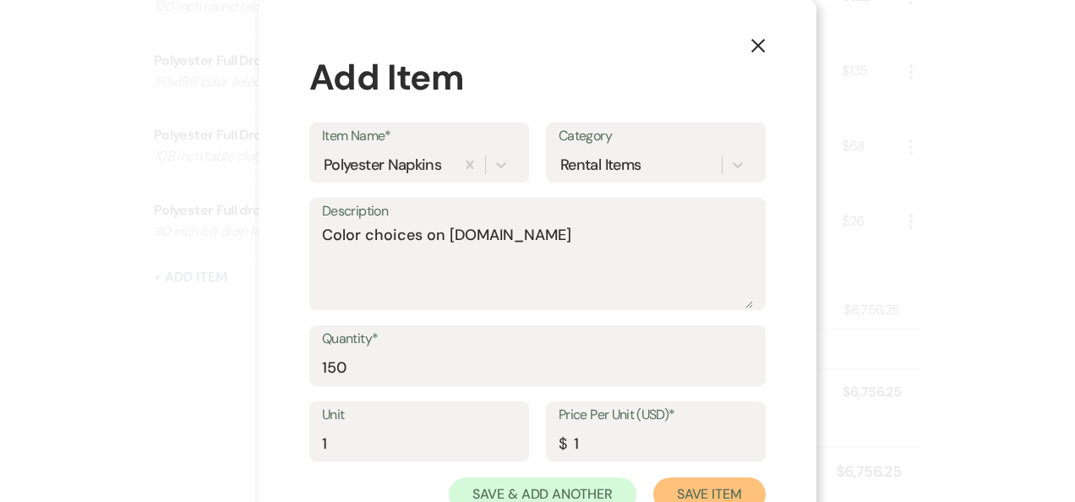
click at [711, 480] on button "Save Item" at bounding box center [709, 494] width 112 height 34
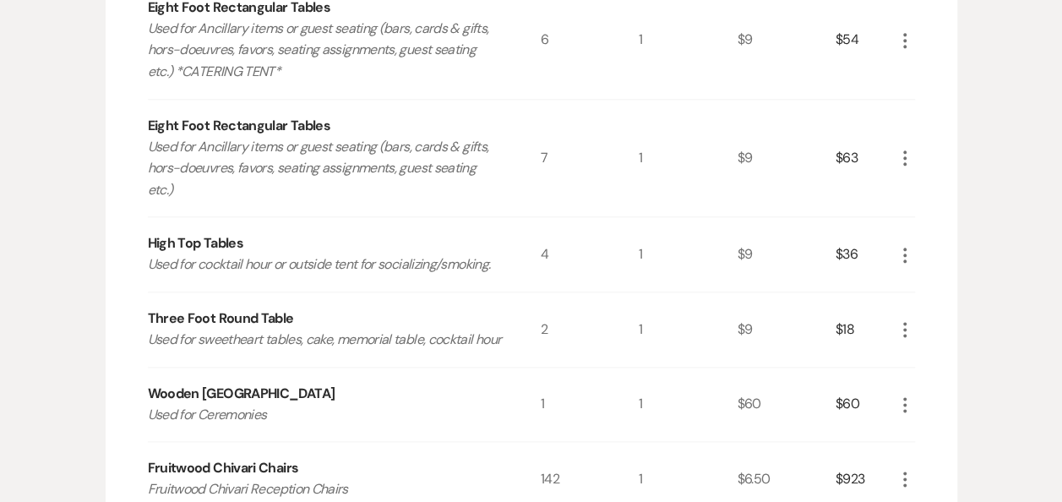
scroll to position [1317, 0]
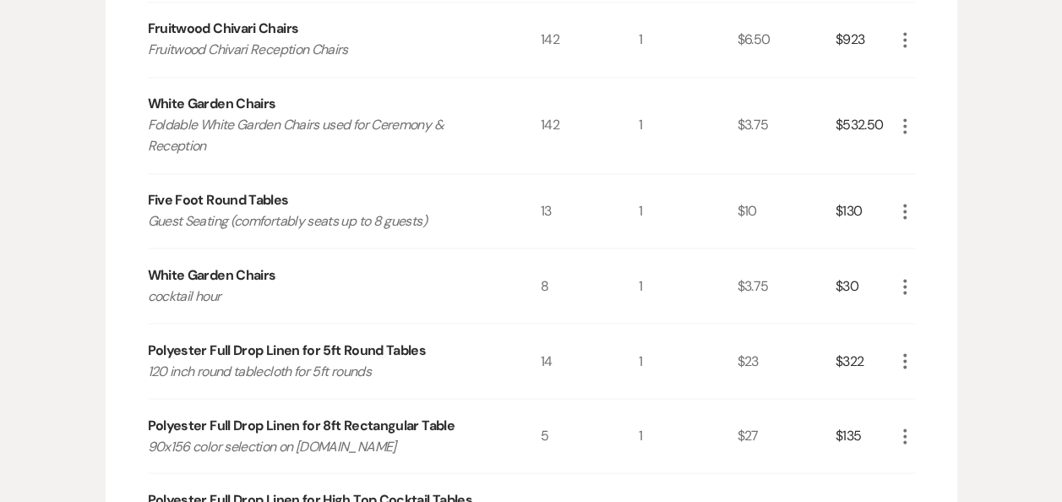
click at [906, 133] on button "More" at bounding box center [905, 125] width 20 height 22
click at [936, 172] on button "Pencil Edit" at bounding box center [939, 158] width 88 height 27
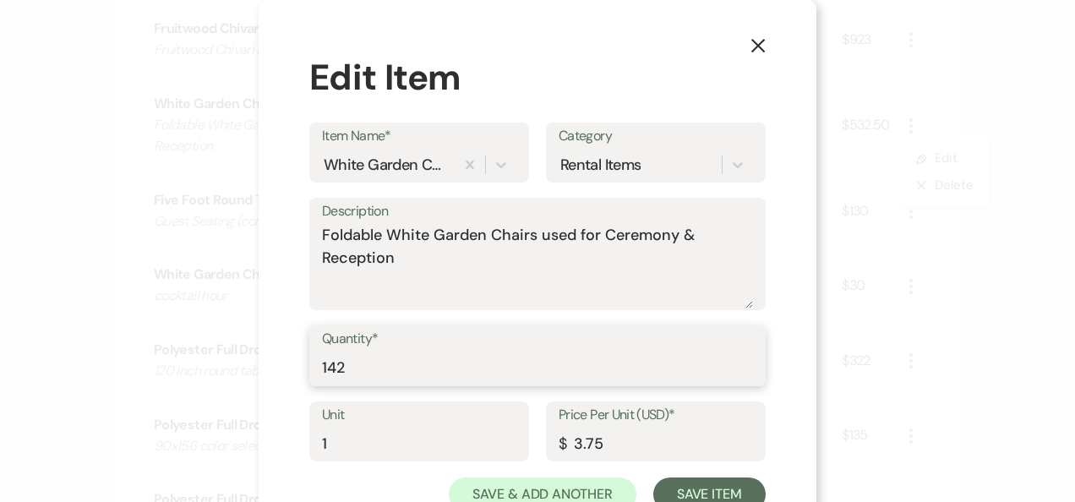
click at [405, 354] on input "142" at bounding box center [537, 367] width 431 height 33
type input "140"
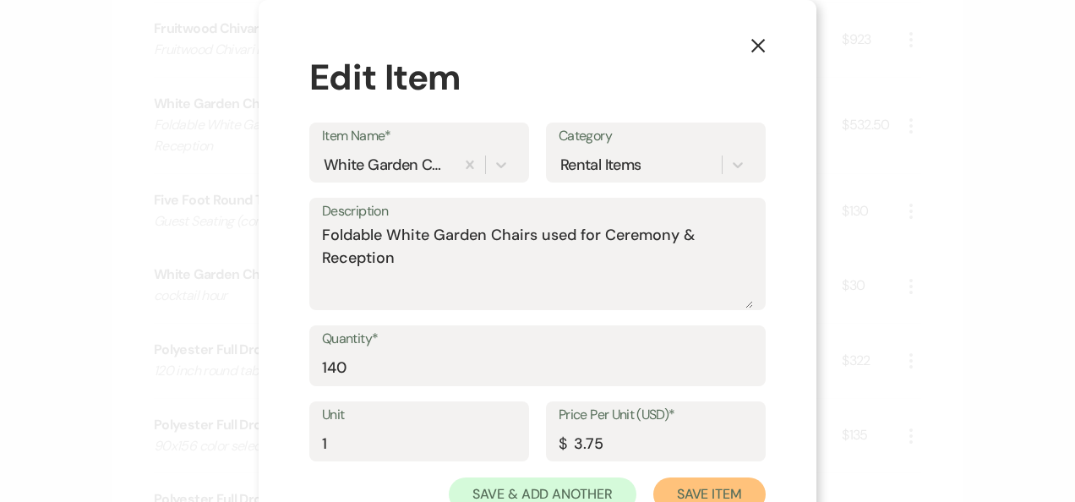
click at [711, 488] on button "Save Item" at bounding box center [709, 494] width 112 height 34
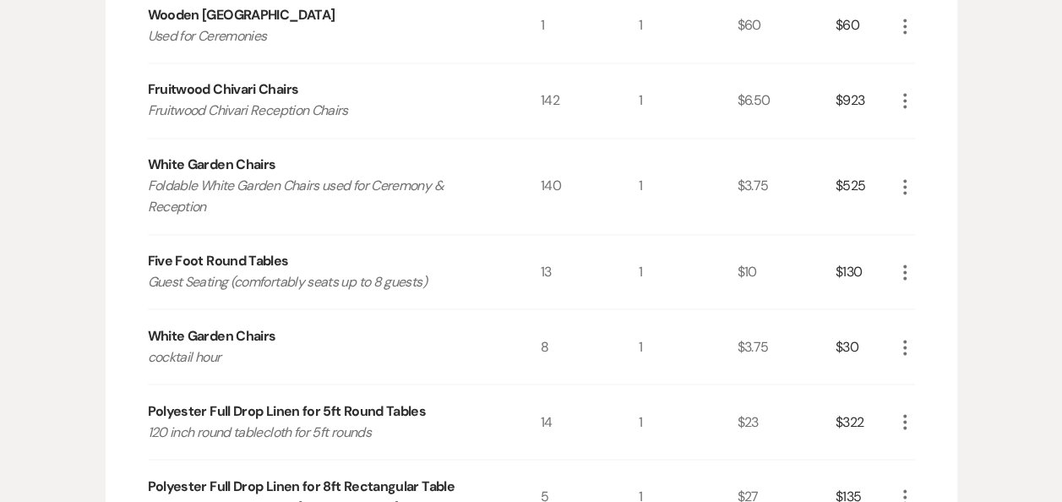
scroll to position [0, 0]
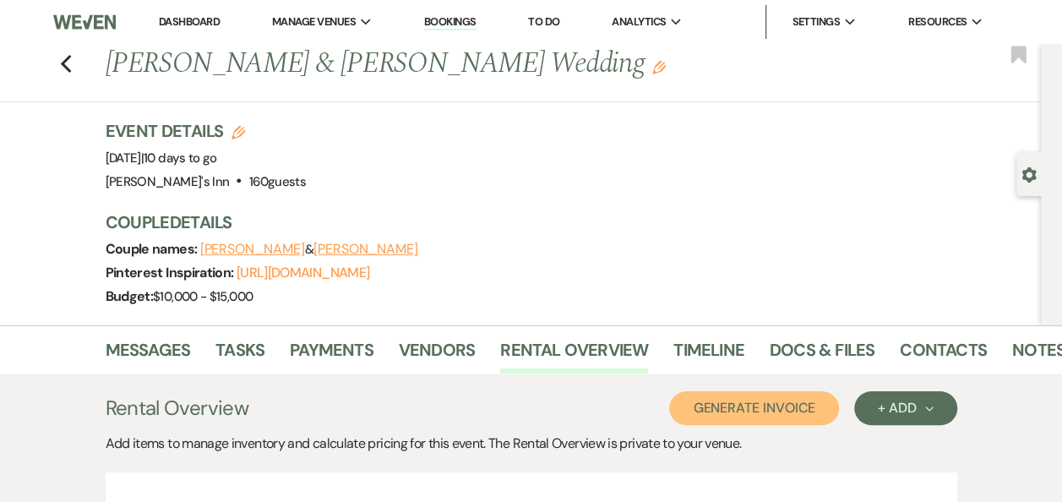
click at [767, 411] on button "Generate Invoice" at bounding box center [754, 408] width 170 height 34
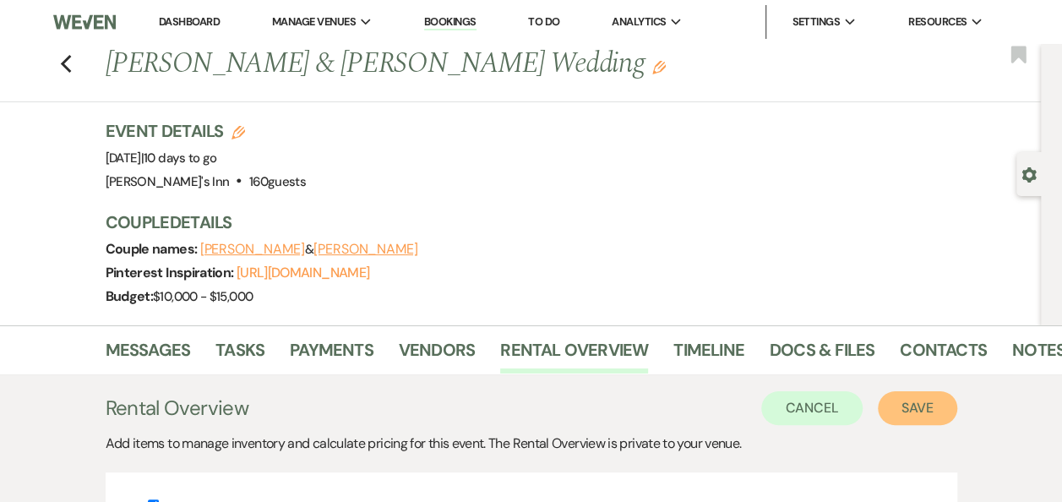
click at [939, 412] on button "Save" at bounding box center [917, 408] width 79 height 34
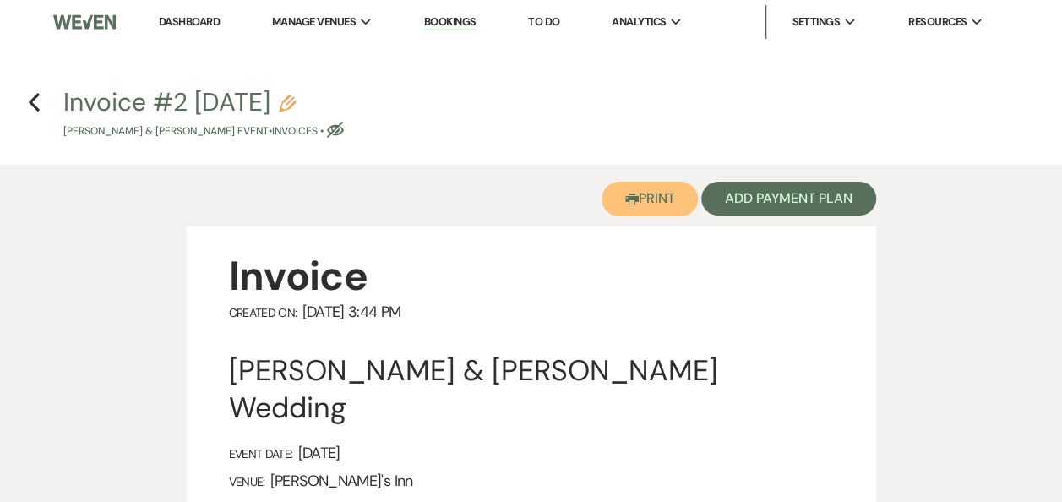
click at [652, 202] on button "Printer Print" at bounding box center [649, 199] width 97 height 35
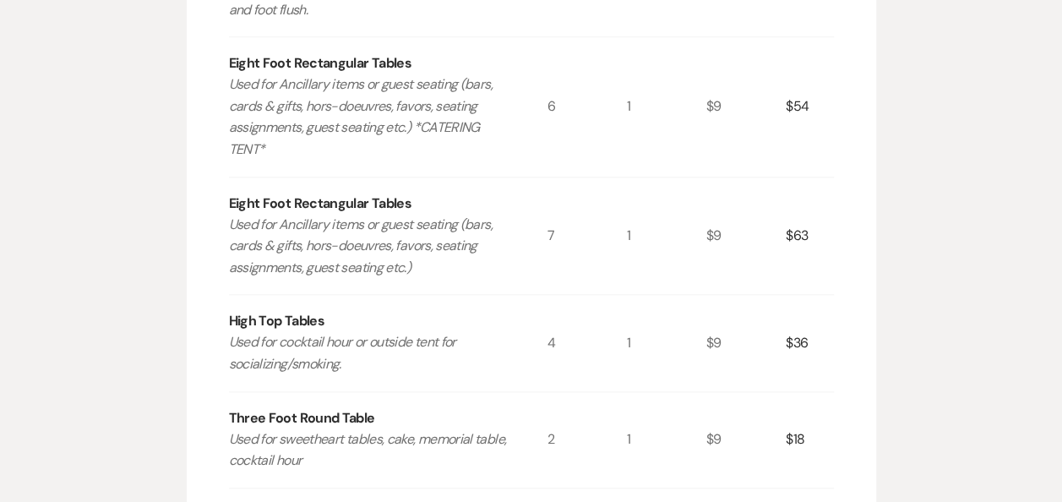
drag, startPoint x: 385, startPoint y: 324, endPoint x: 364, endPoint y: 337, distance: 24.6
click at [384, 331] on p "Used for cocktail hour or outside tent for socializing/smoking." at bounding box center [372, 352] width 286 height 43
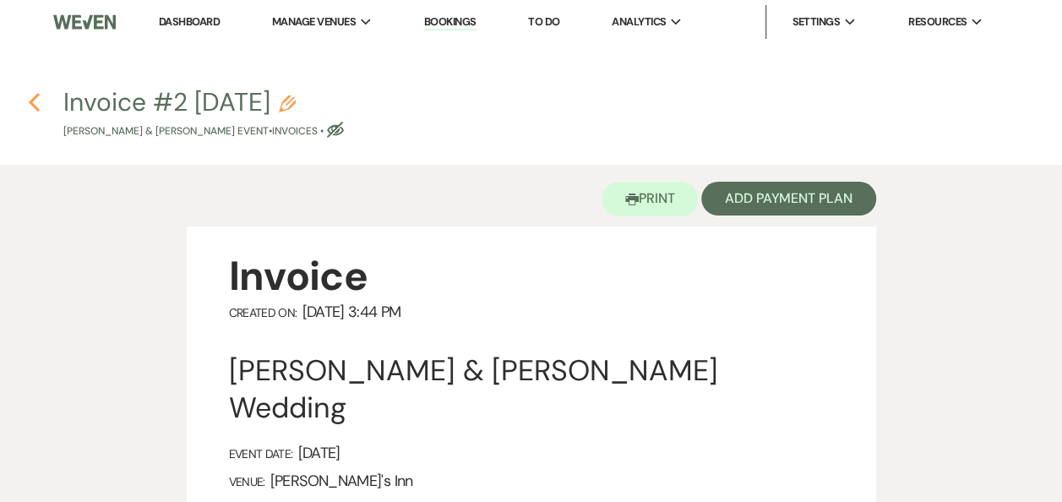
click at [36, 105] on icon "Previous" at bounding box center [34, 102] width 13 height 20
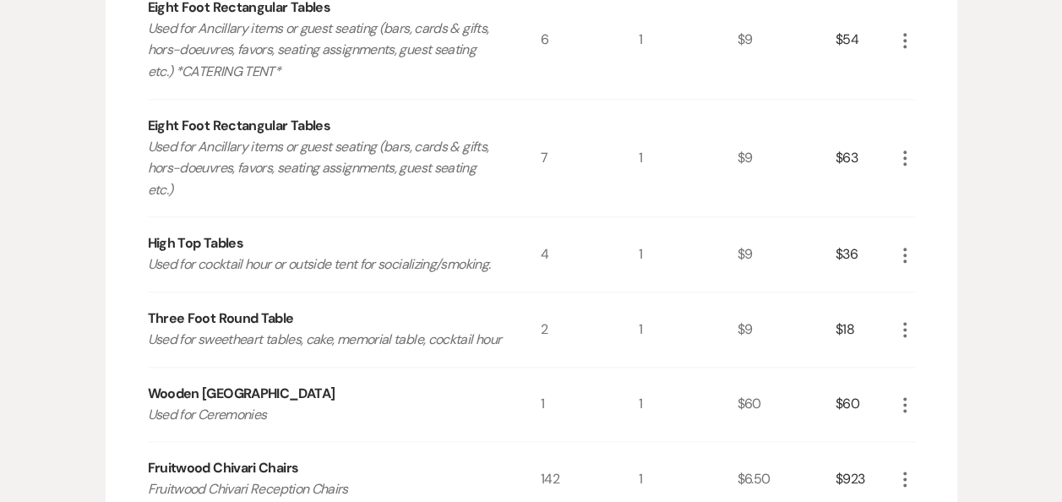
scroll to position [1317, 0]
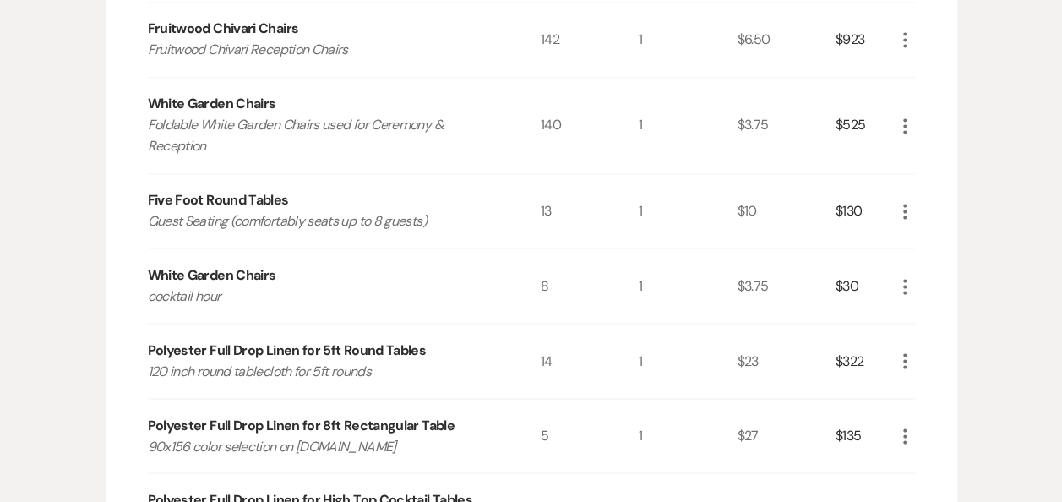
click at [901, 446] on icon "More" at bounding box center [905, 436] width 20 height 20
click at [919, 476] on icon "Pencil" at bounding box center [918, 469] width 10 height 13
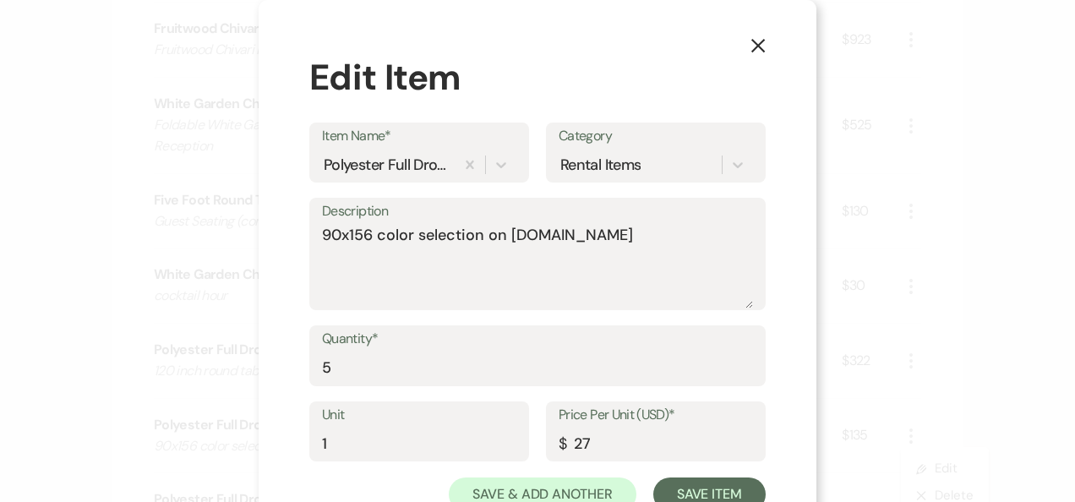
drag, startPoint x: 352, startPoint y: 350, endPoint x: 351, endPoint y: 364, distance: 14.4
click at [352, 350] on label "Quantity*" at bounding box center [537, 339] width 431 height 24
click at [352, 351] on input "5" at bounding box center [537, 367] width 431 height 33
click at [351, 367] on input "5" at bounding box center [537, 367] width 431 height 33
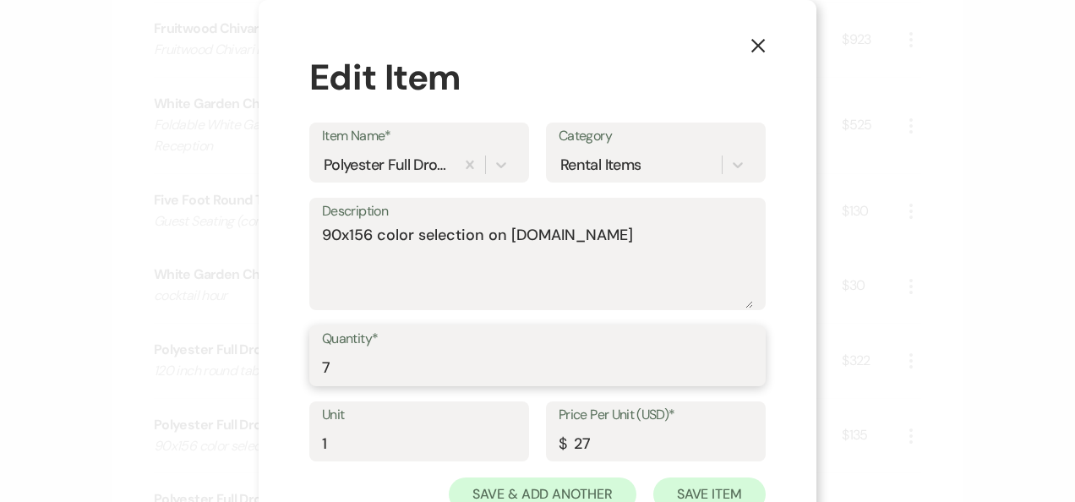
type input "7"
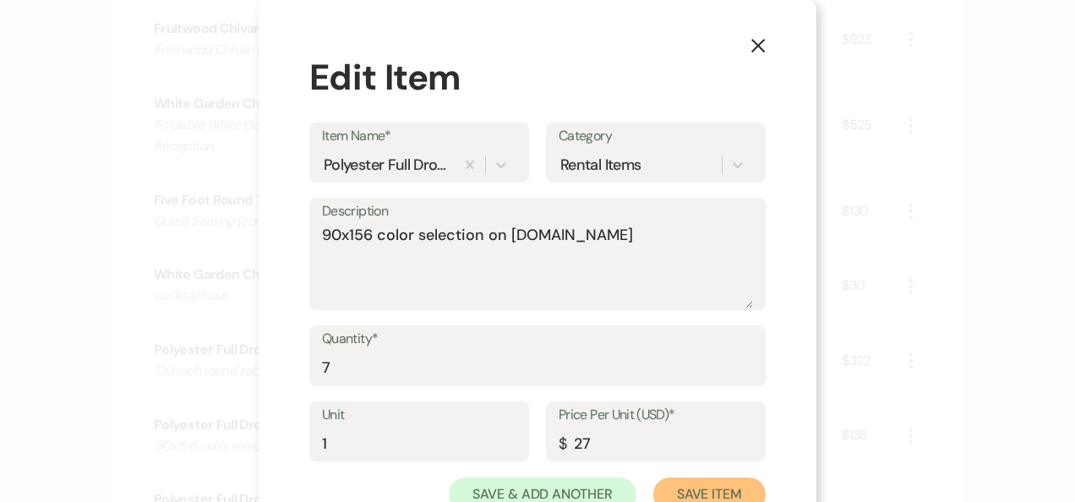
click at [669, 481] on button "Save Item" at bounding box center [709, 494] width 112 height 34
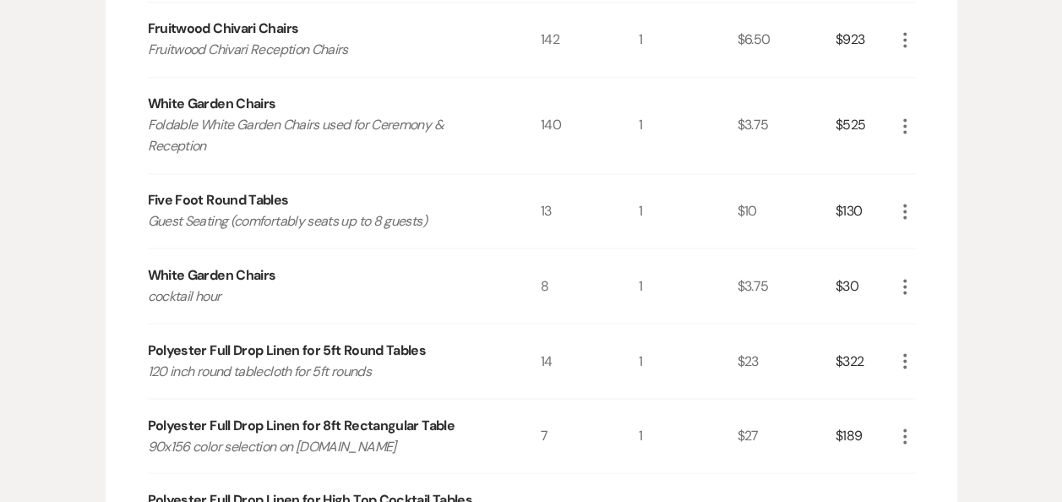
scroll to position [1756, 0]
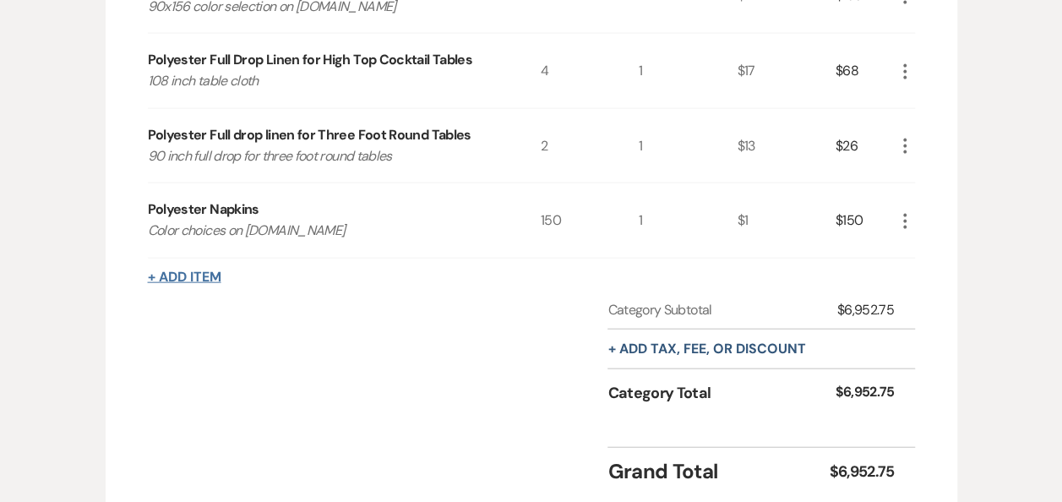
click at [166, 284] on button "+ Add Item" at bounding box center [184, 277] width 73 height 14
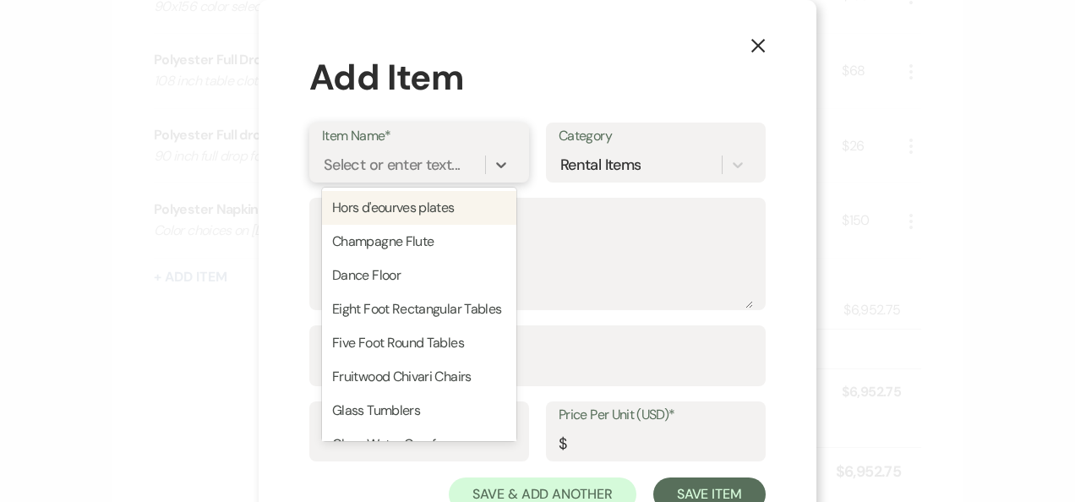
click at [364, 169] on div "Select or enter text..." at bounding box center [392, 164] width 136 height 23
type input "i"
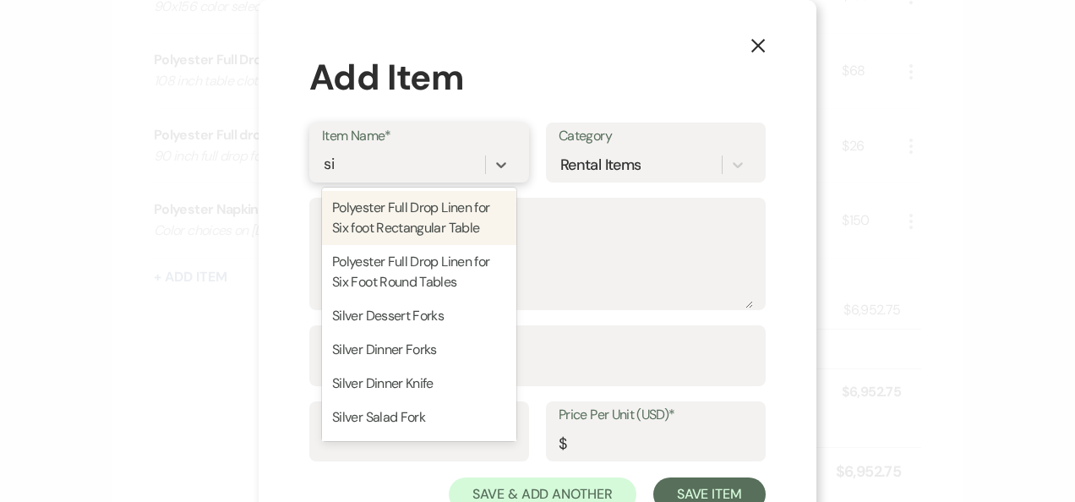
type input "six"
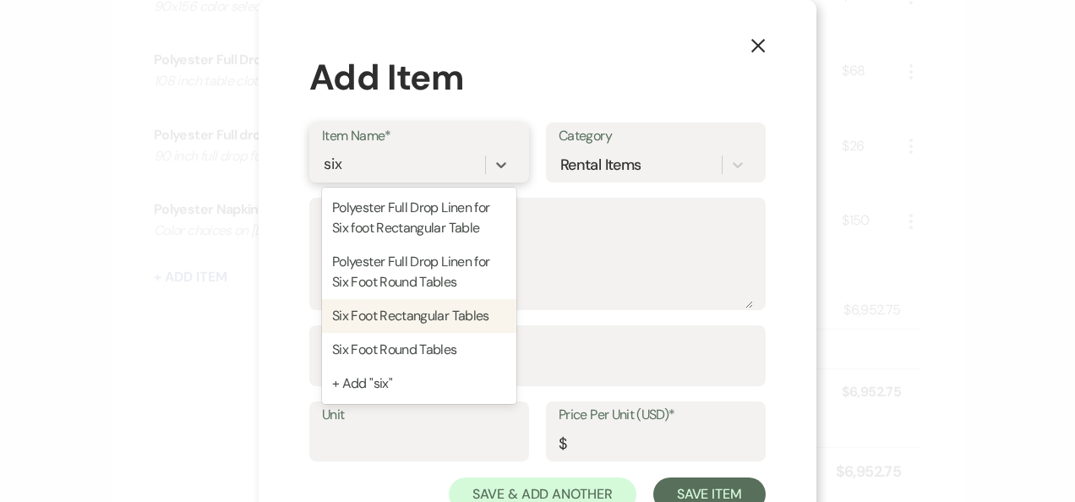
click at [479, 322] on div "Six Foot Rectangular Tables" at bounding box center [419, 316] width 194 height 34
type textarea "Used for Ancillary items or guest seating (bars, cards & gifts, hors-doeuvres, …"
type input "1"
type input "9"
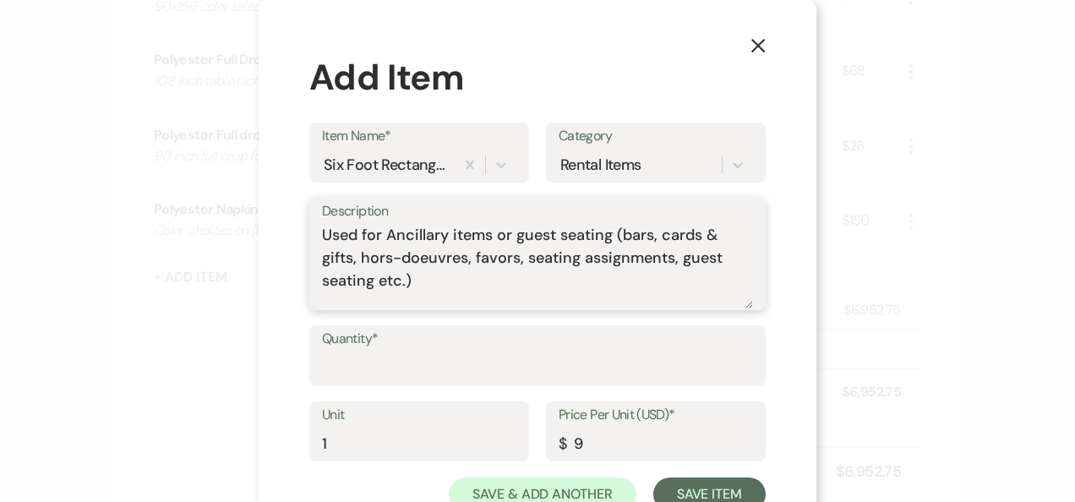
drag, startPoint x: 425, startPoint y: 284, endPoint x: 153, endPoint y: 112, distance: 322.0
click at [152, 112] on div "X Add Item Item Name* Six Foot Rectangular Tables Category Rental Items Descrip…" at bounding box center [537, 251] width 1075 height 502
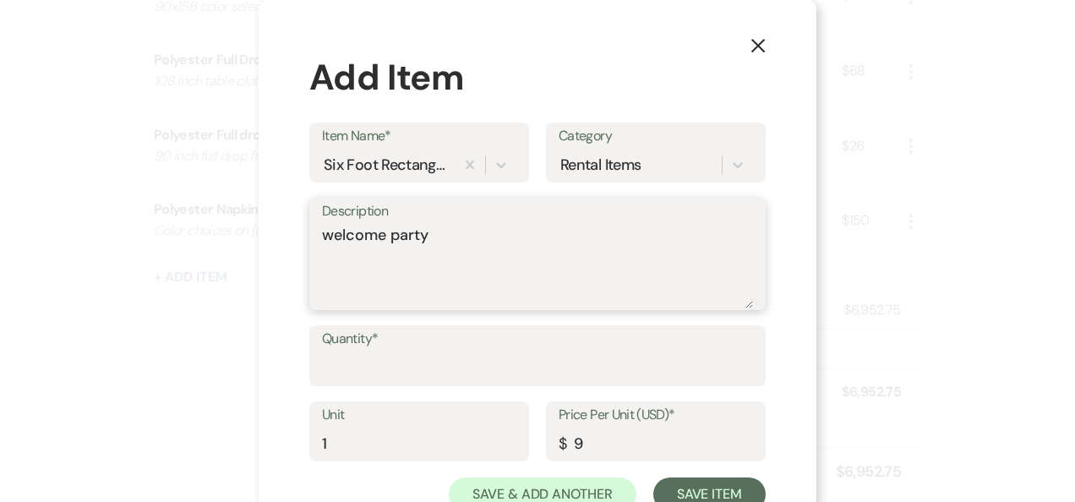
type textarea "welcome party"
click at [346, 373] on input "Quantity*" at bounding box center [537, 367] width 431 height 33
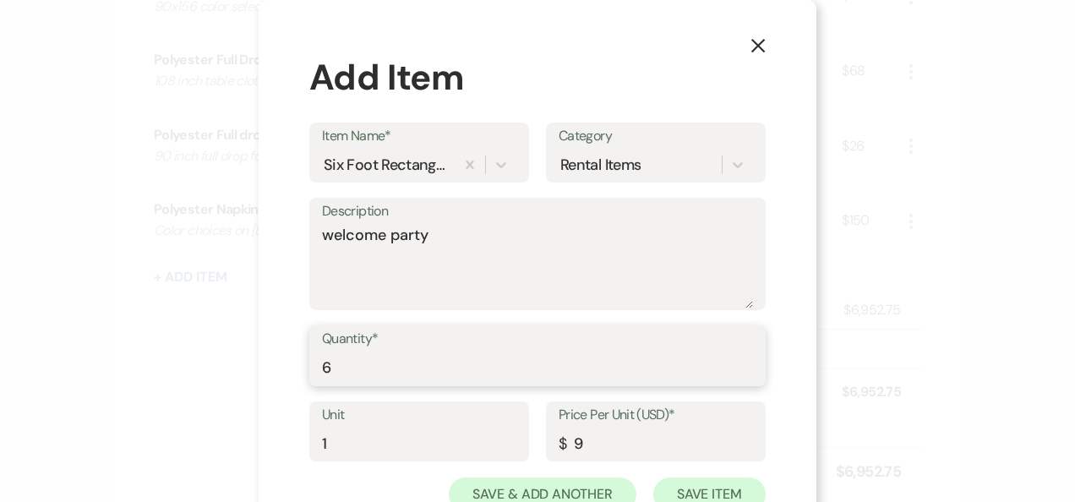
type input "6"
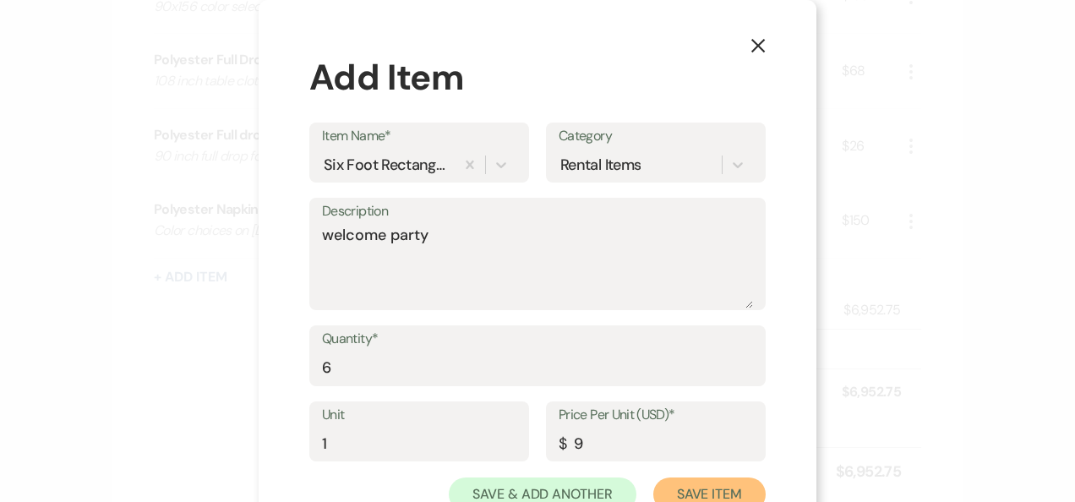
click at [732, 484] on button "Save Item" at bounding box center [709, 494] width 112 height 34
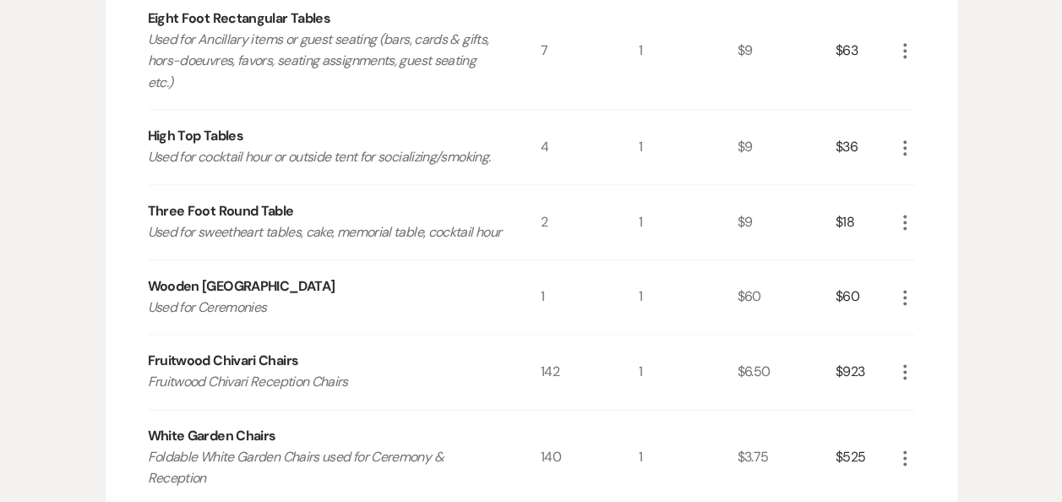
scroll to position [0, 0]
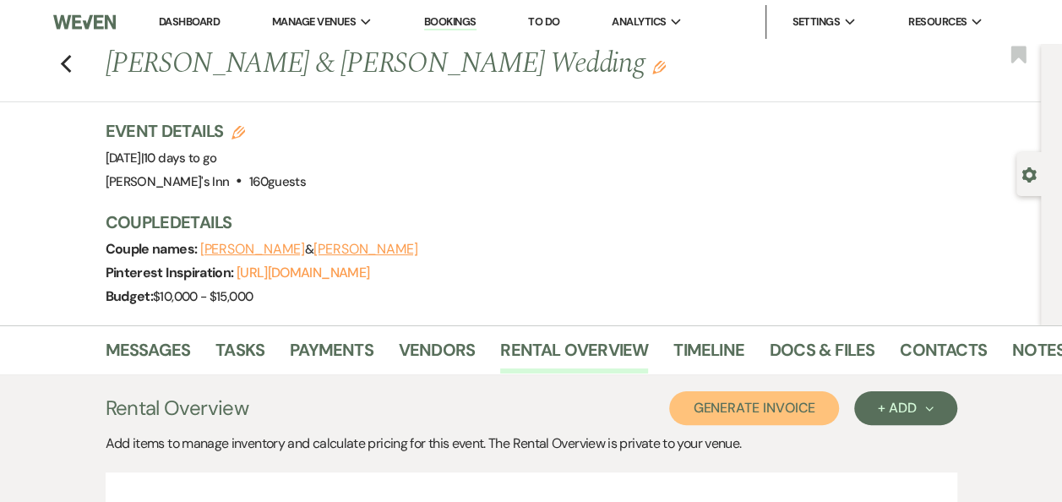
click at [784, 412] on button "Generate Invoice" at bounding box center [754, 408] width 170 height 34
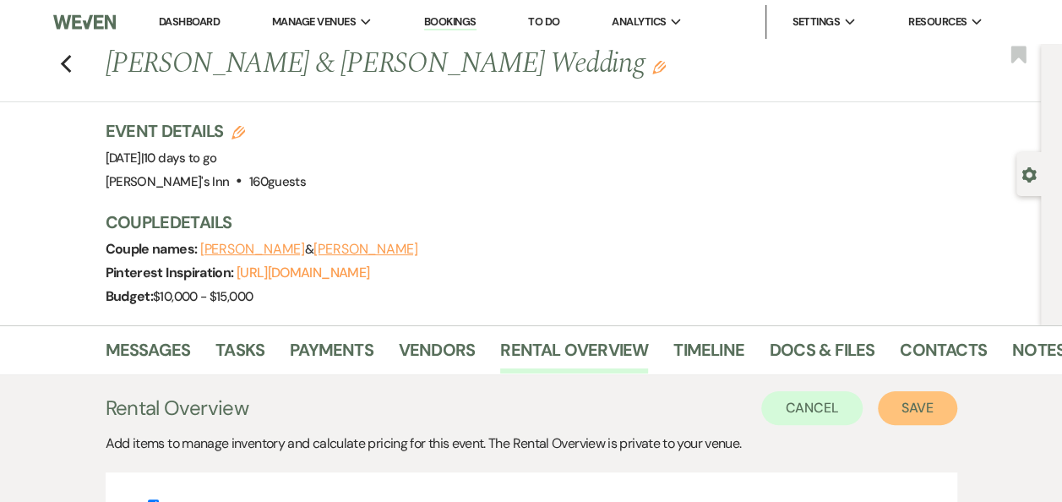
click at [929, 404] on button "Save" at bounding box center [917, 408] width 79 height 34
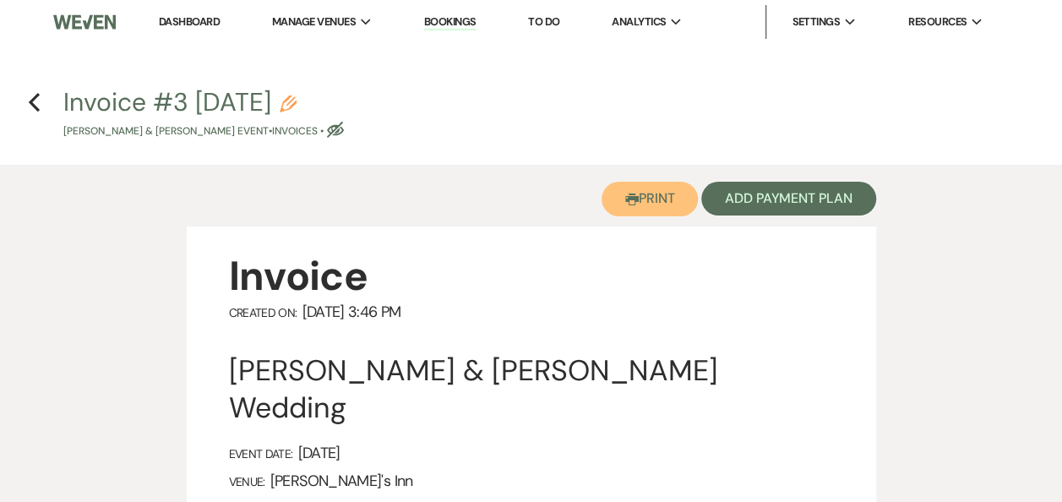
click at [627, 194] on use "button" at bounding box center [632, 199] width 14 height 12
drag, startPoint x: 256, startPoint y: 15, endPoint x: 205, endPoint y: 8, distance: 51.1
click at [256, 15] on ul "Dashboard Manage Venues Expand Dexter's Inn Bookings To Do Analytics Expand Dex…" at bounding box center [571, 22] width 876 height 34
click at [166, 30] on li "Dashboard" at bounding box center [189, 22] width 78 height 34
click at [179, 21] on link "Dashboard" at bounding box center [189, 21] width 61 height 14
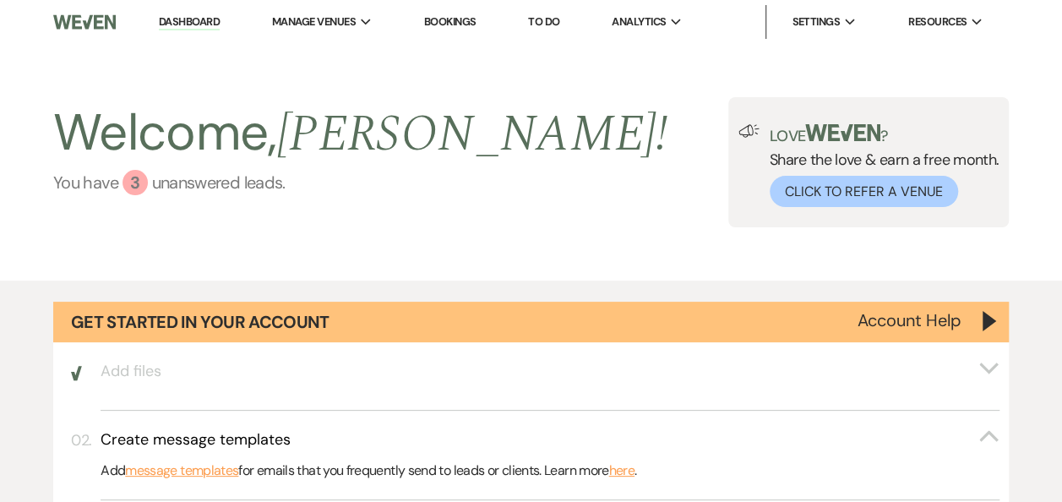
drag, startPoint x: 145, startPoint y: 201, endPoint x: 134, endPoint y: 185, distance: 19.4
click at [139, 199] on div "Welcome, Maria ! You have 3 unanswered lead s ." at bounding box center [360, 162] width 614 height 130
click at [139, 175] on div "3" at bounding box center [134, 182] width 25 height 25
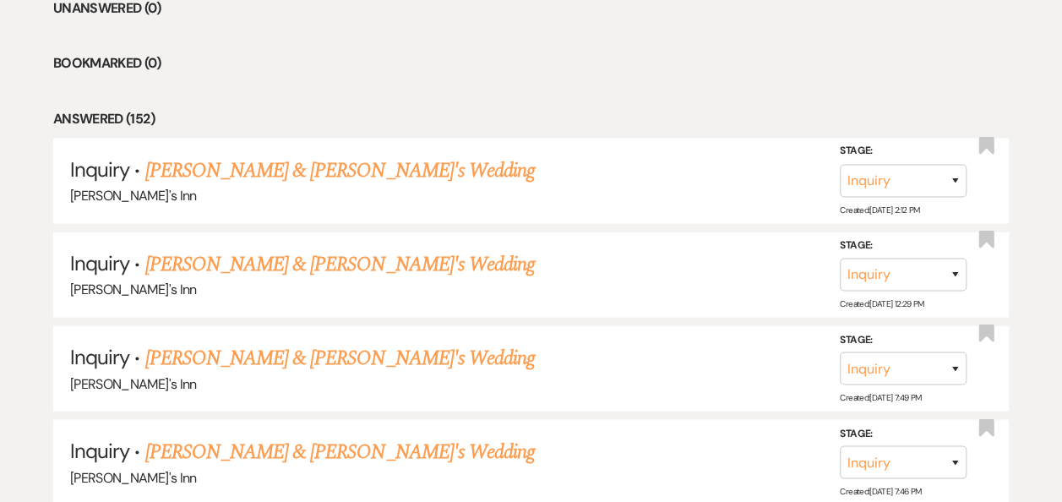
scroll to position [1287, 0]
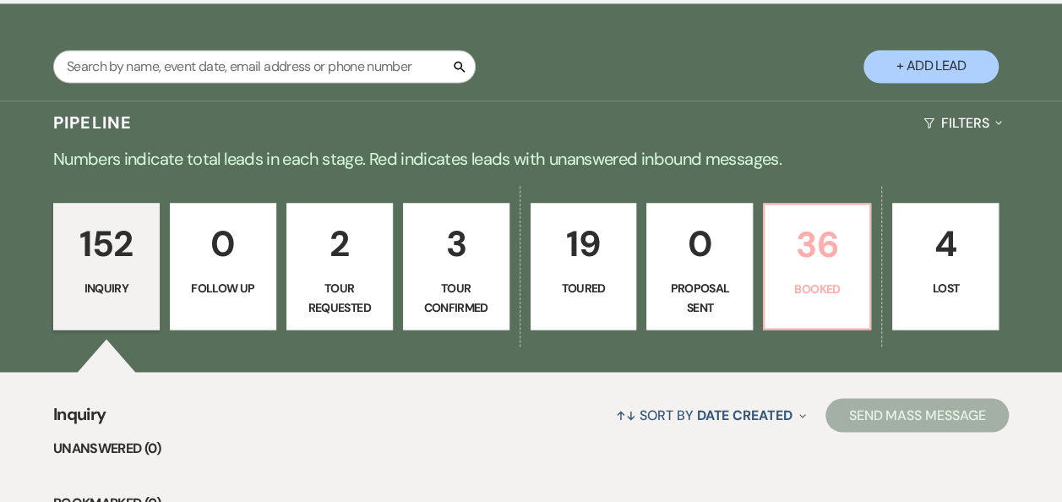
click at [793, 312] on link "36 Booked" at bounding box center [817, 266] width 108 height 127
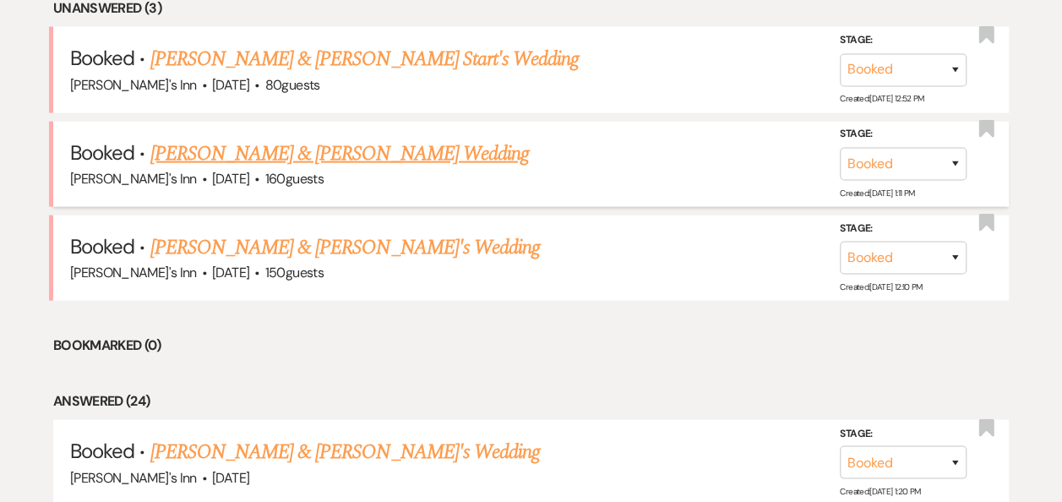
click at [208, 148] on link "[PERSON_NAME] & [PERSON_NAME] Wedding" at bounding box center [339, 154] width 378 height 30
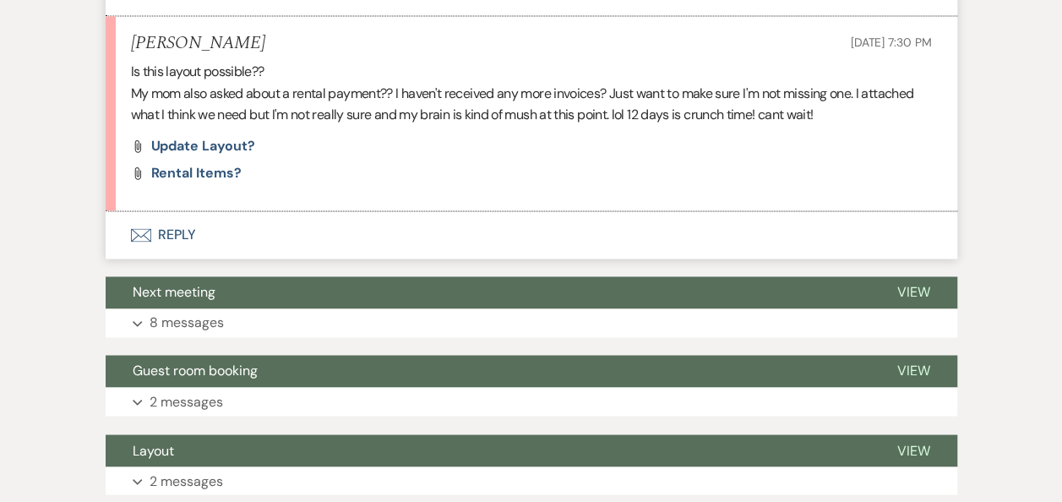
click at [166, 231] on button "Envelope Reply" at bounding box center [532, 234] width 852 height 47
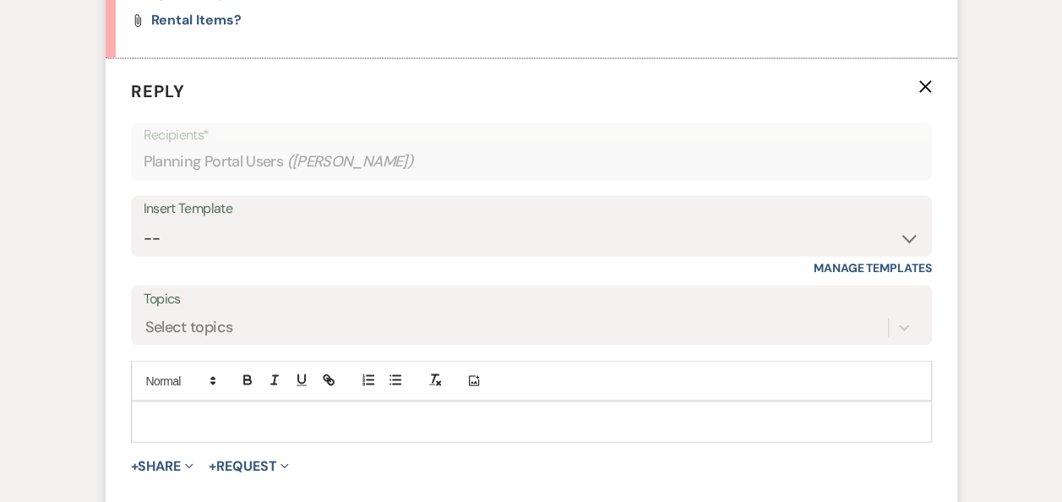
scroll to position [1371, 0]
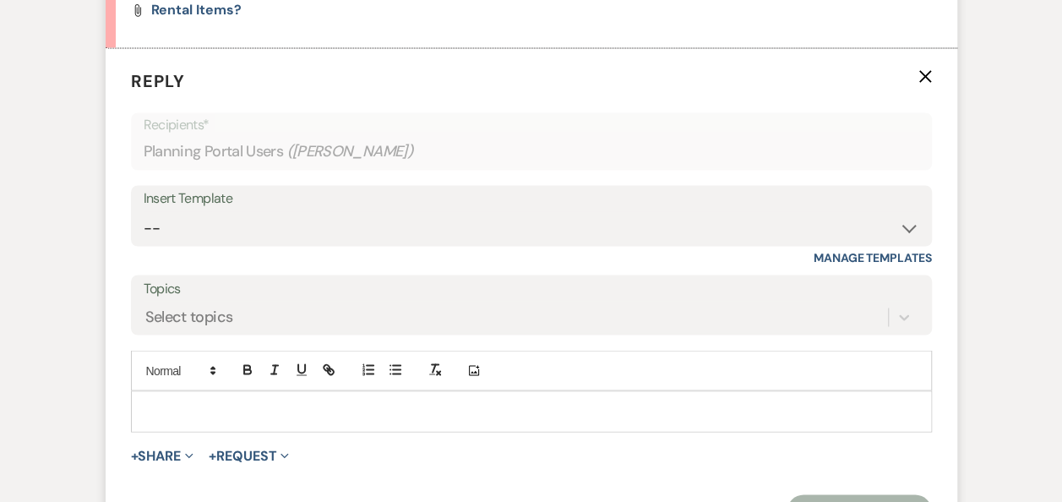
click at [195, 402] on p at bounding box center [531, 410] width 774 height 19
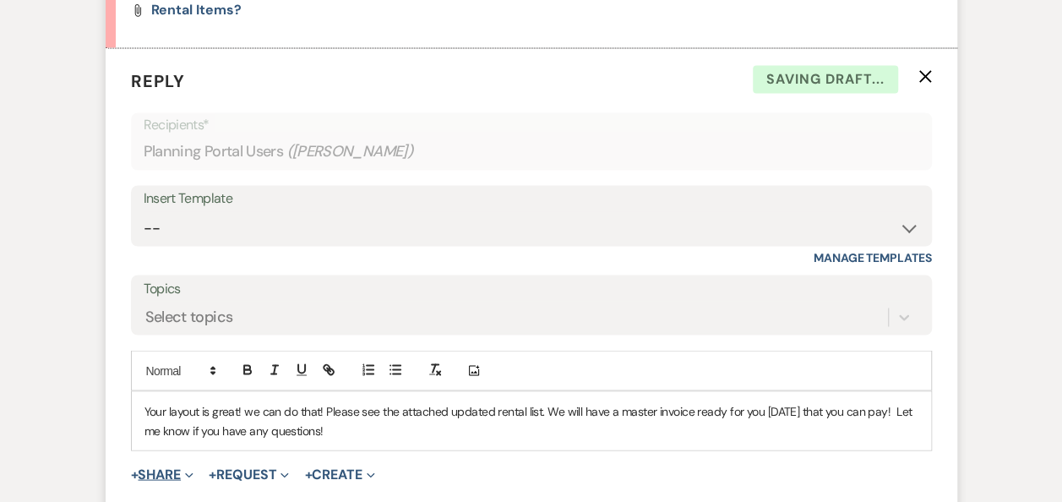
click at [162, 469] on button "+ Share Expand" at bounding box center [162, 474] width 63 height 14
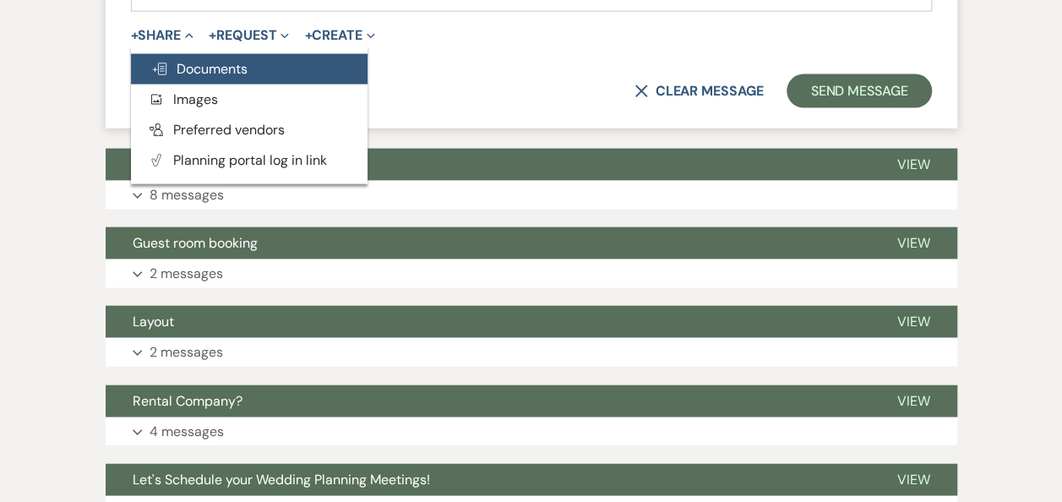
click at [243, 66] on span "Doc Upload Documents" at bounding box center [199, 69] width 96 height 18
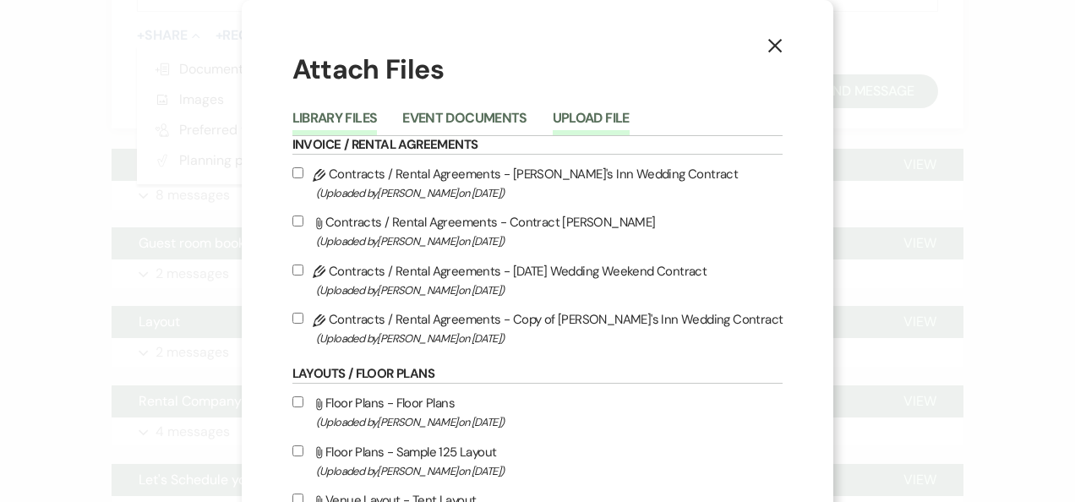
click at [612, 117] on button "Upload File" at bounding box center [590, 124] width 77 height 24
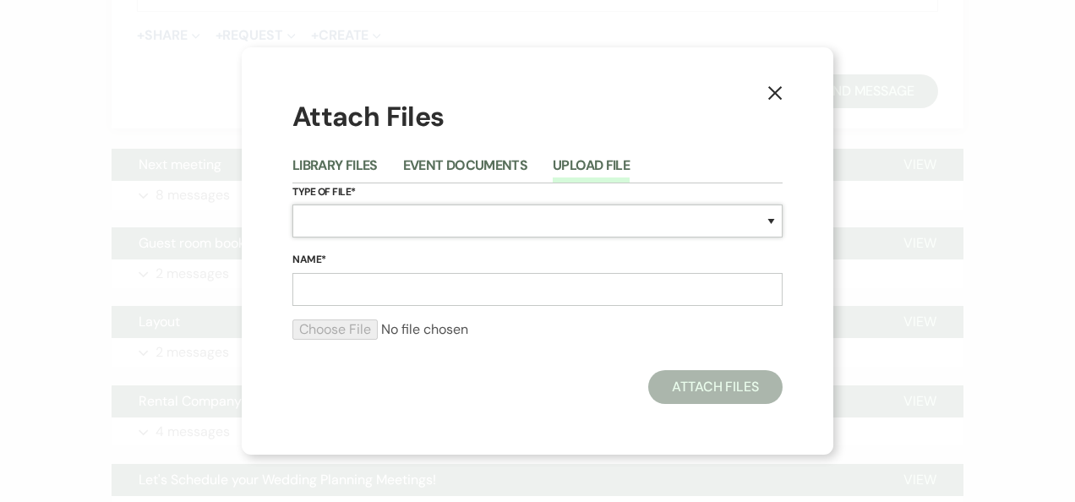
drag, startPoint x: 418, startPoint y: 210, endPoint x: 411, endPoint y: 226, distance: 16.6
click at [418, 211] on select "Special Event Insurance Vendor Certificate of Insurance Contracts / Rental Agre…" at bounding box center [537, 220] width 490 height 33
select select "57"
click at [292, 204] on select "Special Event Insurance Vendor Certificate of Insurance Contracts / Rental Agre…" at bounding box center [537, 220] width 490 height 33
click at [329, 289] on input "Name*" at bounding box center [537, 289] width 490 height 33
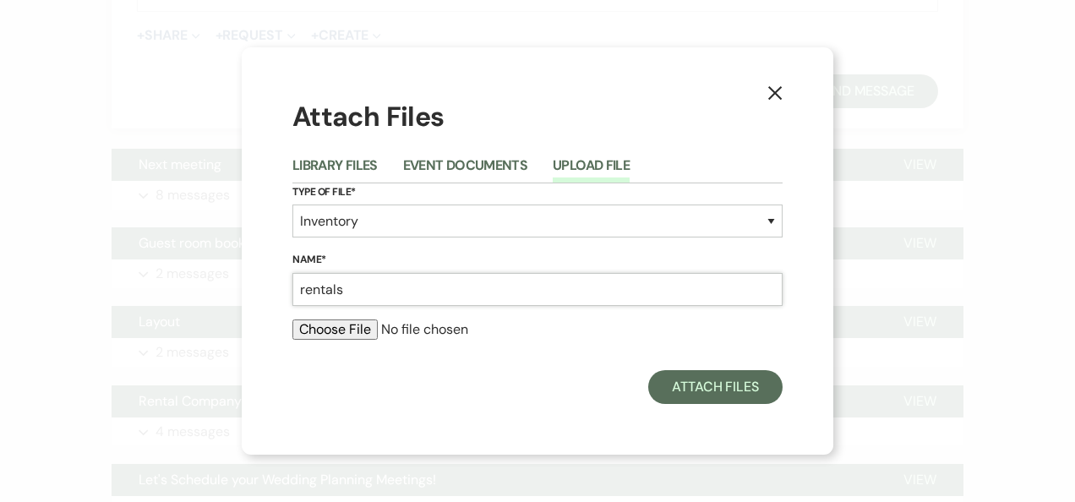
type input "rentals"
click at [355, 339] on input "file" at bounding box center [537, 329] width 490 height 20
type input "C:\fakepath\Rental Overview _ Booked Event _ Weven Ronnie & Fawn.pdf"
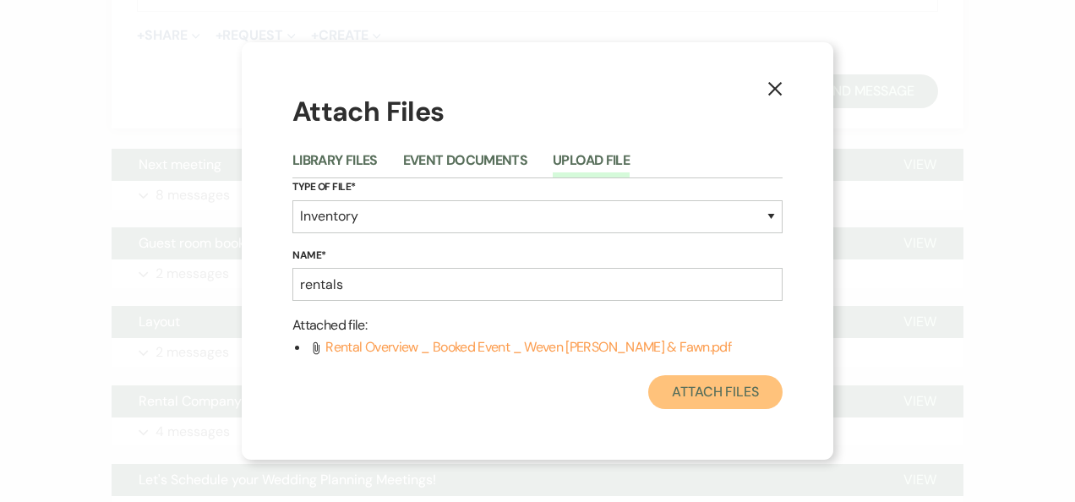
click at [737, 389] on button "Attach Files" at bounding box center [715, 392] width 134 height 34
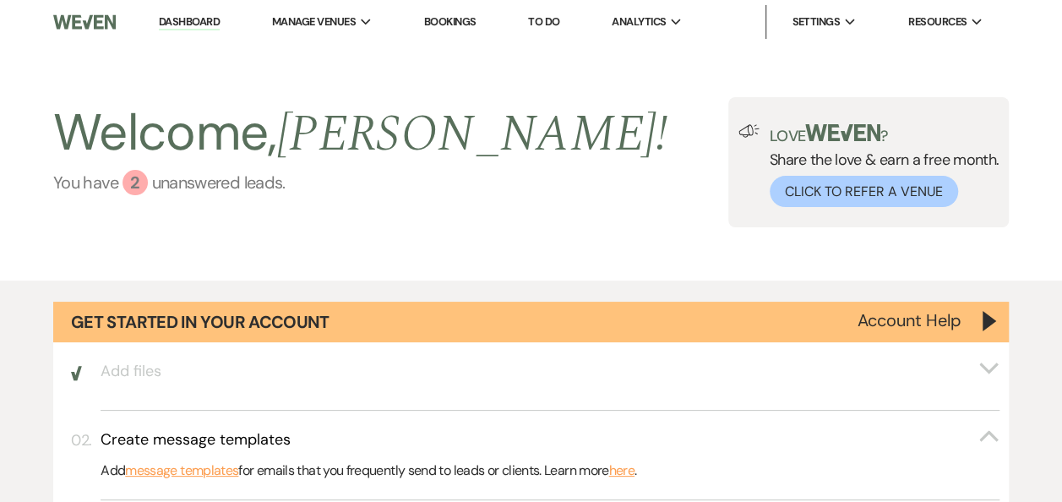
click at [181, 191] on link "You have 2 unanswered lead s ." at bounding box center [360, 182] width 614 height 25
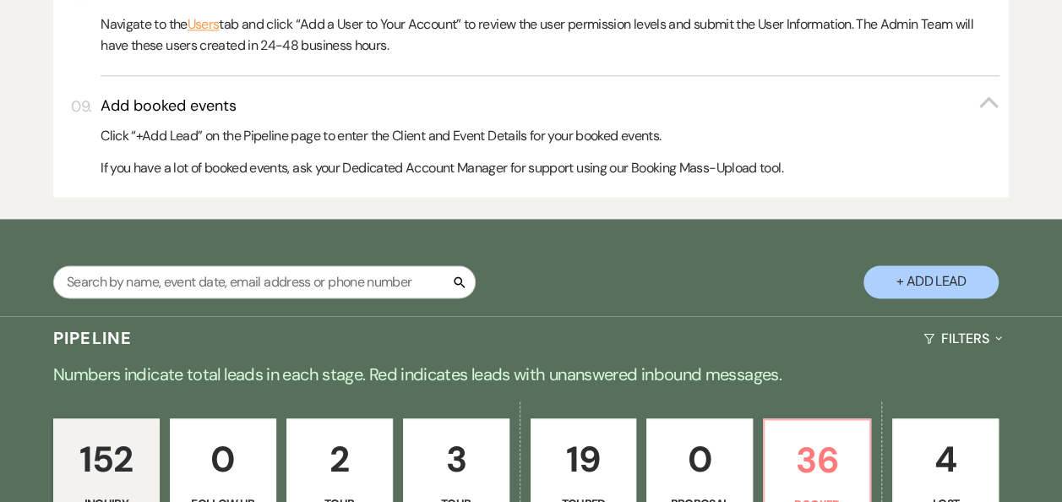
scroll to position [1726, 0]
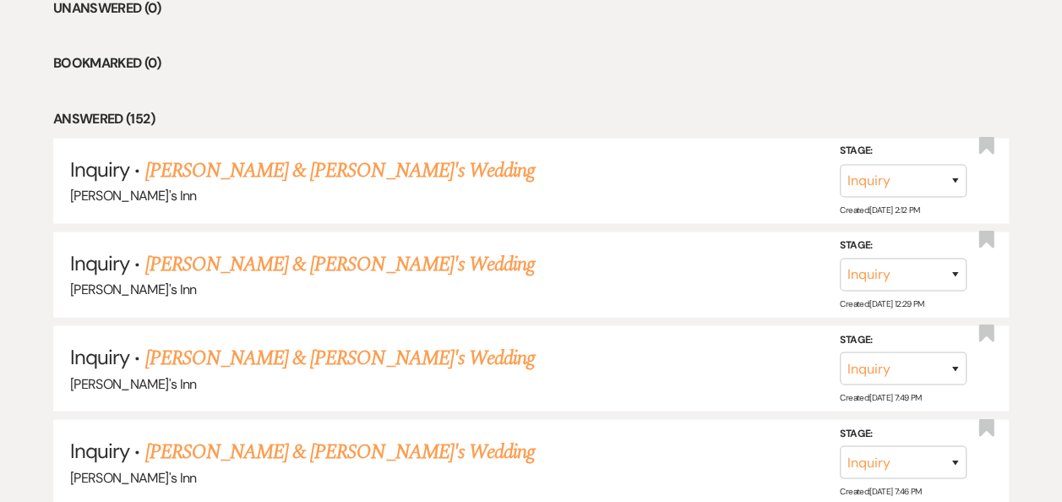
click at [123, 64] on li "Bookmarked (0)" at bounding box center [530, 63] width 955 height 22
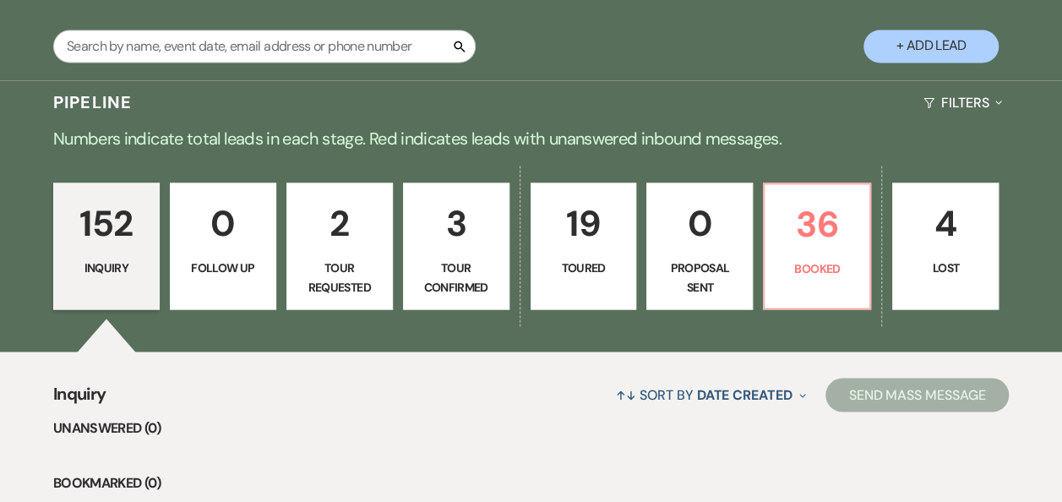
scroll to position [1287, 0]
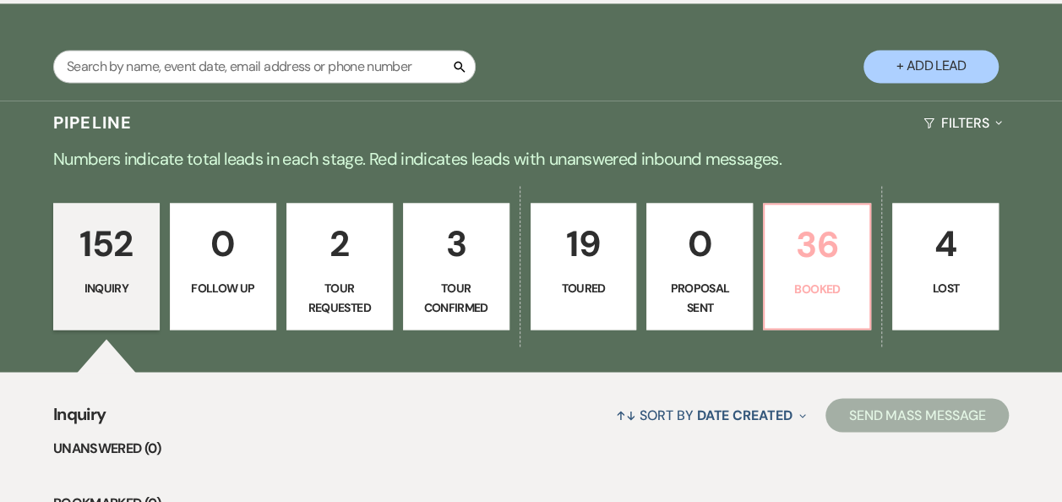
click at [857, 299] on link "36 Booked" at bounding box center [817, 266] width 108 height 127
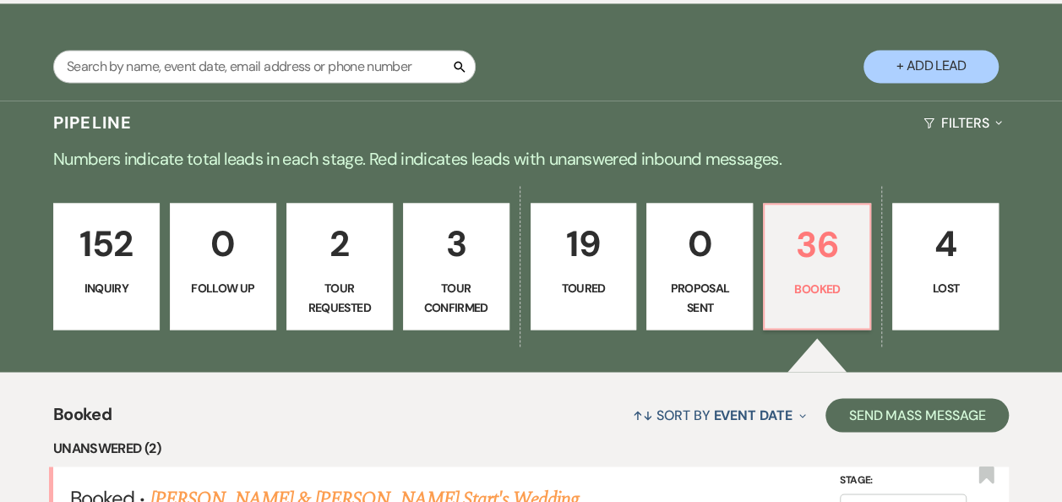
scroll to position [1726, 0]
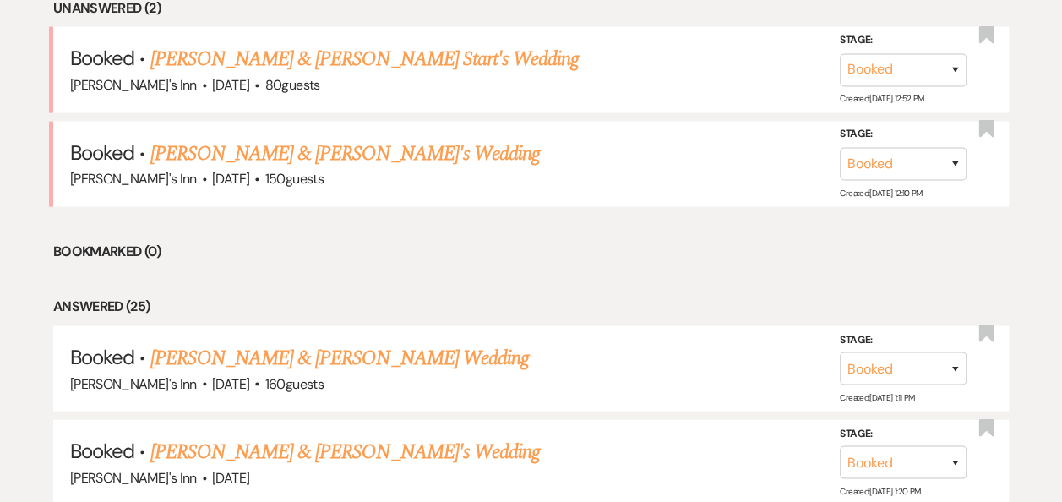
click at [282, 151] on link "[PERSON_NAME] & [PERSON_NAME]'s Wedding" at bounding box center [345, 154] width 390 height 30
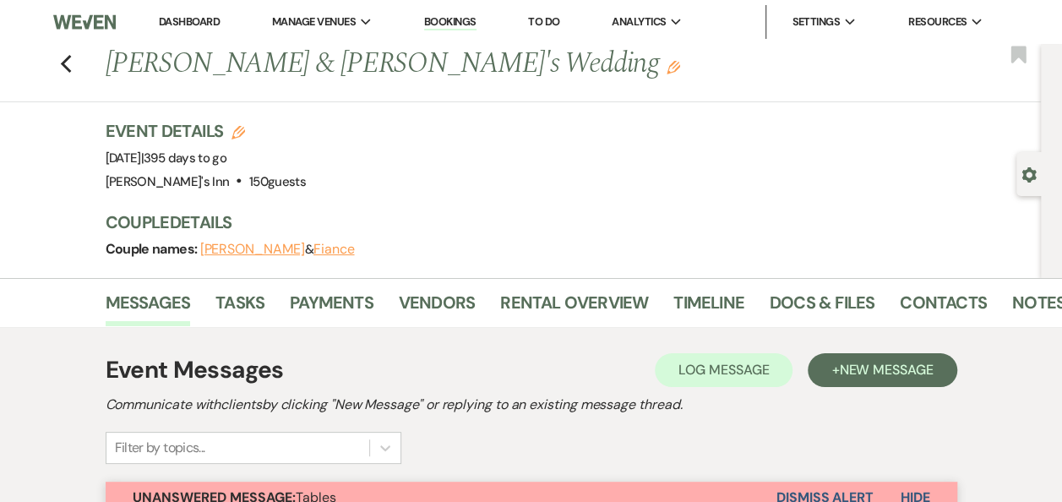
scroll to position [439, 0]
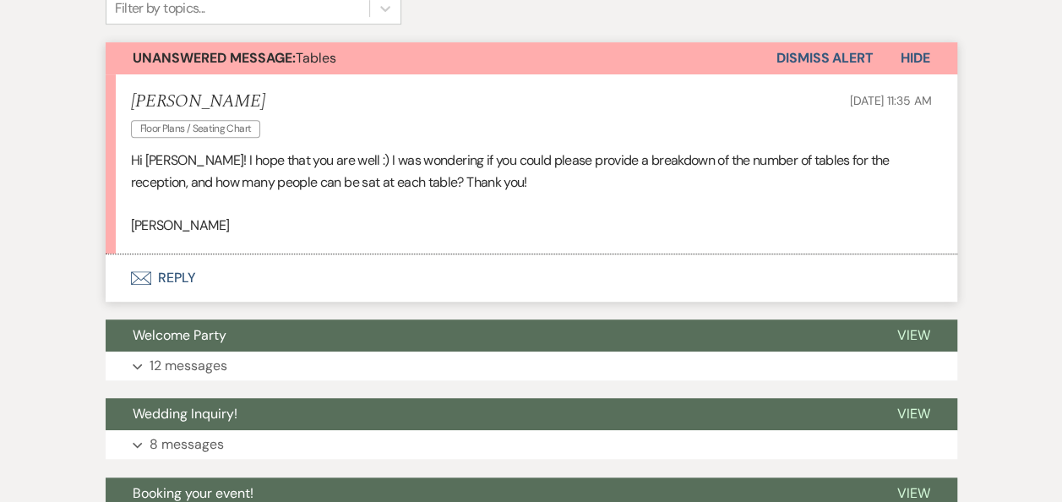
click at [166, 264] on button "Envelope Reply" at bounding box center [532, 277] width 852 height 47
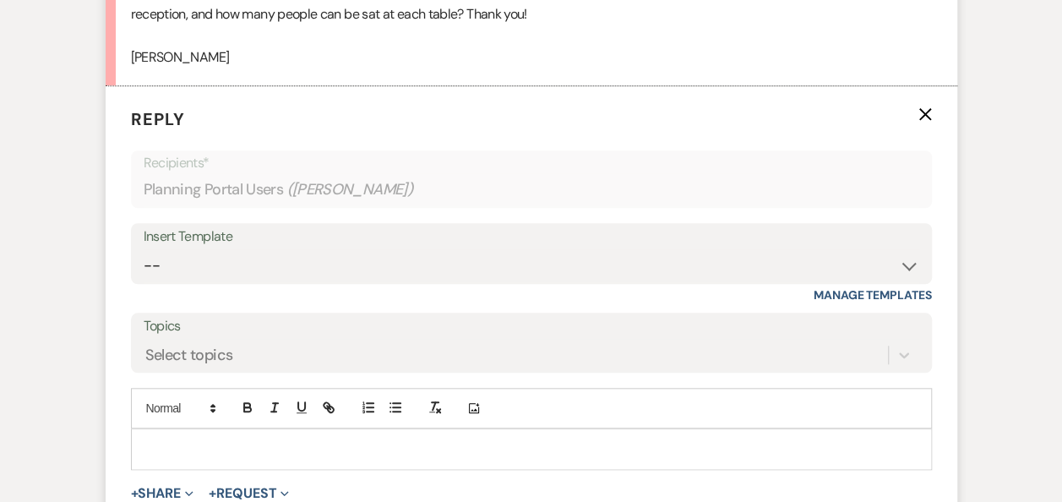
scroll to position [616, 0]
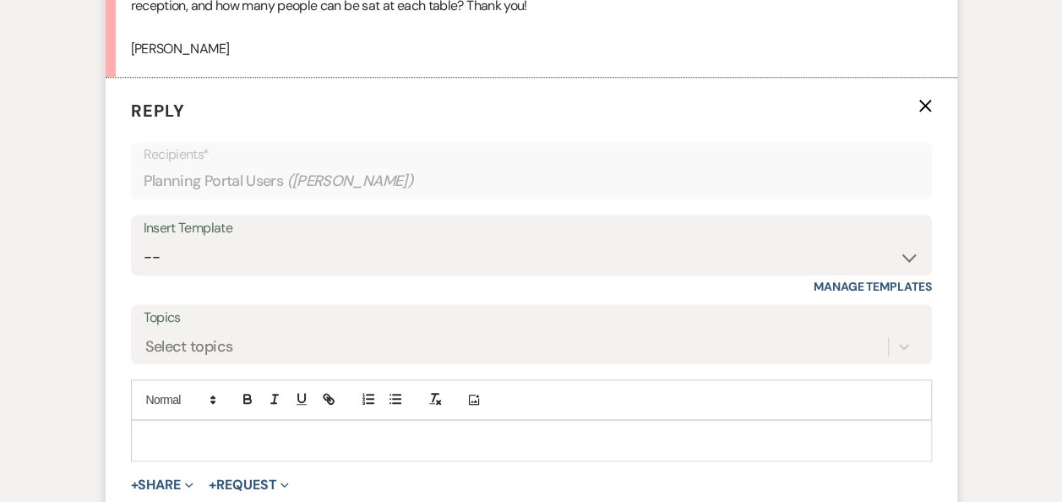
click at [230, 433] on p at bounding box center [531, 440] width 774 height 19
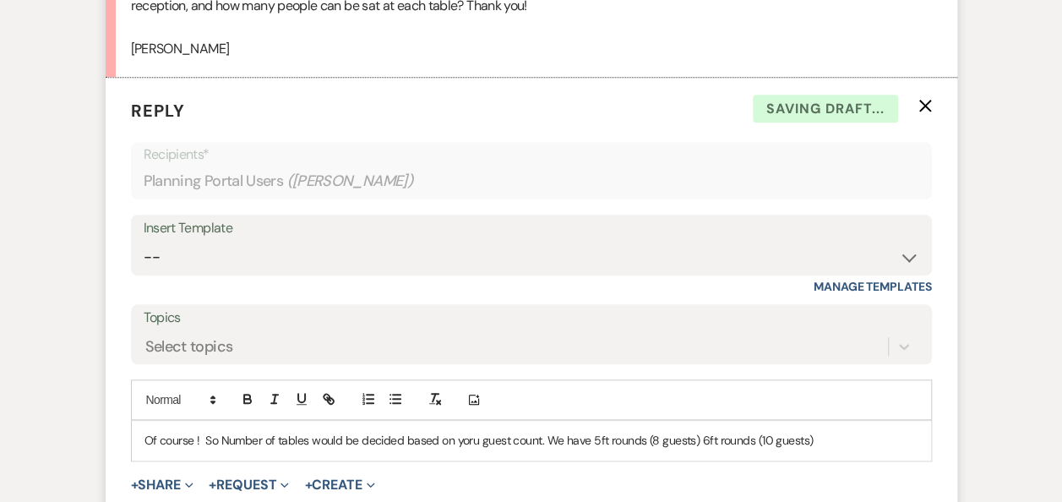
click at [650, 438] on p "Of course ! So Number of tables would be decided based on yoru guest count. We …" at bounding box center [531, 440] width 774 height 19
click at [816, 448] on div "Of course ! So Number of tables would be decided based on yoru guest count. We …" at bounding box center [531, 440] width 799 height 39
drag, startPoint x: 787, startPoint y: 433, endPoint x: 983, endPoint y: 501, distance: 207.6
click at [797, 434] on p "Of course ! So Number of tables would be decided based on yoru guest count. We …" at bounding box center [531, 440] width 774 height 19
click at [885, 442] on p "Of course ! So Number of tables would be decided based on yoru guest count. We …" at bounding box center [531, 440] width 774 height 19
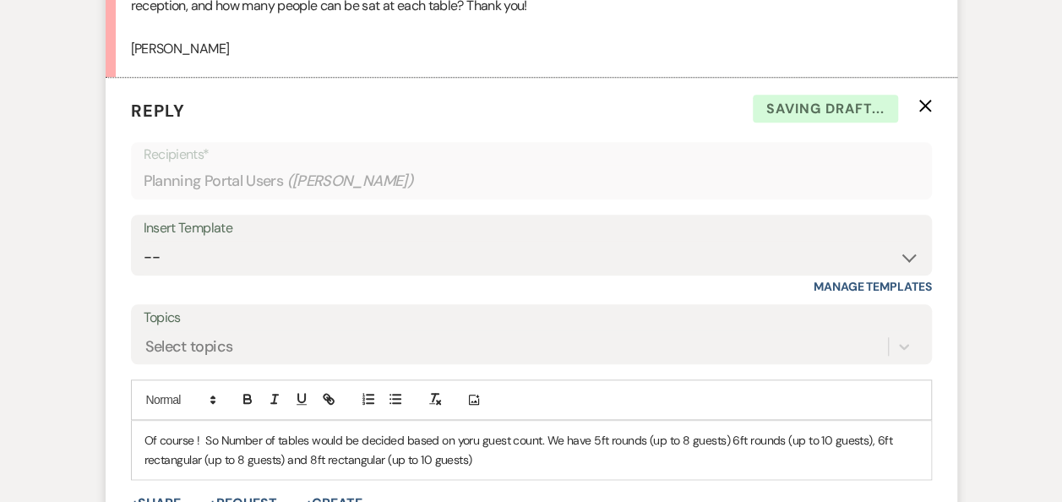
click at [454, 443] on p "Of course ! So Number of tables would be decided based on yoru guest count. We …" at bounding box center [531, 450] width 774 height 38
drag, startPoint x: 465, startPoint y: 424, endPoint x: 473, endPoint y: 432, distance: 11.4
click at [515, 456] on p "Of course ! So Number of tables would be decided based on your guest count. We …" at bounding box center [531, 450] width 774 height 38
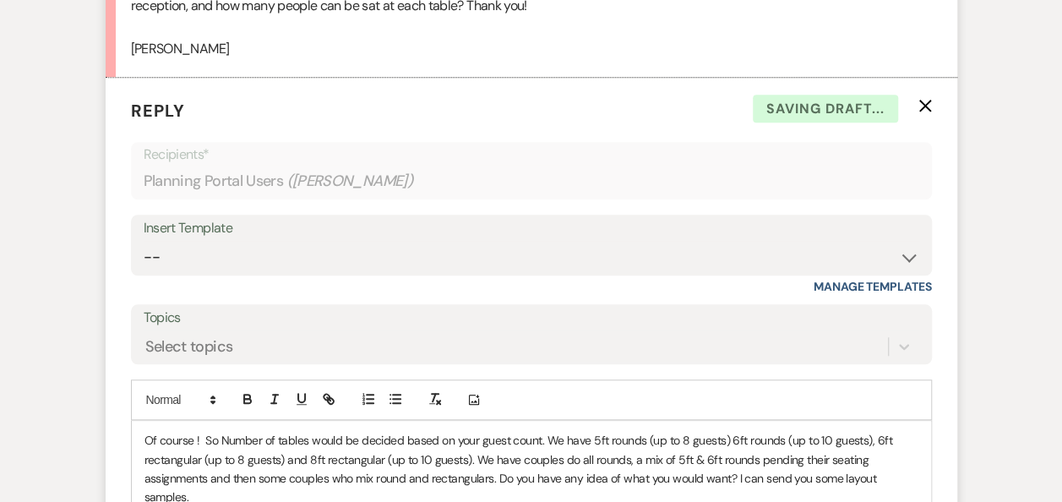
scroll to position [617, 0]
drag, startPoint x: 444, startPoint y: 492, endPoint x: 453, endPoint y: 485, distance: 10.8
click at [446, 492] on p "Of course ! So Number of tables would be decided based on your guest count. We …" at bounding box center [531, 468] width 774 height 76
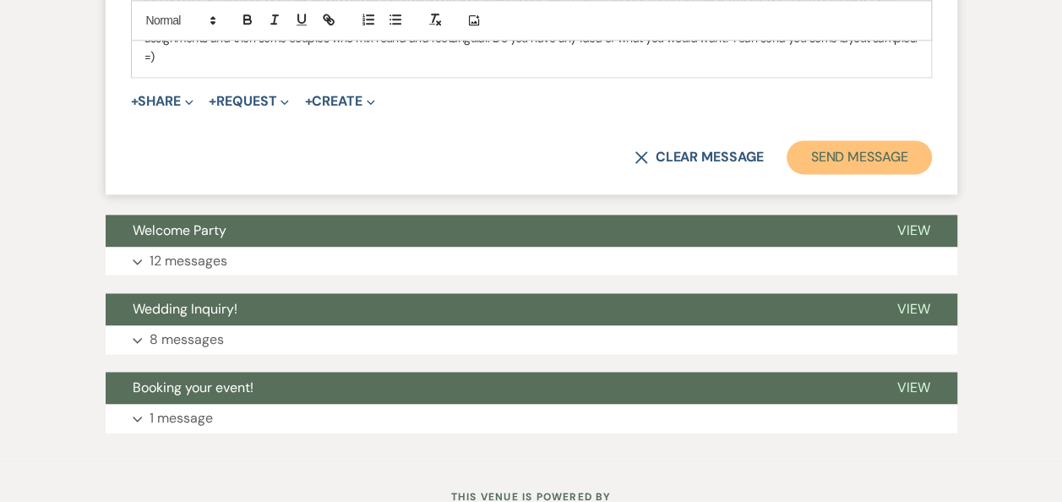
click at [863, 165] on button "Send Message" at bounding box center [858, 157] width 144 height 34
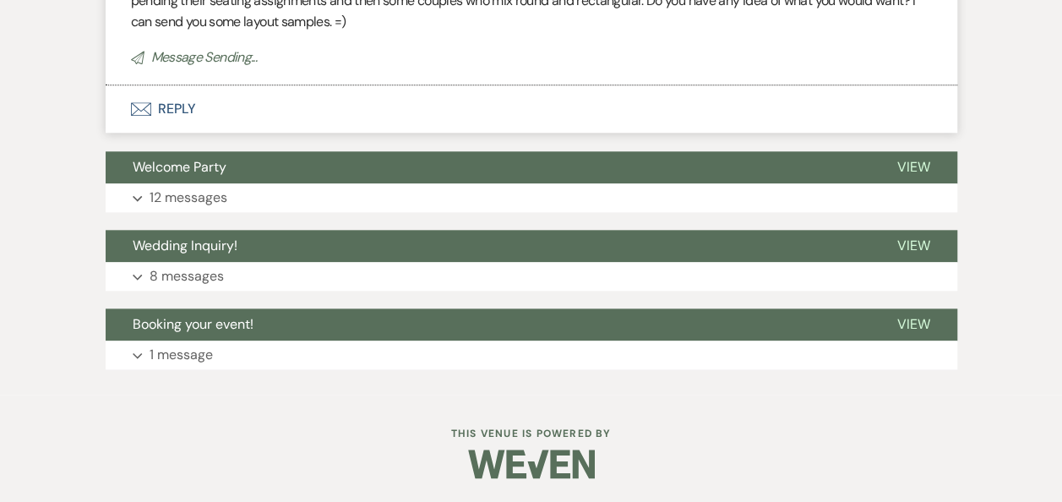
scroll to position [0, 0]
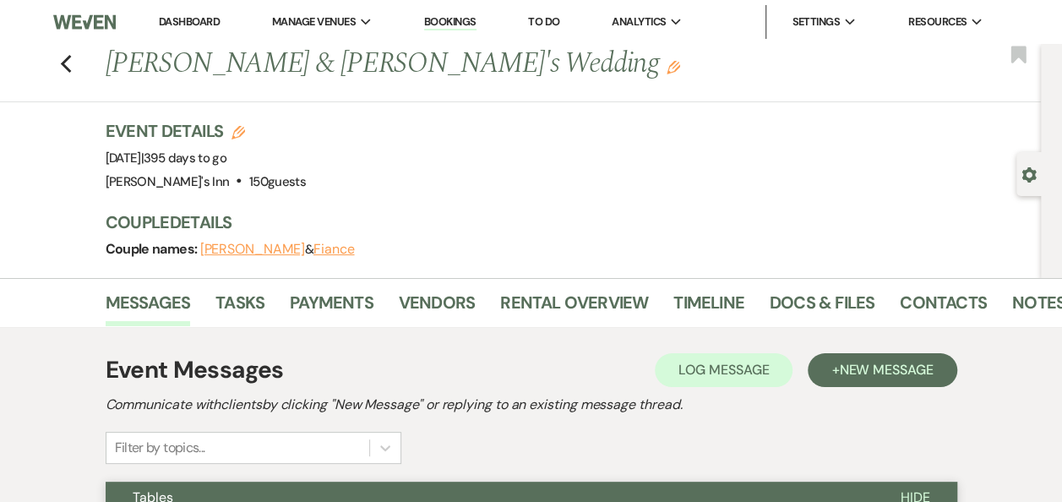
click at [71, 46] on div "Previous [PERSON_NAME] & [PERSON_NAME]'s Wedding Edit Bookmark" at bounding box center [516, 73] width 1049 height 58
drag, startPoint x: 88, startPoint y: 73, endPoint x: 81, endPoint y: 68, distance: 9.0
click at [85, 71] on div "Previous [PERSON_NAME] & [PERSON_NAME]'s Wedding Edit Bookmark" at bounding box center [516, 73] width 1049 height 58
click at [79, 68] on div "Previous [PERSON_NAME] & [PERSON_NAME]'s Wedding Edit Bookmark" at bounding box center [516, 73] width 1049 height 58
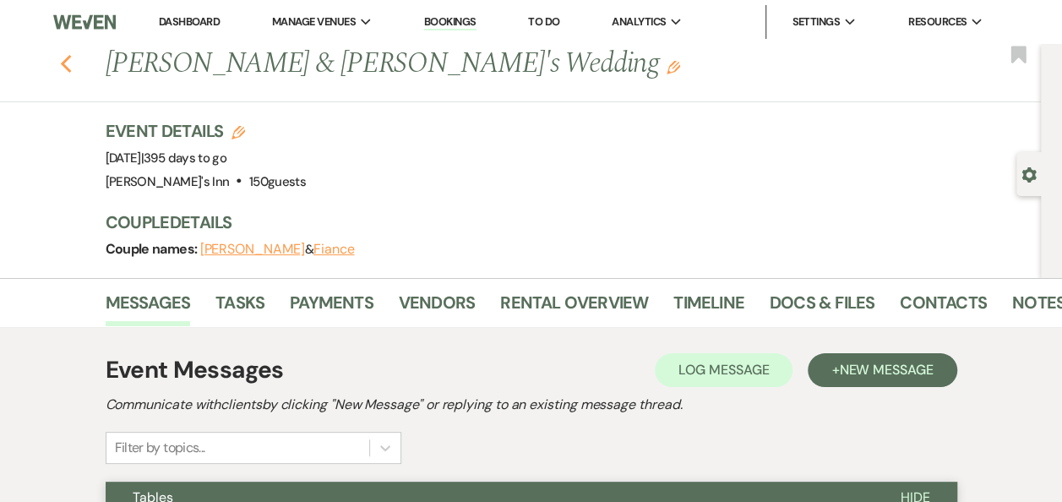
click at [73, 63] on icon "Previous" at bounding box center [66, 64] width 13 height 20
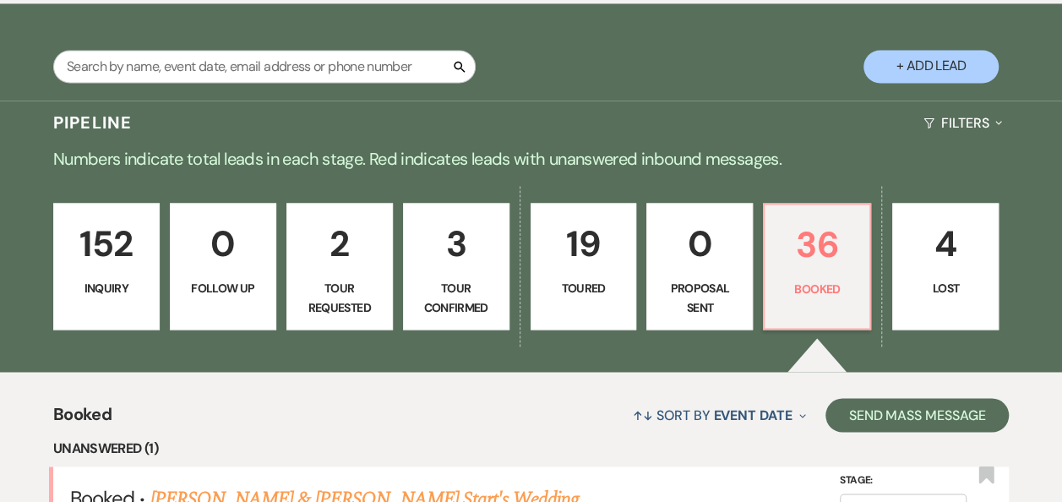
scroll to position [1726, 0]
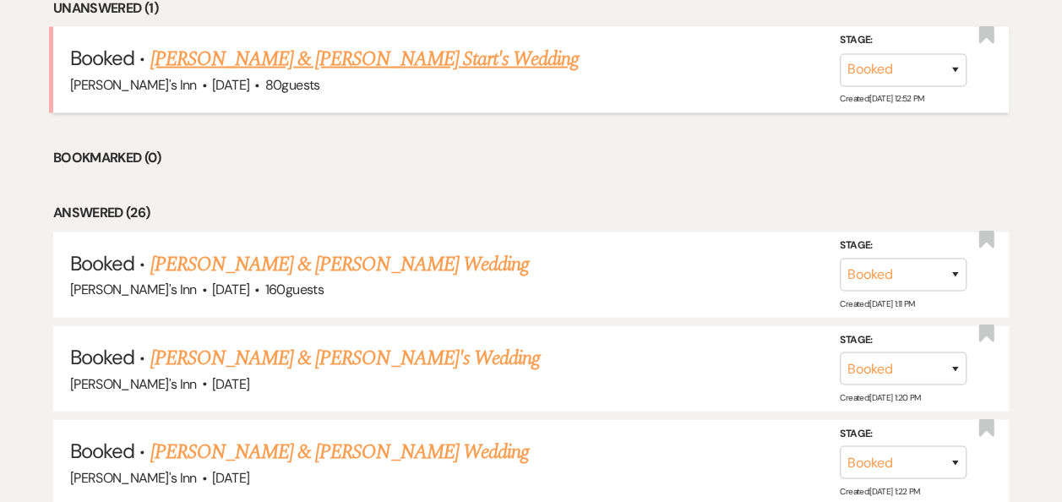
click at [265, 78] on span "80 guests" at bounding box center [292, 85] width 55 height 18
click at [252, 35] on li "Booked · [PERSON_NAME] & [PERSON_NAME] Start's Wedding [PERSON_NAME]'s Inn · [D…" at bounding box center [530, 69] width 955 height 85
click at [267, 58] on link "[PERSON_NAME] & [PERSON_NAME] Start's Wedding" at bounding box center [364, 59] width 429 height 30
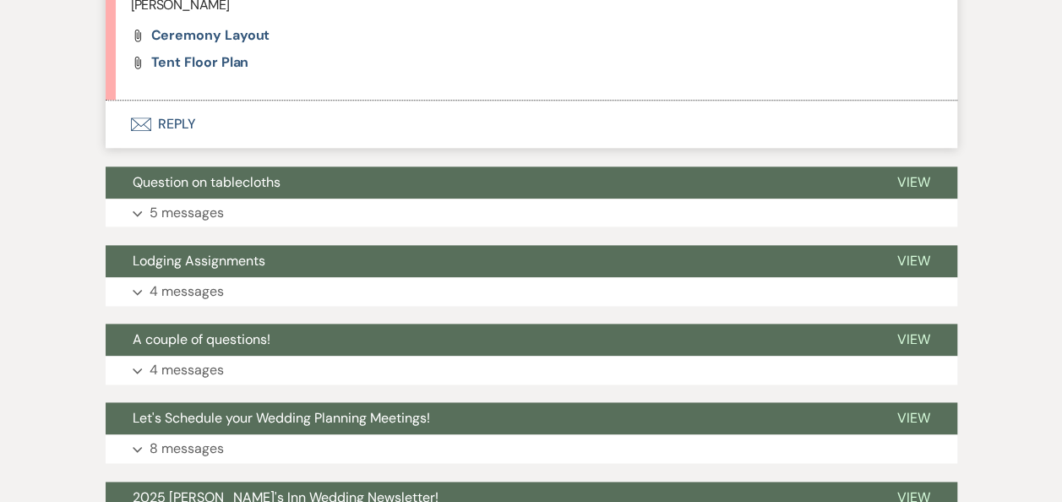
scroll to position [439, 0]
click at [156, 101] on button "Envelope Reply" at bounding box center [532, 124] width 852 height 47
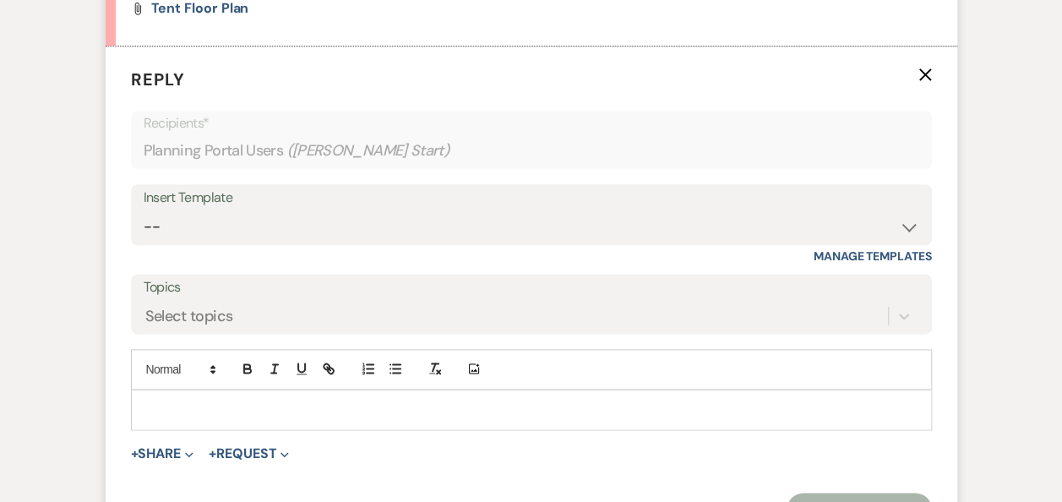
scroll to position [976, 0]
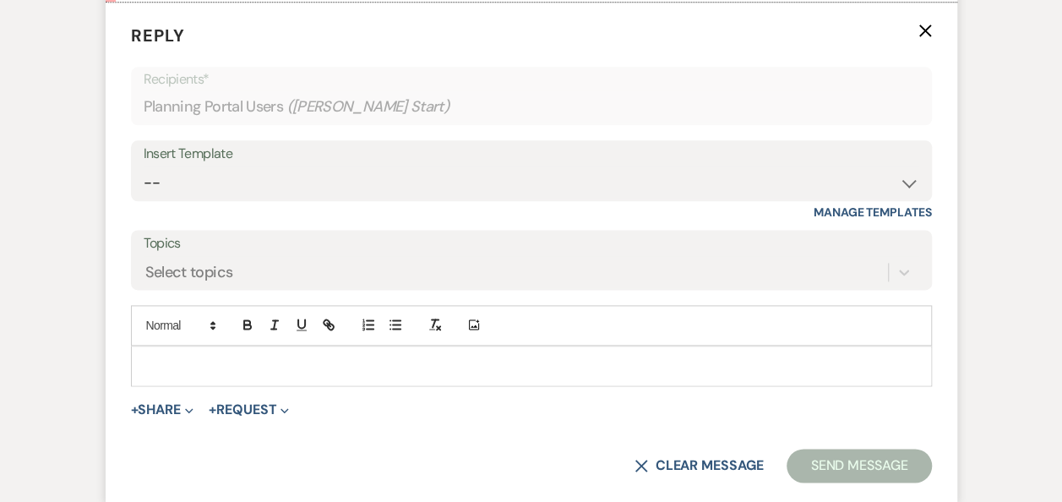
click at [232, 361] on p at bounding box center [531, 365] width 774 height 19
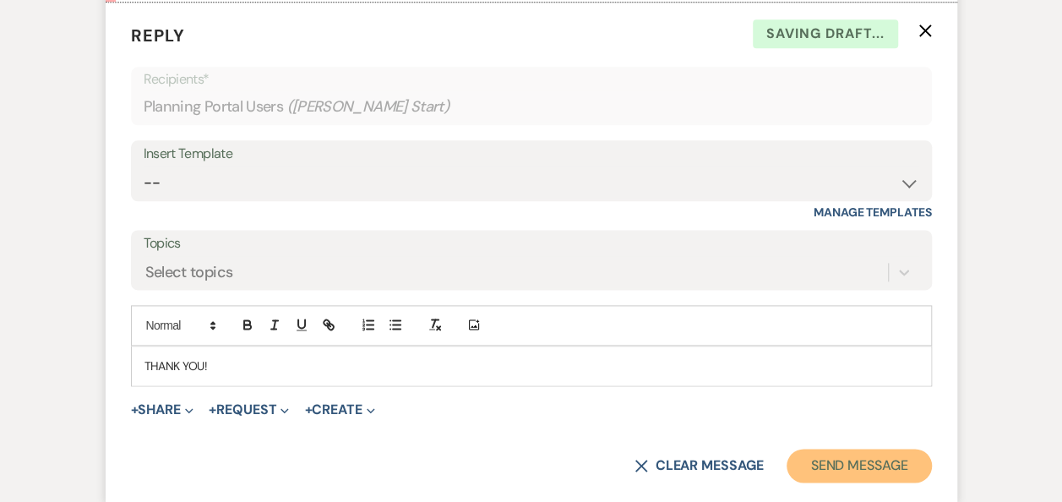
click at [844, 463] on button "Send Message" at bounding box center [858, 466] width 144 height 34
